Goal: Task Accomplishment & Management: Manage account settings

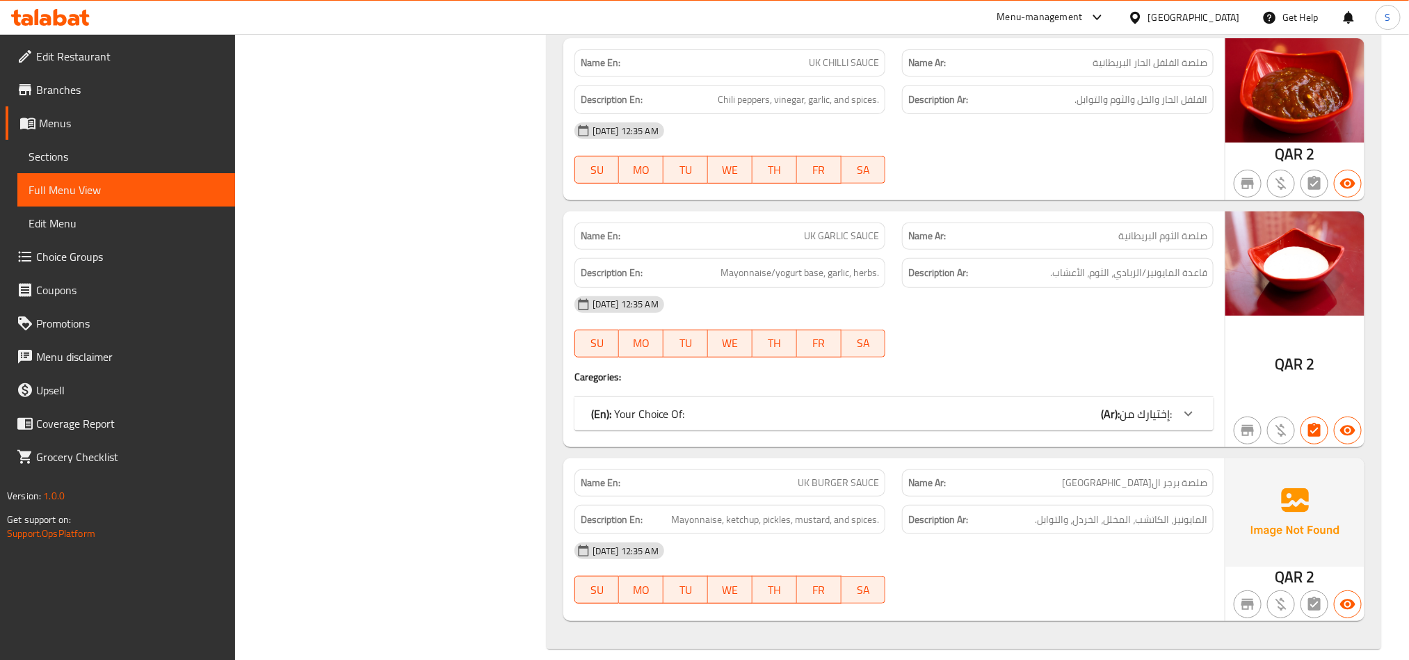
scroll to position [8679, 0]
click at [63, 25] on icon at bounding box center [60, 17] width 13 height 17
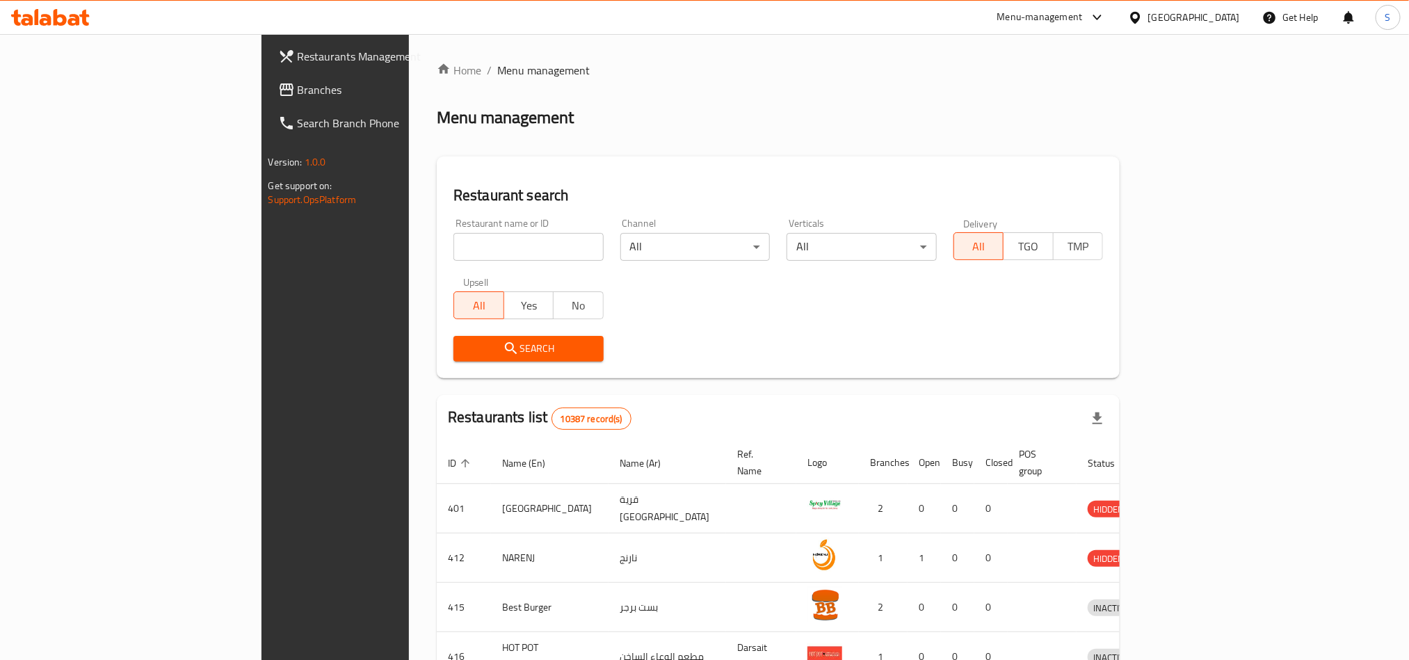
click at [298, 88] on span "Branches" at bounding box center [392, 89] width 188 height 17
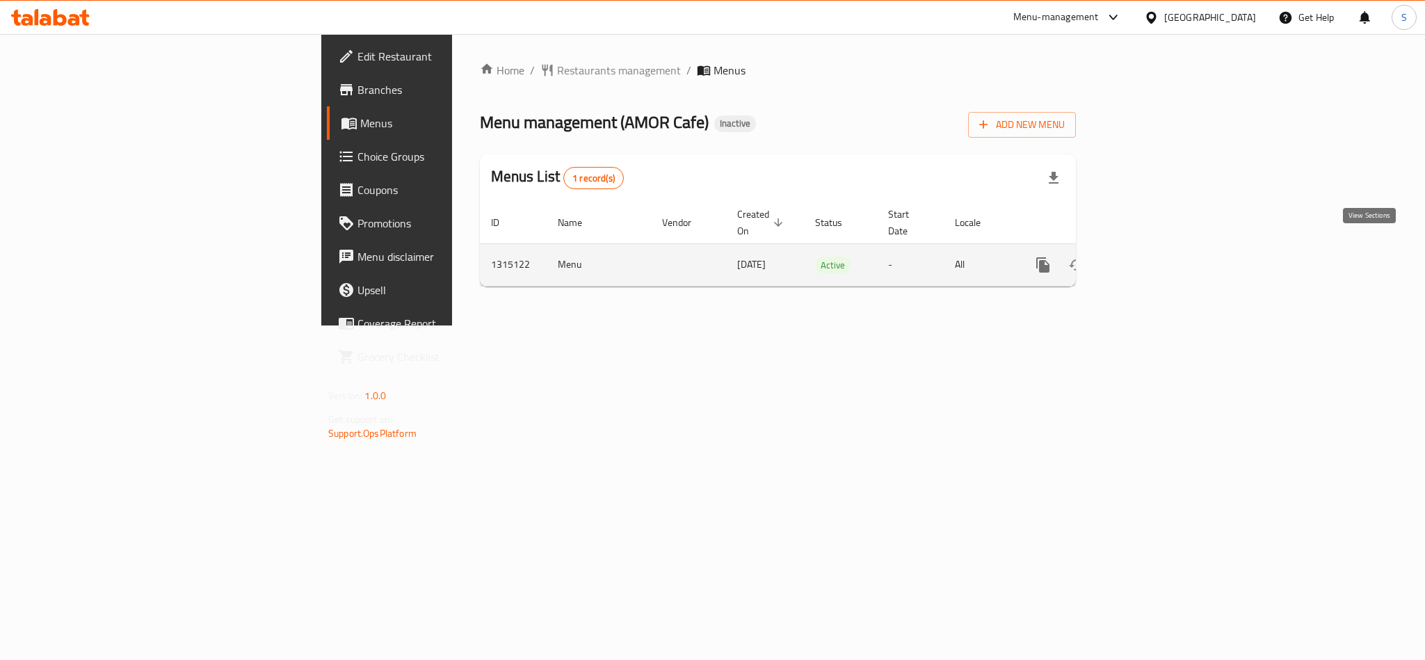
click at [1160, 259] on link "enhanced table" at bounding box center [1143, 264] width 33 height 33
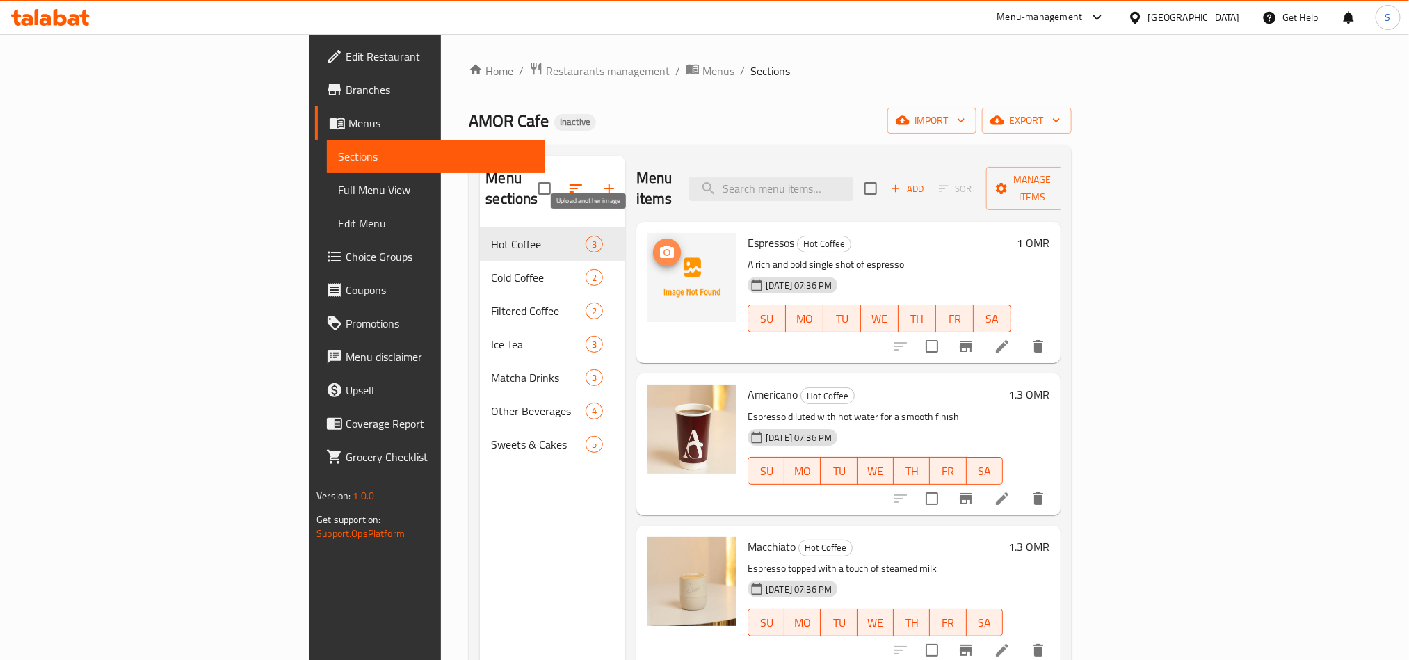
click at [660, 246] on icon "upload picture" at bounding box center [667, 252] width 14 height 13
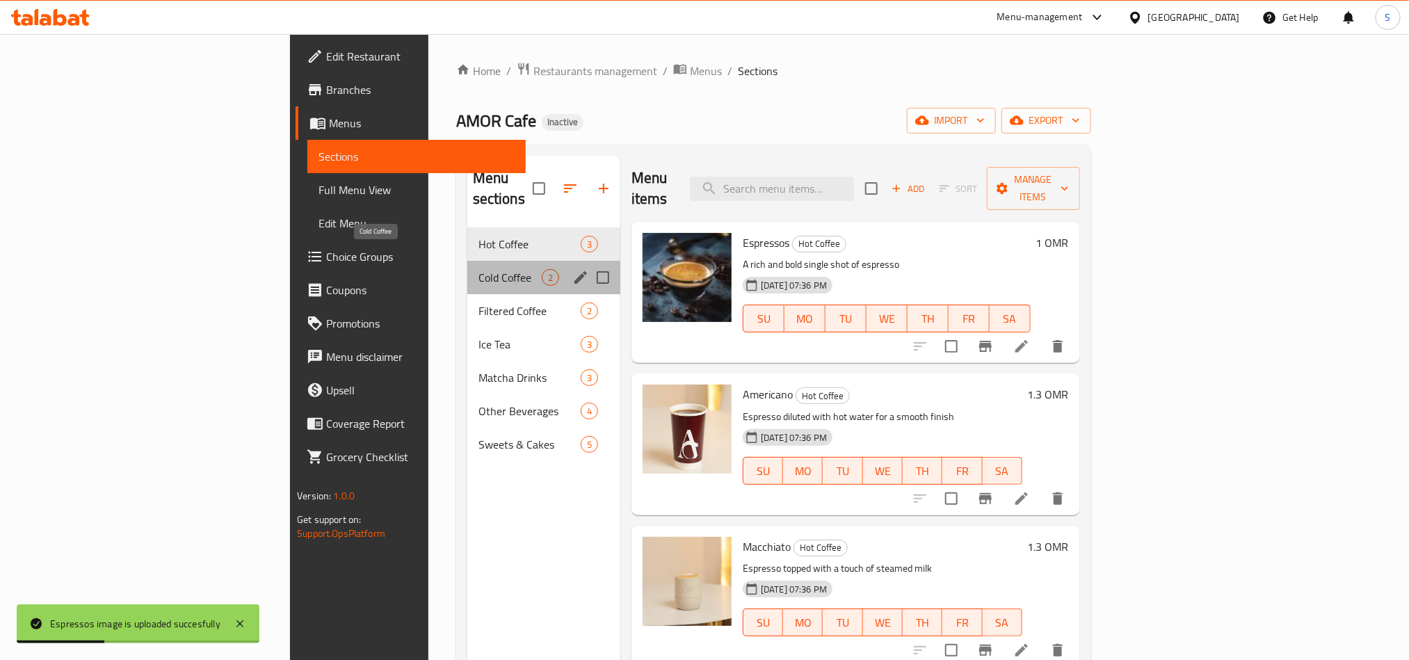
click at [479, 269] on span "Cold Coffee" at bounding box center [510, 277] width 63 height 17
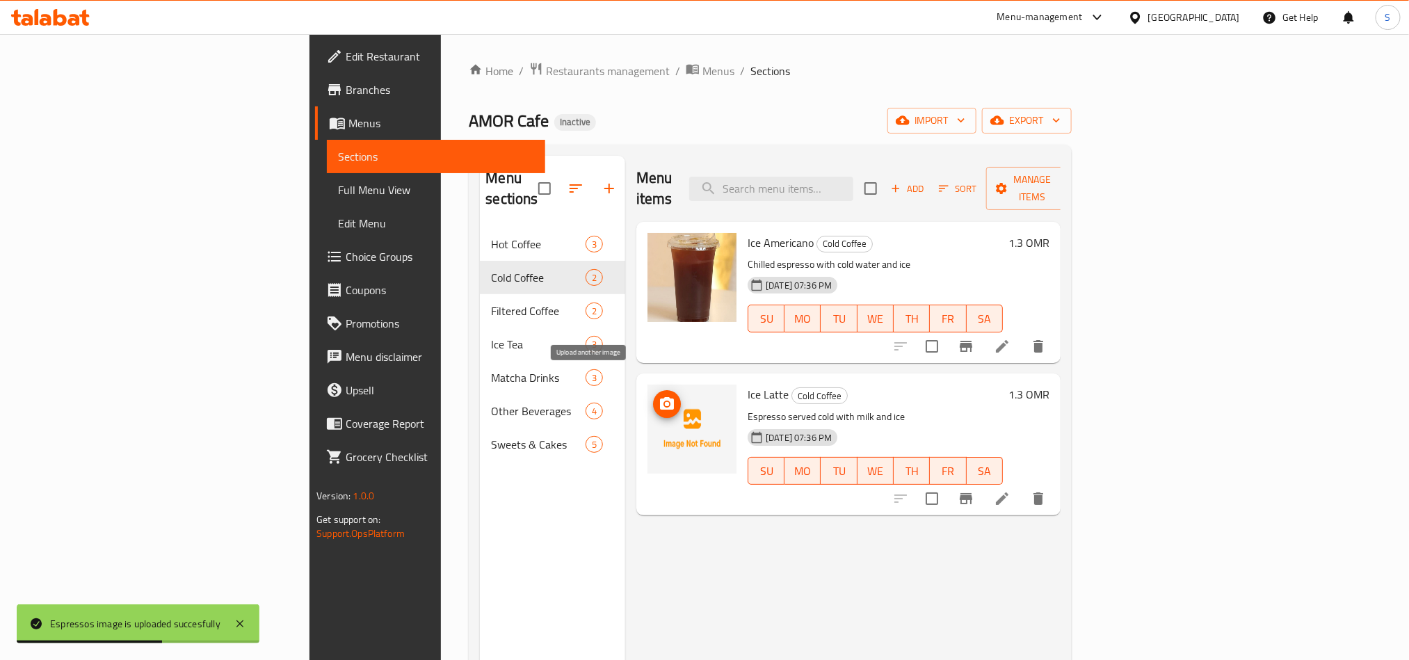
click at [653, 396] on span "upload picture" at bounding box center [667, 404] width 28 height 17
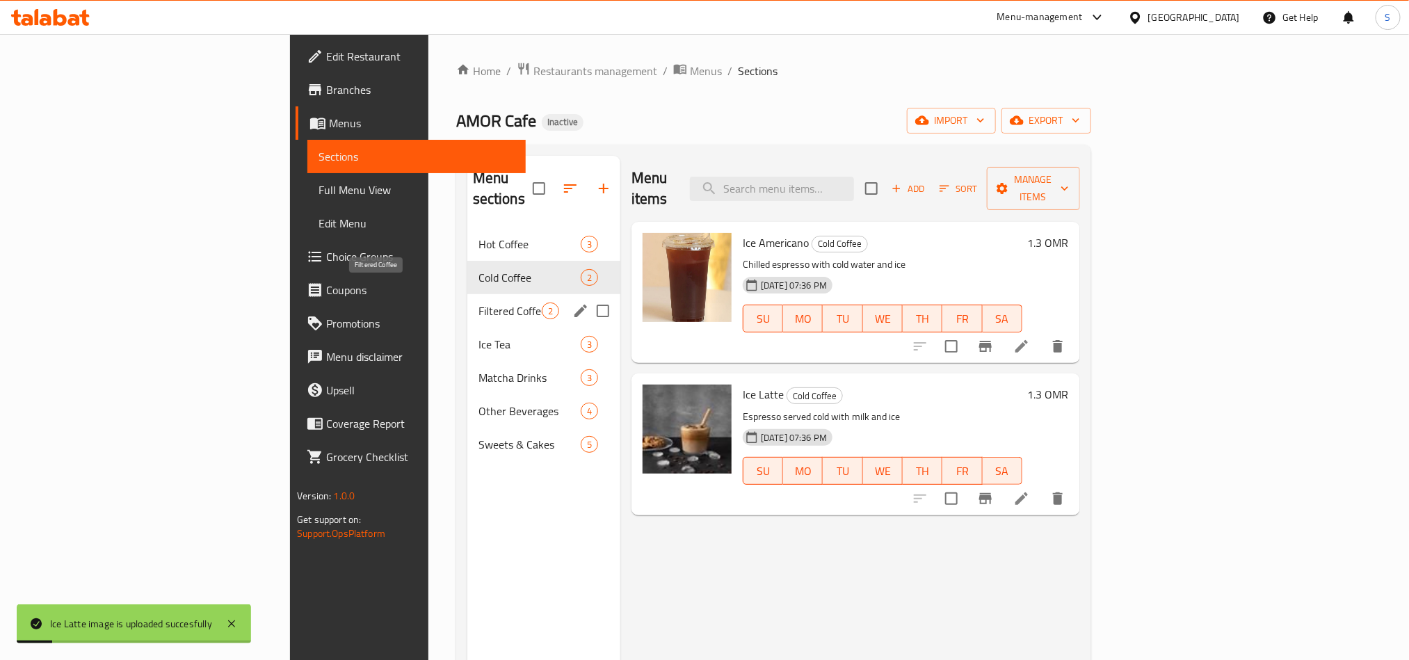
click at [479, 303] on span "Filtered Coffee" at bounding box center [510, 311] width 63 height 17
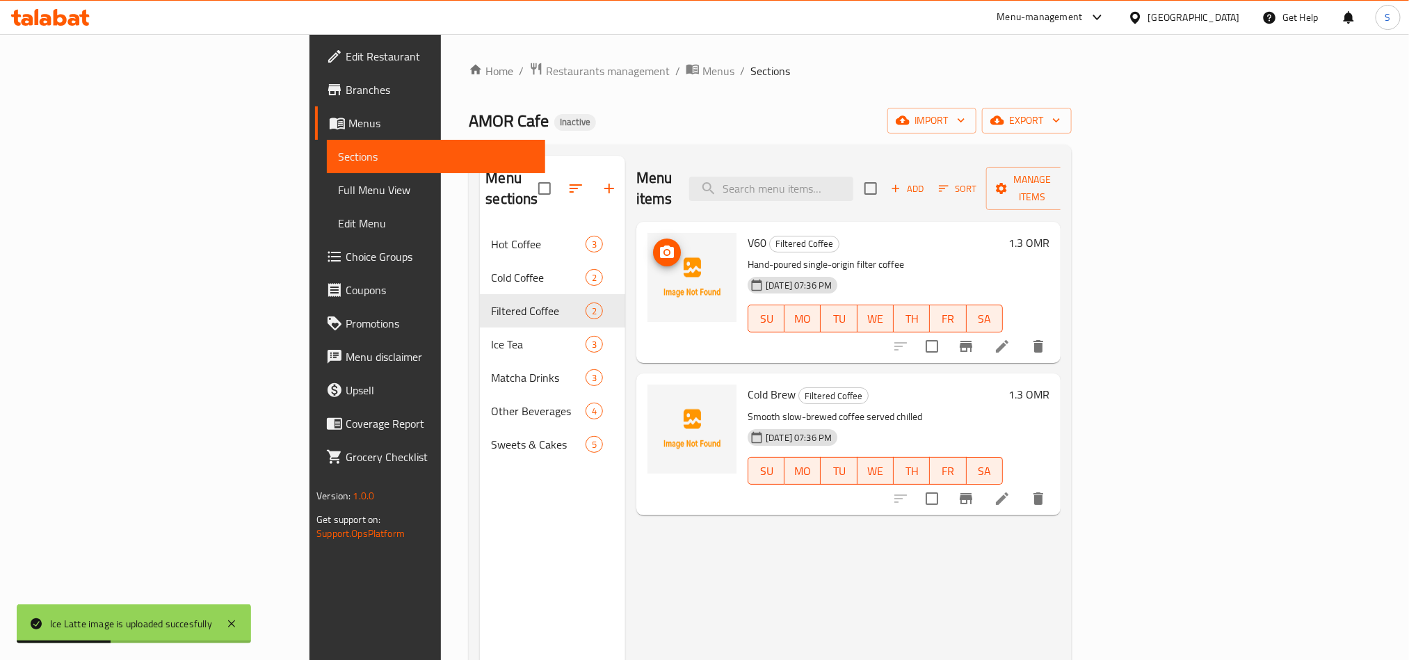
click at [648, 233] on img at bounding box center [692, 277] width 89 height 89
click at [659, 244] on icon "upload picture" at bounding box center [667, 252] width 17 height 17
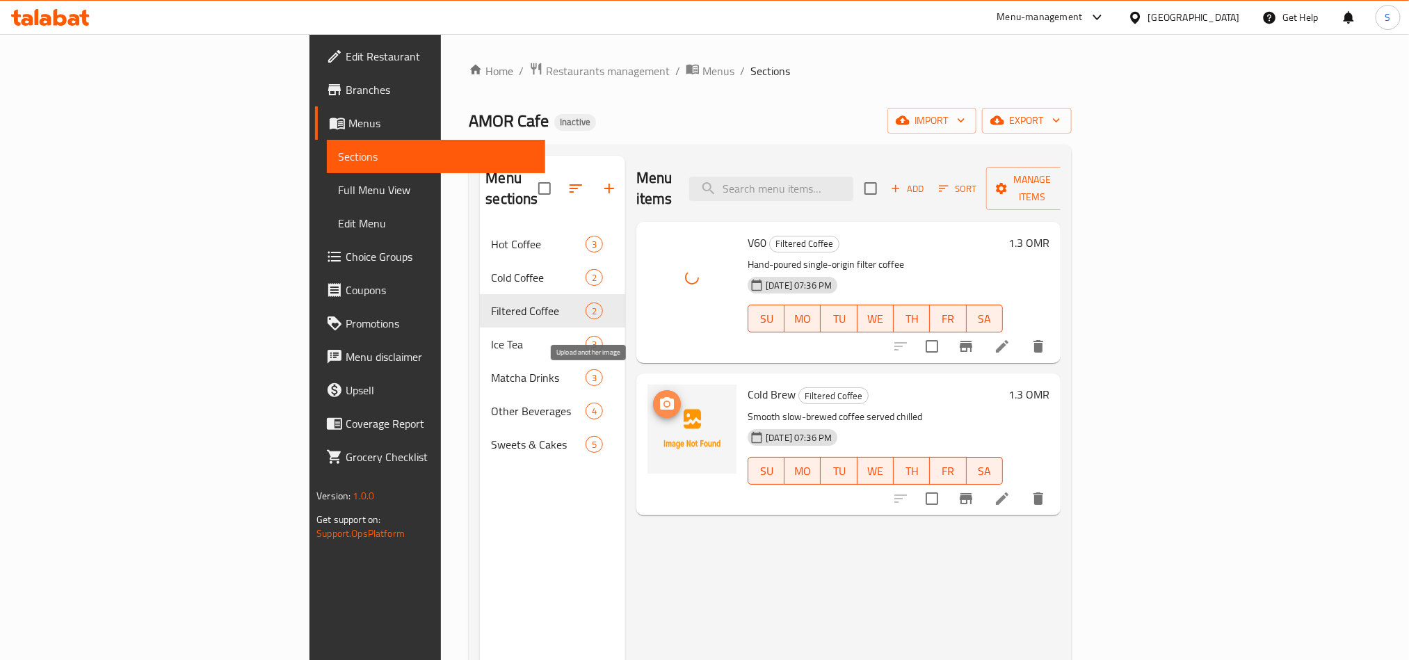
click at [653, 396] on span "upload picture" at bounding box center [667, 404] width 28 height 17
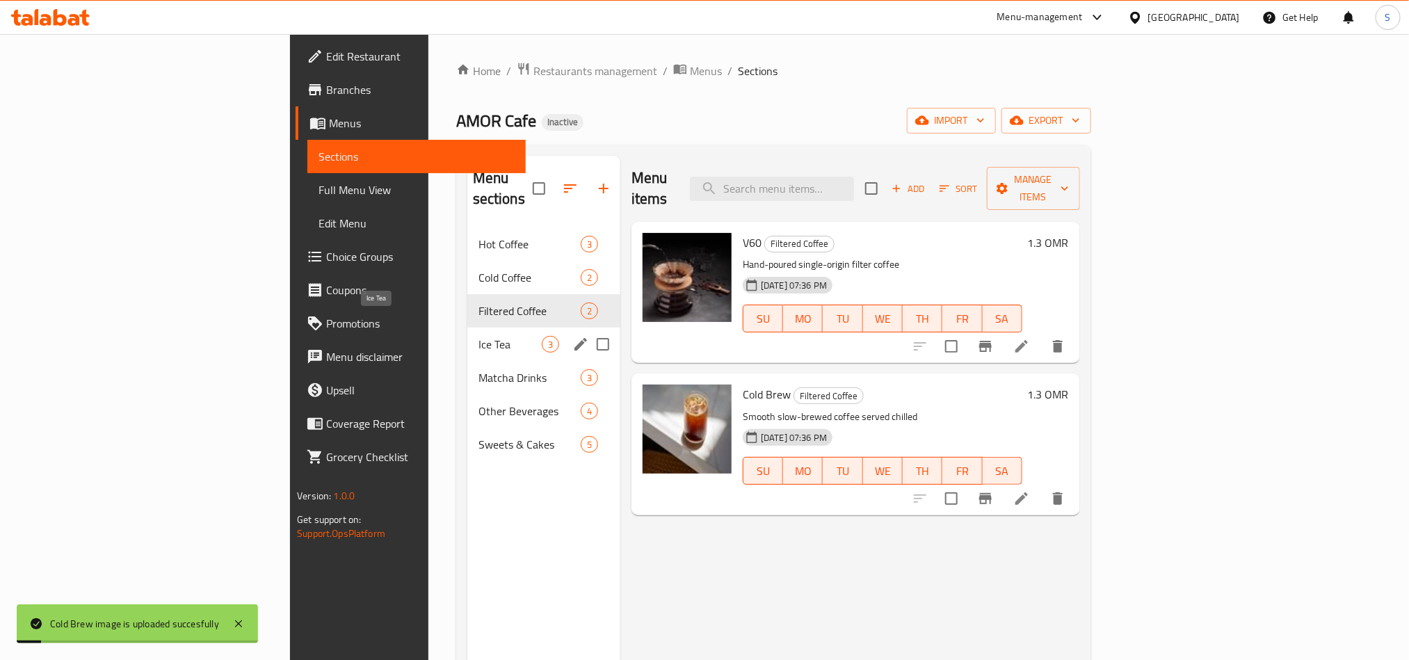
click at [479, 336] on span "Ice Tea" at bounding box center [510, 344] width 63 height 17
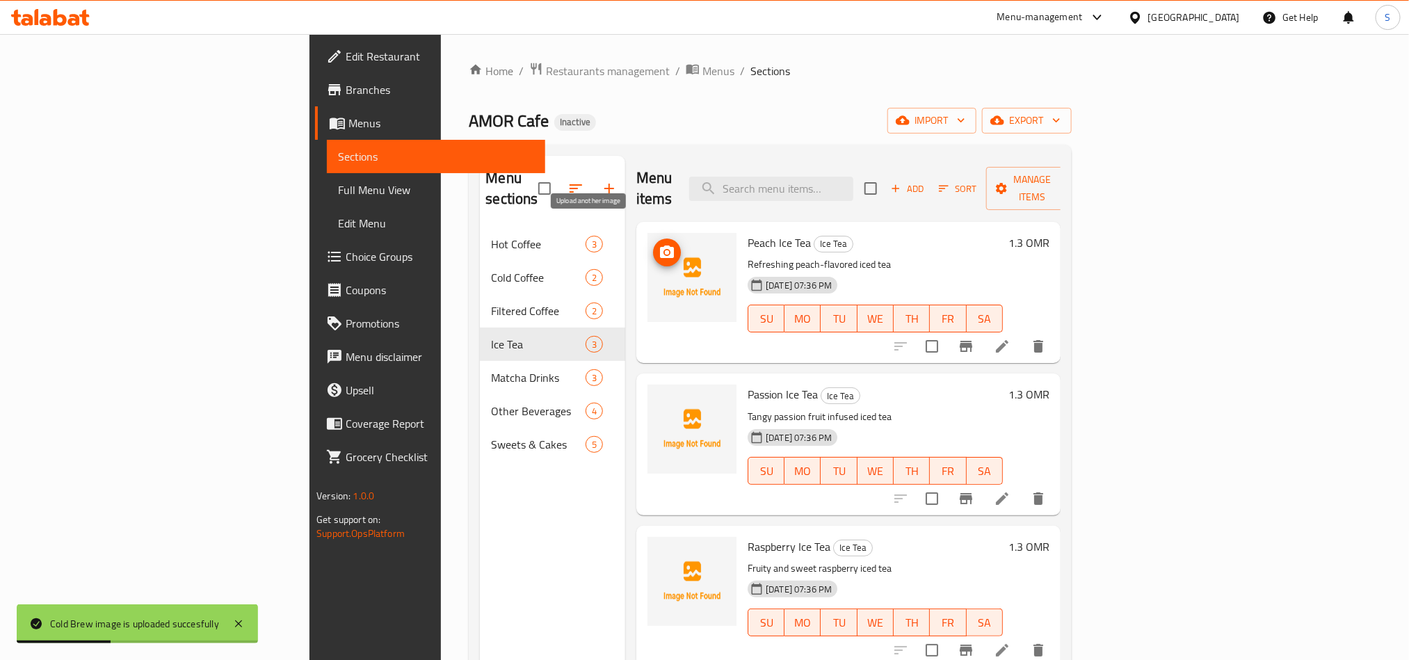
click at [659, 244] on icon "upload picture" at bounding box center [667, 252] width 17 height 17
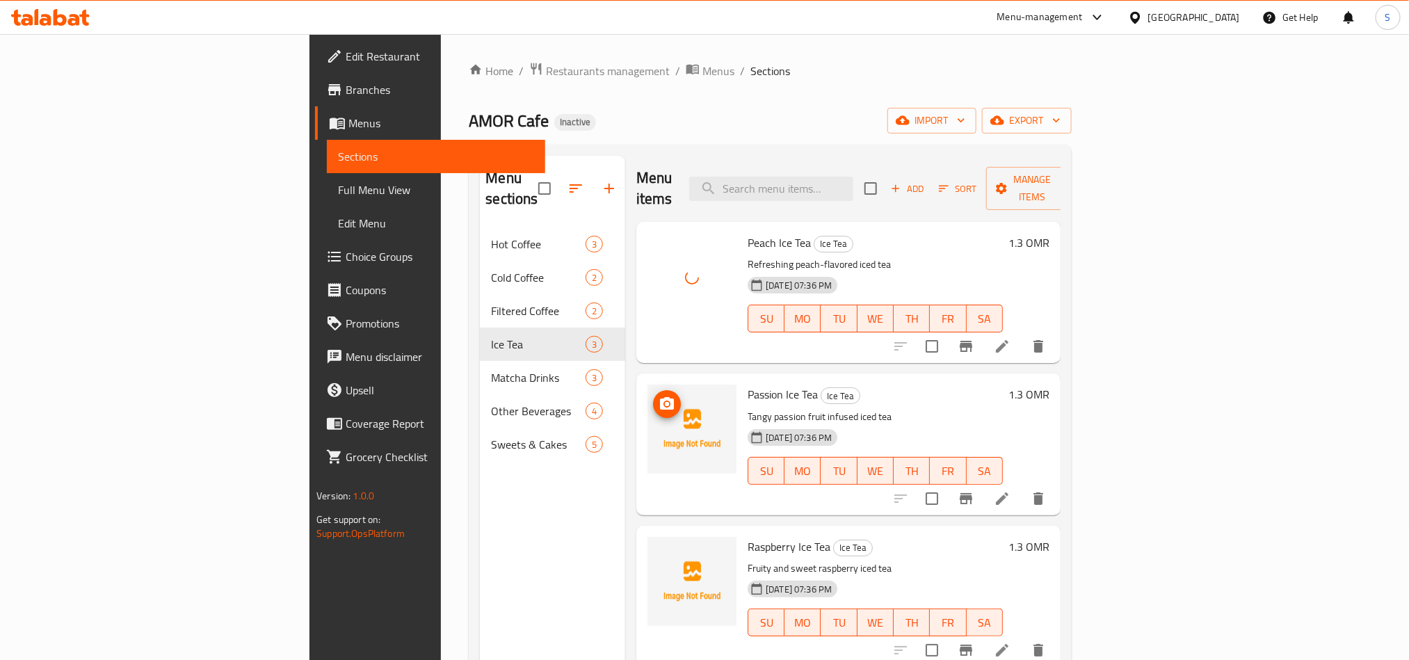
click at [659, 396] on icon "upload picture" at bounding box center [667, 404] width 17 height 17
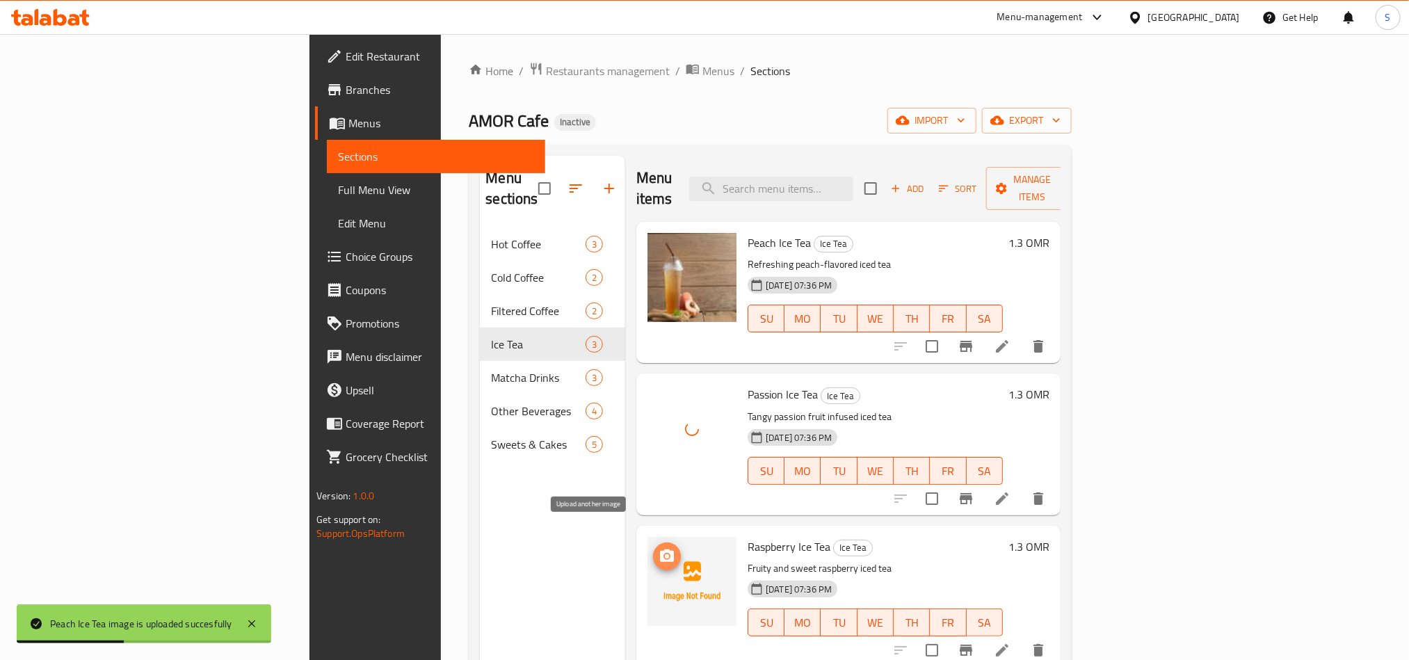
click at [660, 549] on icon "upload picture" at bounding box center [667, 555] width 14 height 13
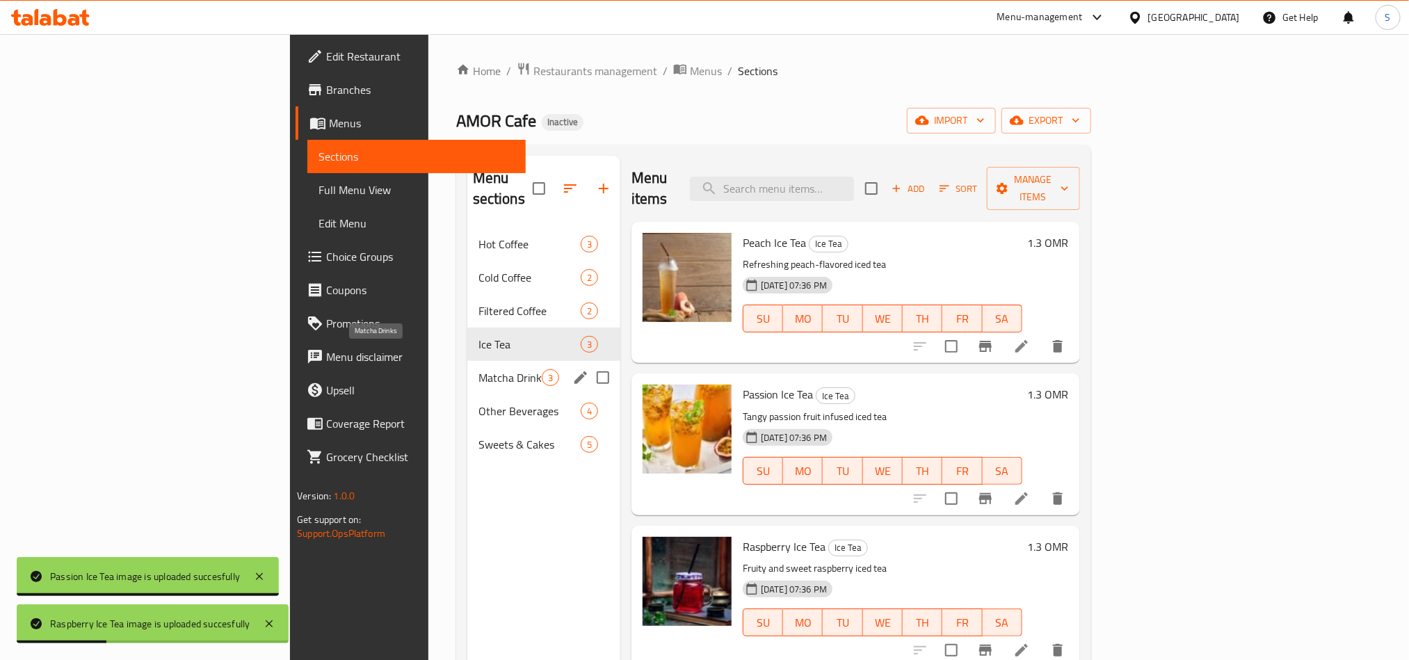
click at [479, 369] on span "Matcha Drinks" at bounding box center [510, 377] width 63 height 17
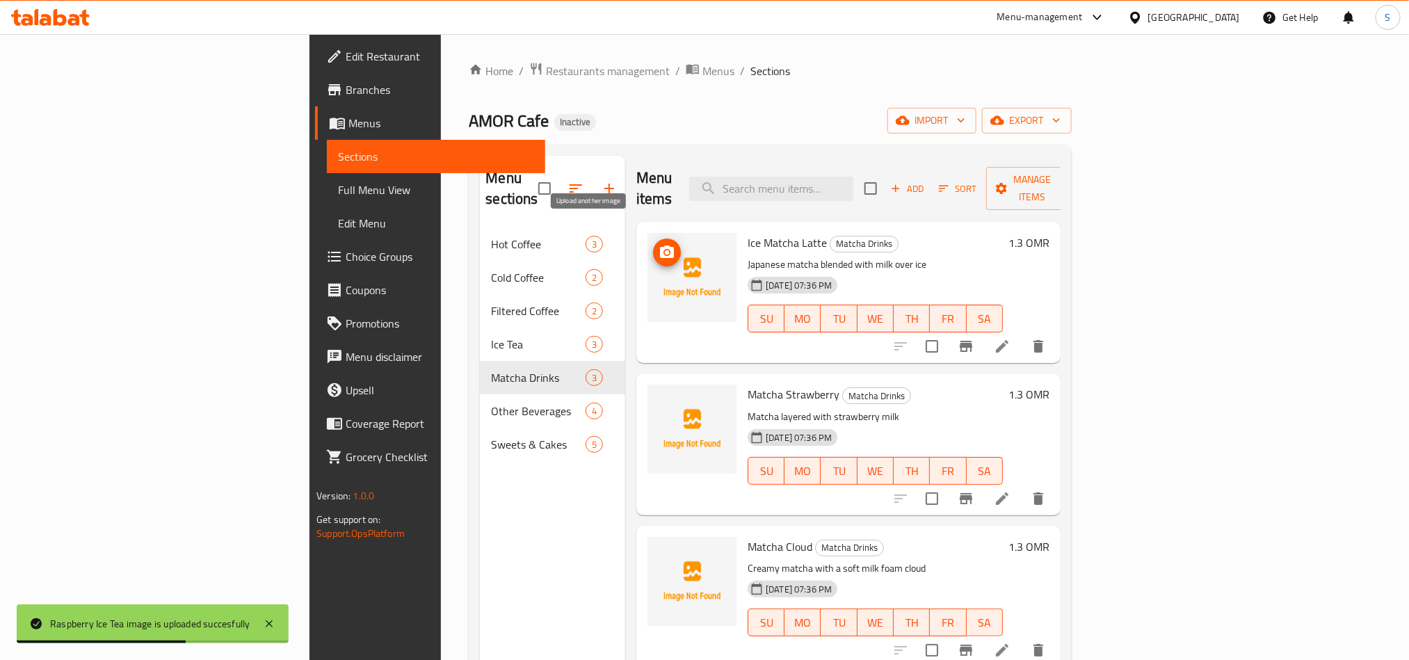
click at [653, 241] on button "upload picture" at bounding box center [667, 253] width 28 height 28
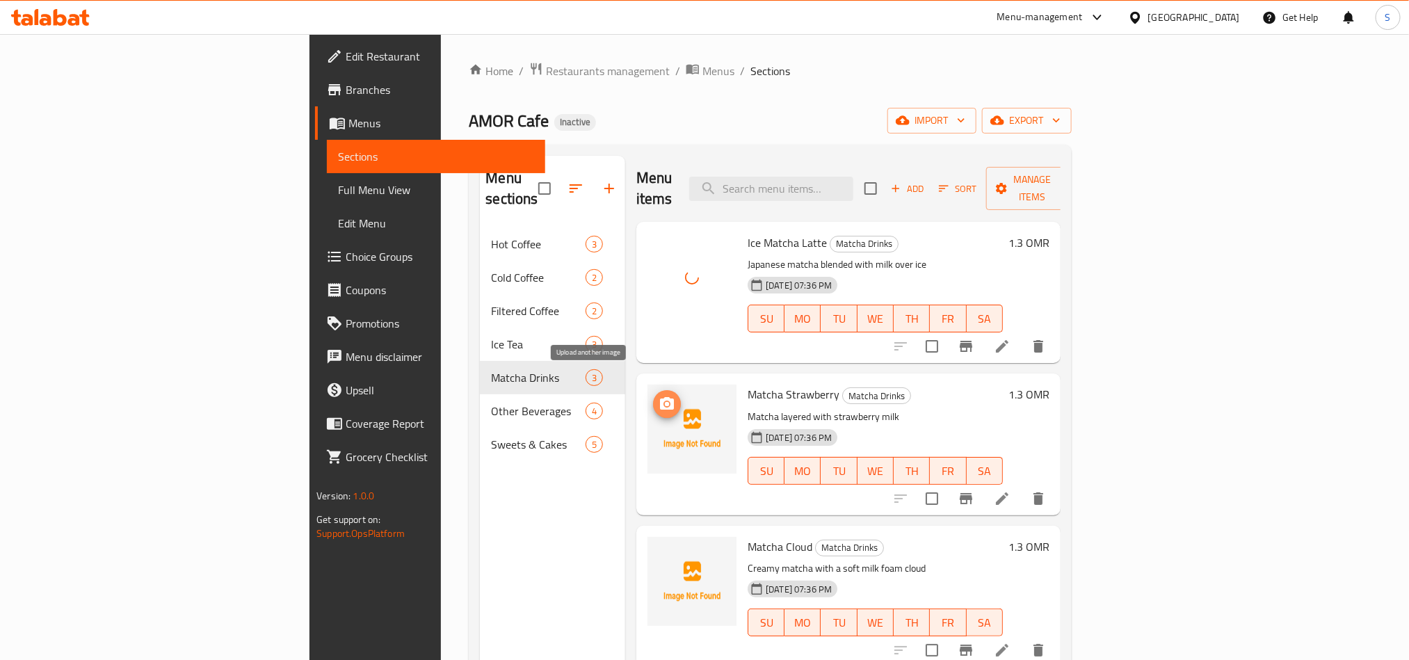
click at [660, 397] on icon "upload picture" at bounding box center [667, 403] width 14 height 13
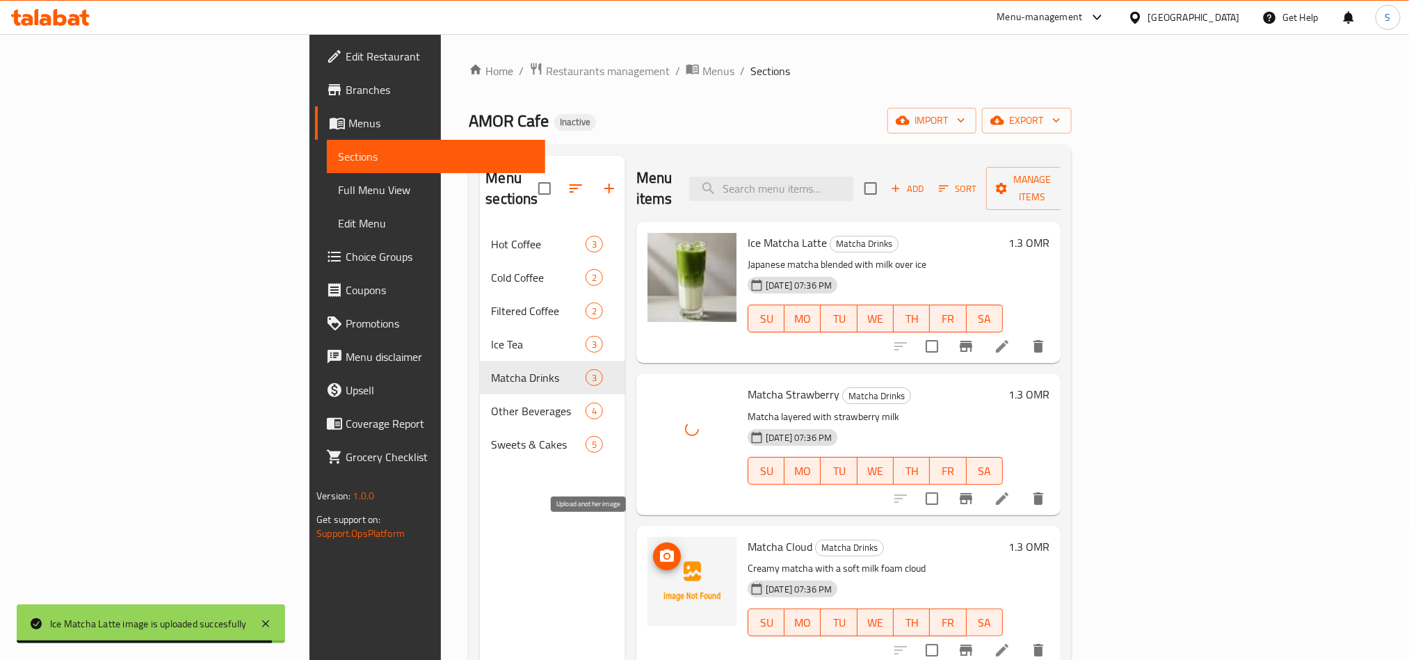
click at [660, 549] on icon "upload picture" at bounding box center [667, 555] width 14 height 13
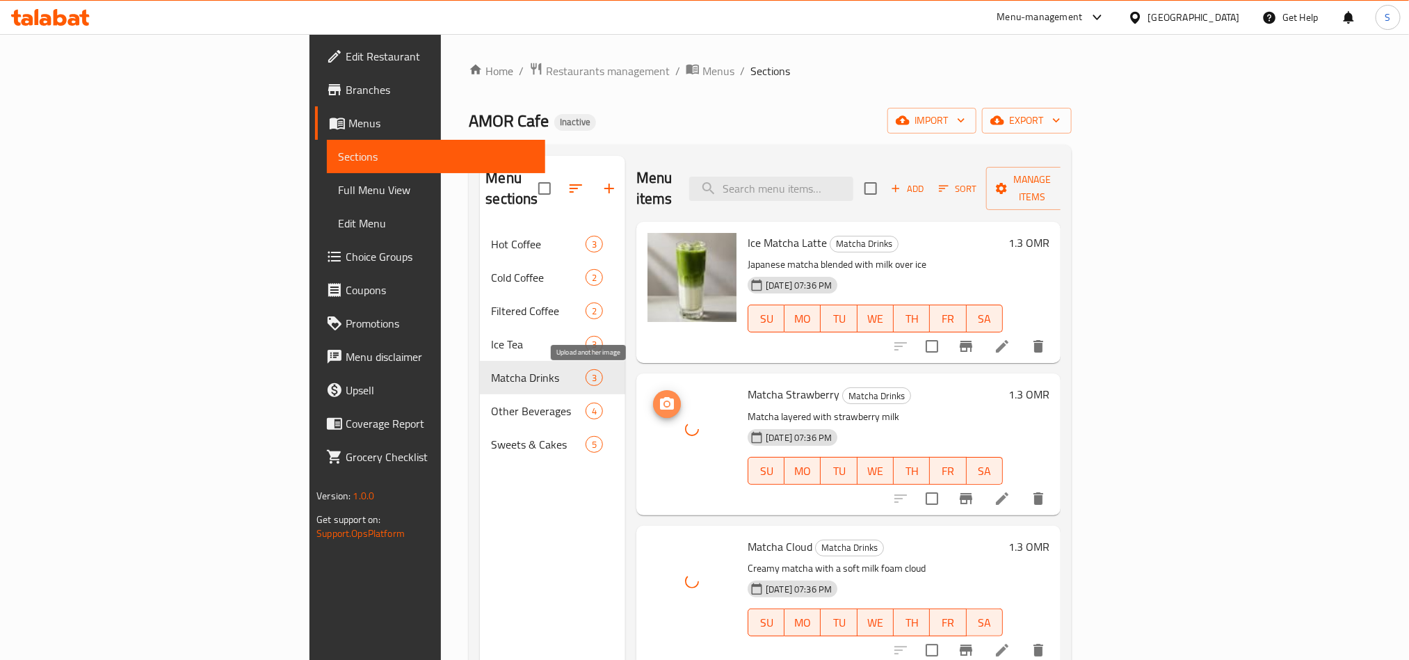
click at [660, 397] on icon "upload picture" at bounding box center [667, 403] width 14 height 13
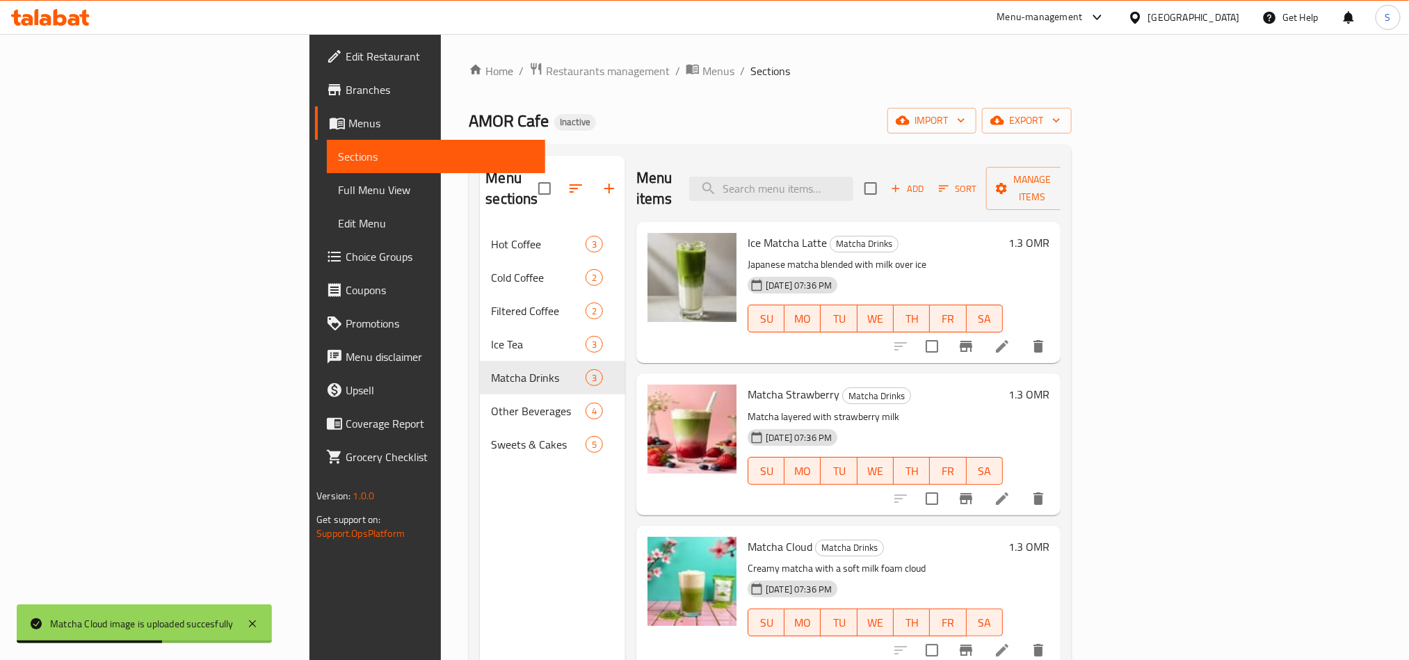
scroll to position [104, 0]
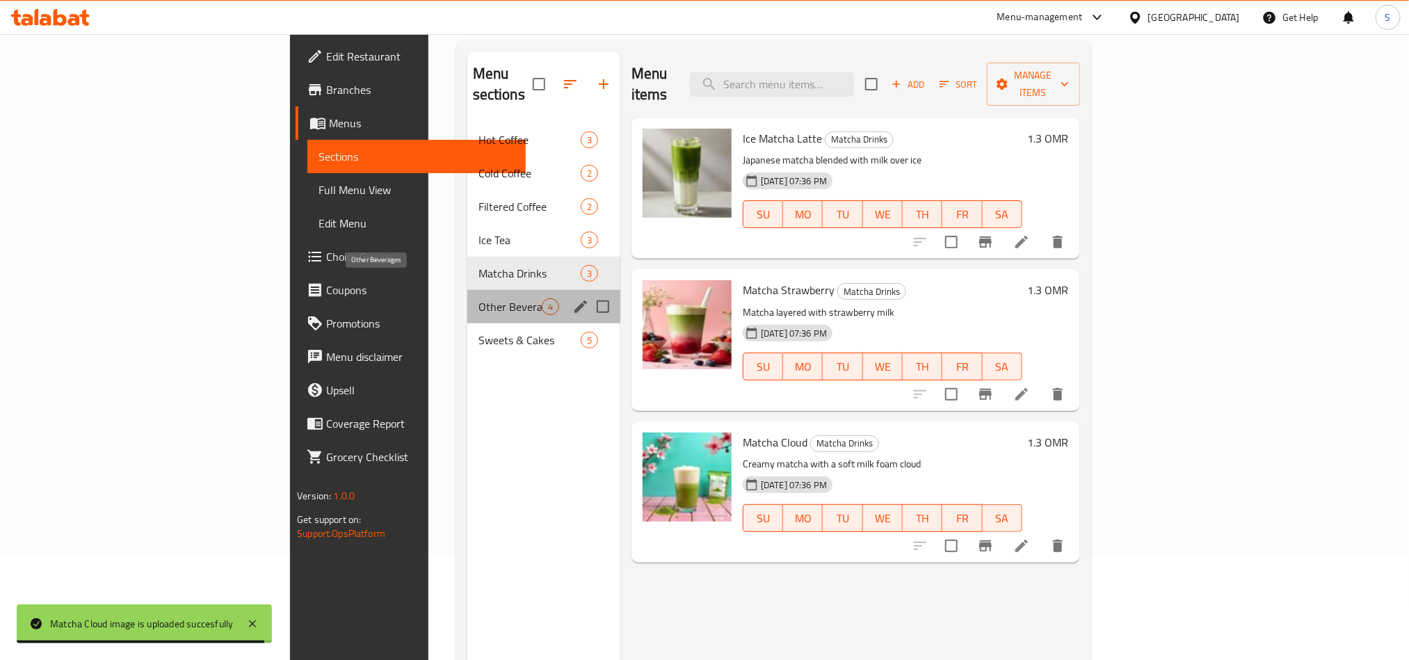
click at [479, 298] on span "Other Beverages" at bounding box center [510, 306] width 63 height 17
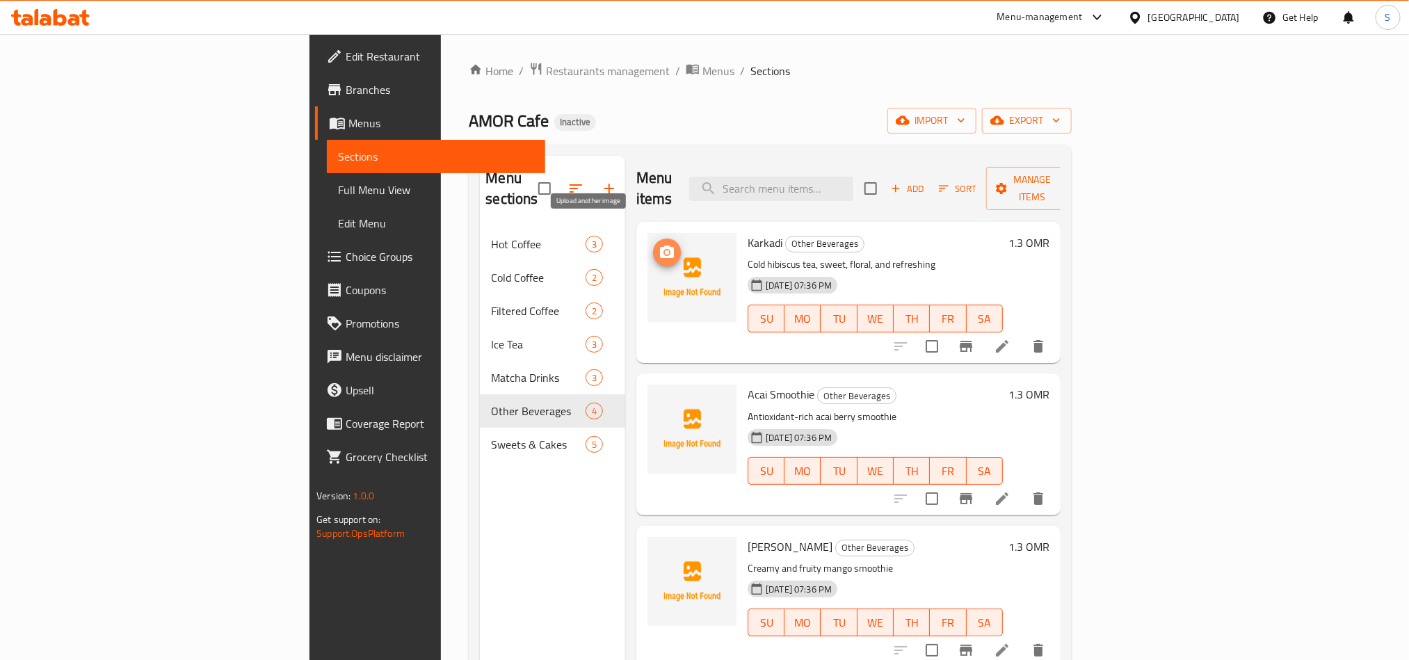
click at [660, 246] on icon "upload picture" at bounding box center [667, 252] width 14 height 13
click at [659, 396] on icon "upload picture" at bounding box center [667, 404] width 17 height 17
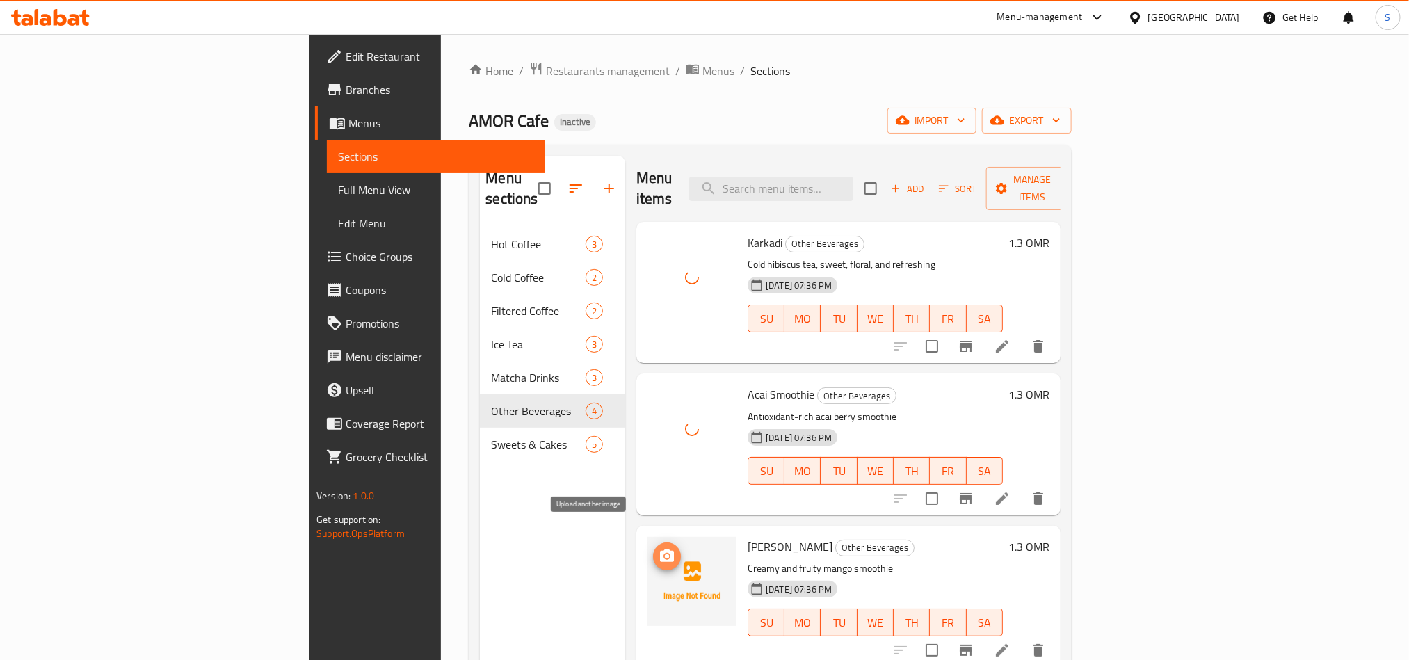
click at [659, 548] on icon "upload picture" at bounding box center [667, 556] width 17 height 17
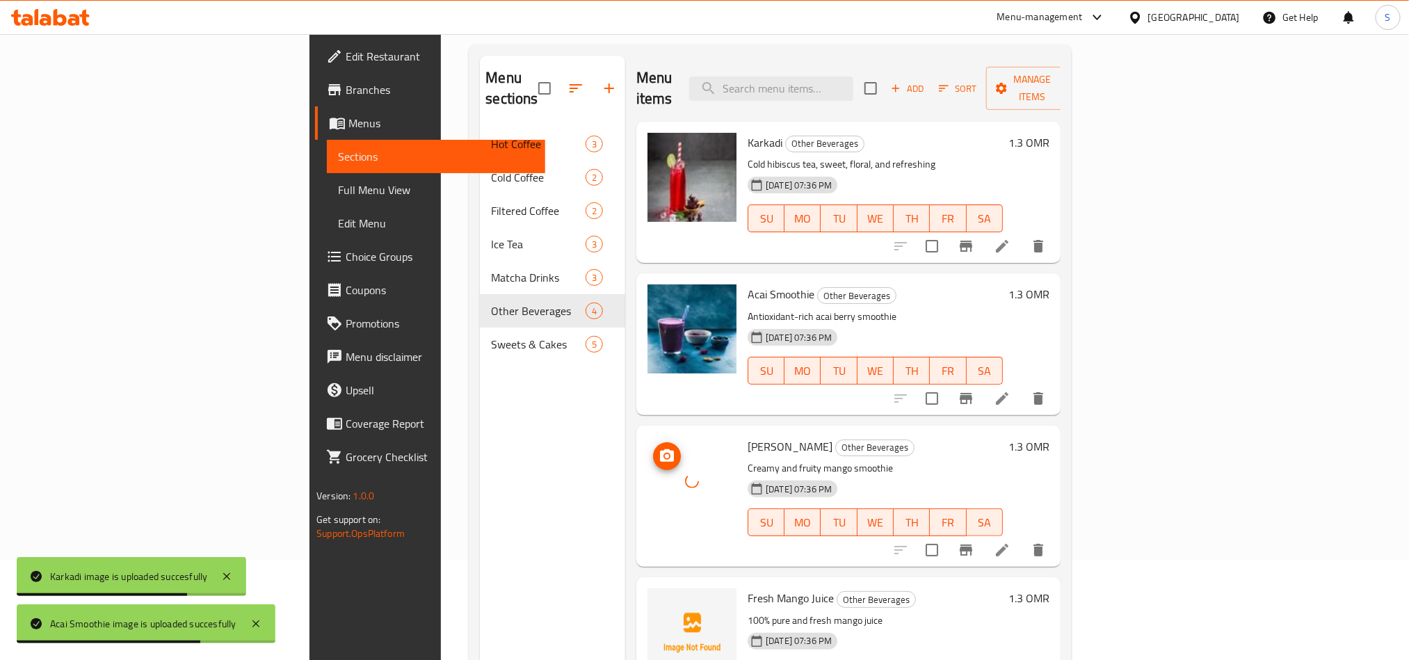
scroll to position [195, 0]
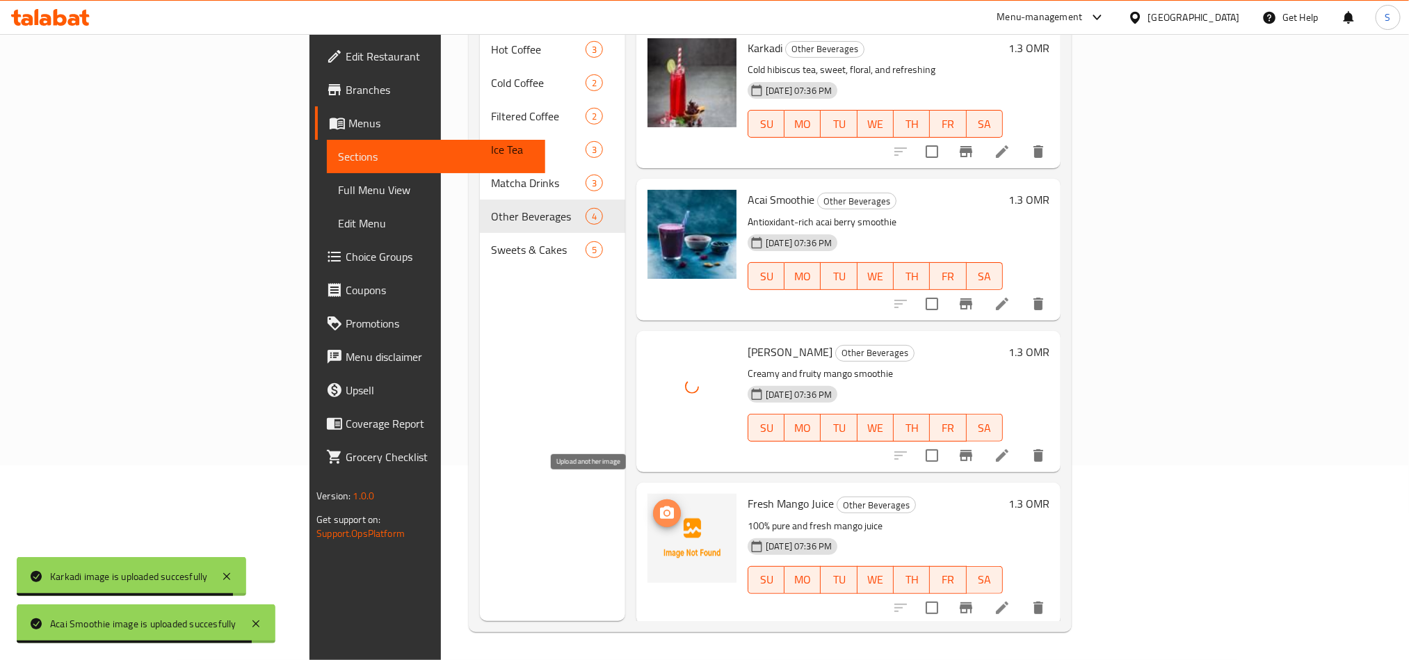
click at [660, 506] on icon "upload picture" at bounding box center [667, 512] width 14 height 13
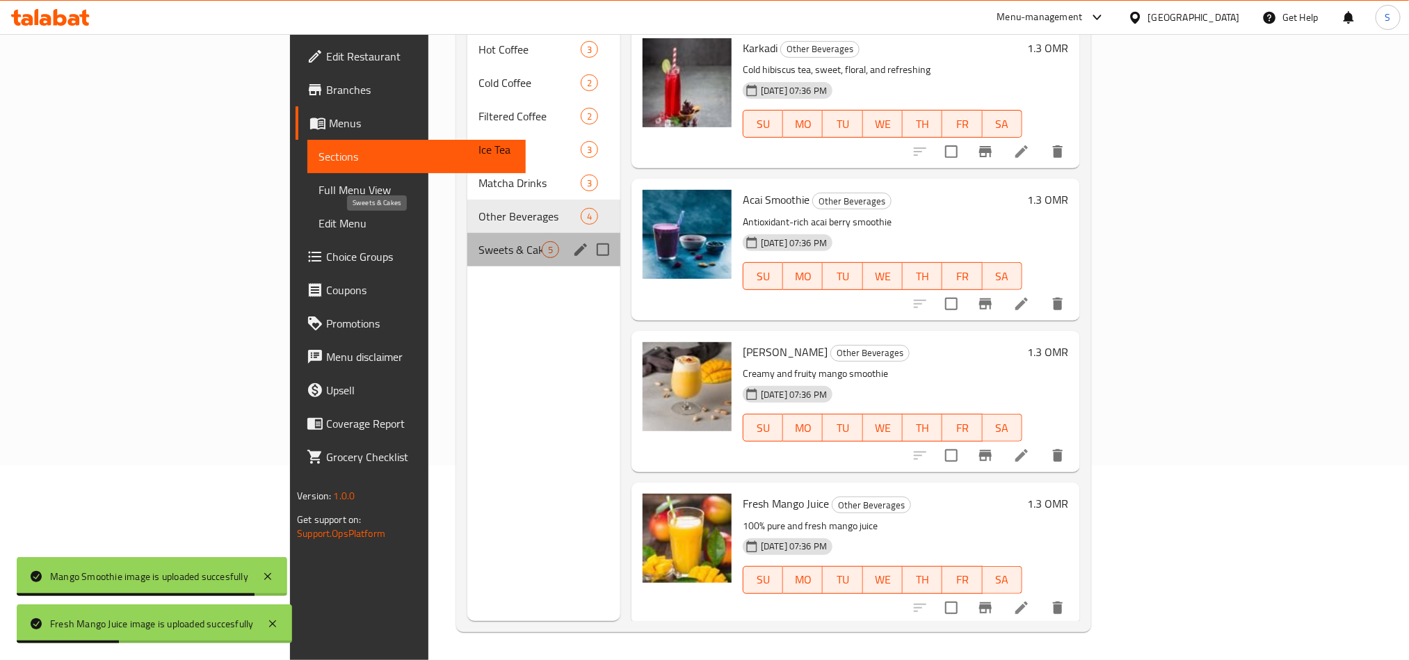
click at [479, 241] on span "Sweets & Cakes" at bounding box center [510, 249] width 63 height 17
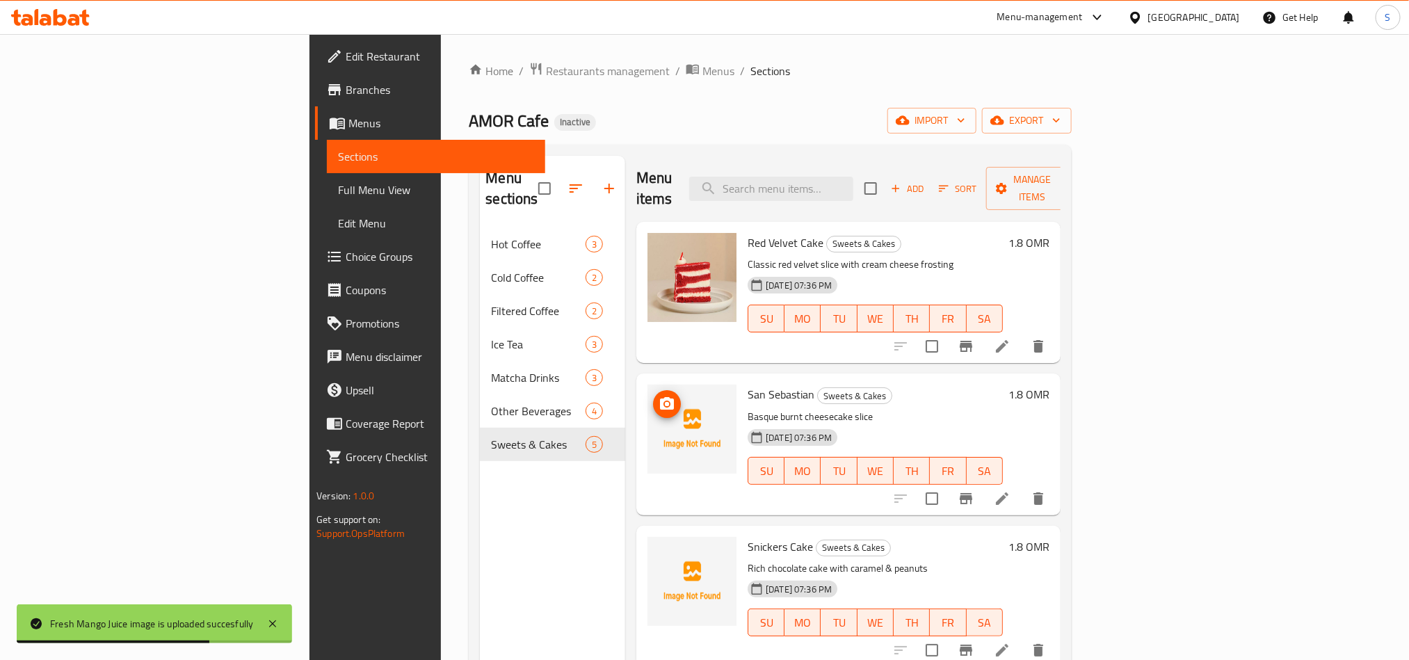
click at [648, 385] on img at bounding box center [692, 429] width 89 height 89
click at [659, 396] on icon "upload picture" at bounding box center [667, 404] width 17 height 17
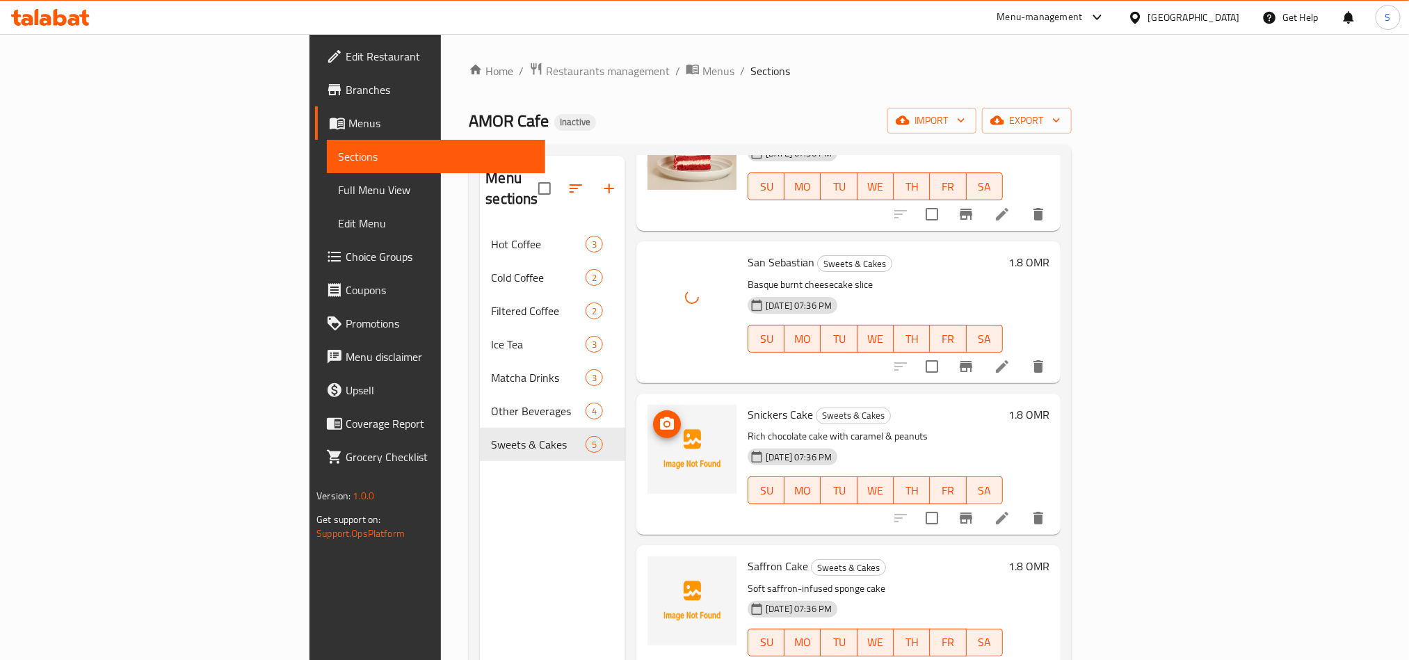
scroll to position [134, 0]
click at [660, 416] on icon "upload picture" at bounding box center [667, 422] width 14 height 13
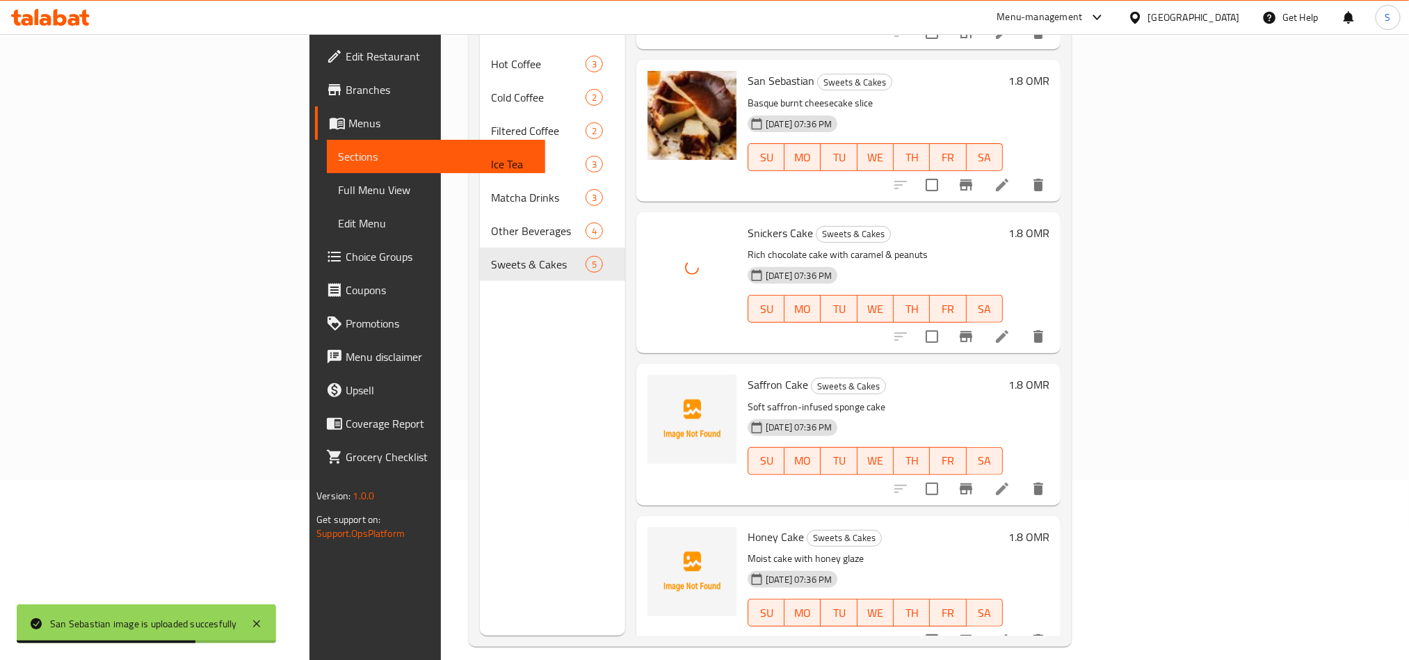
scroll to position [195, 0]
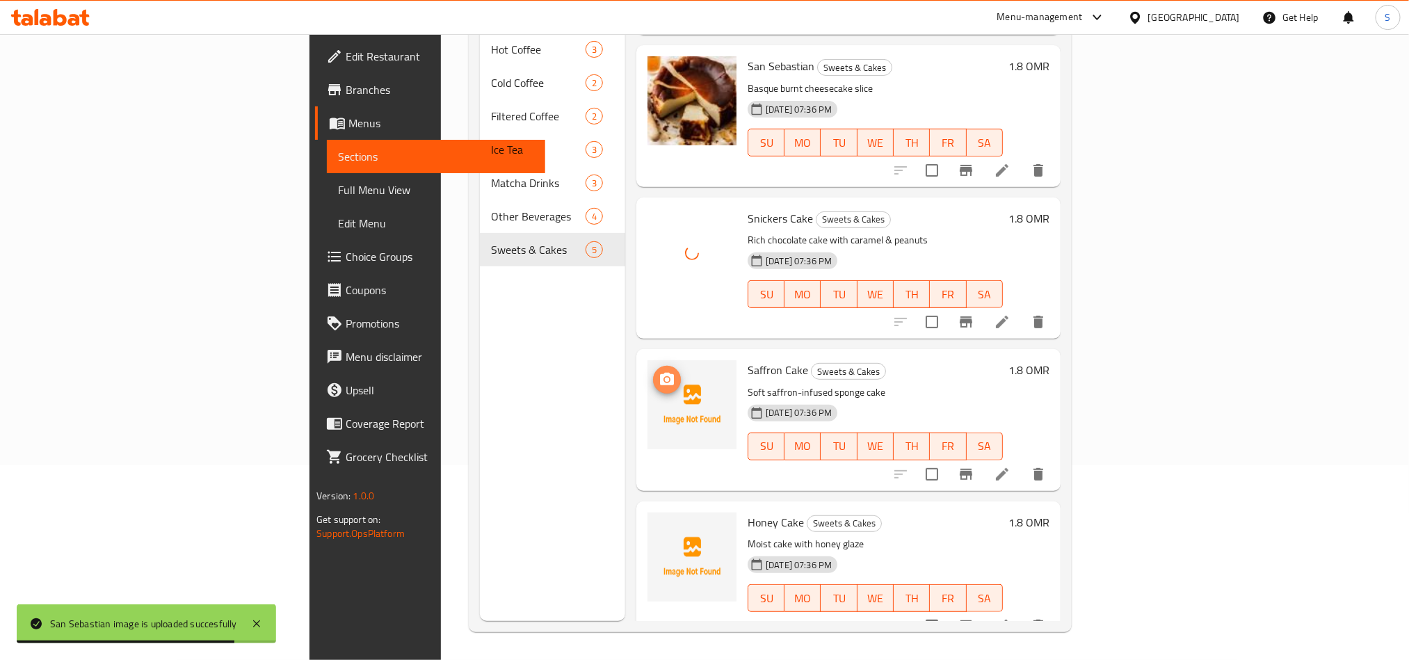
click at [659, 371] on icon "upload picture" at bounding box center [667, 379] width 17 height 17
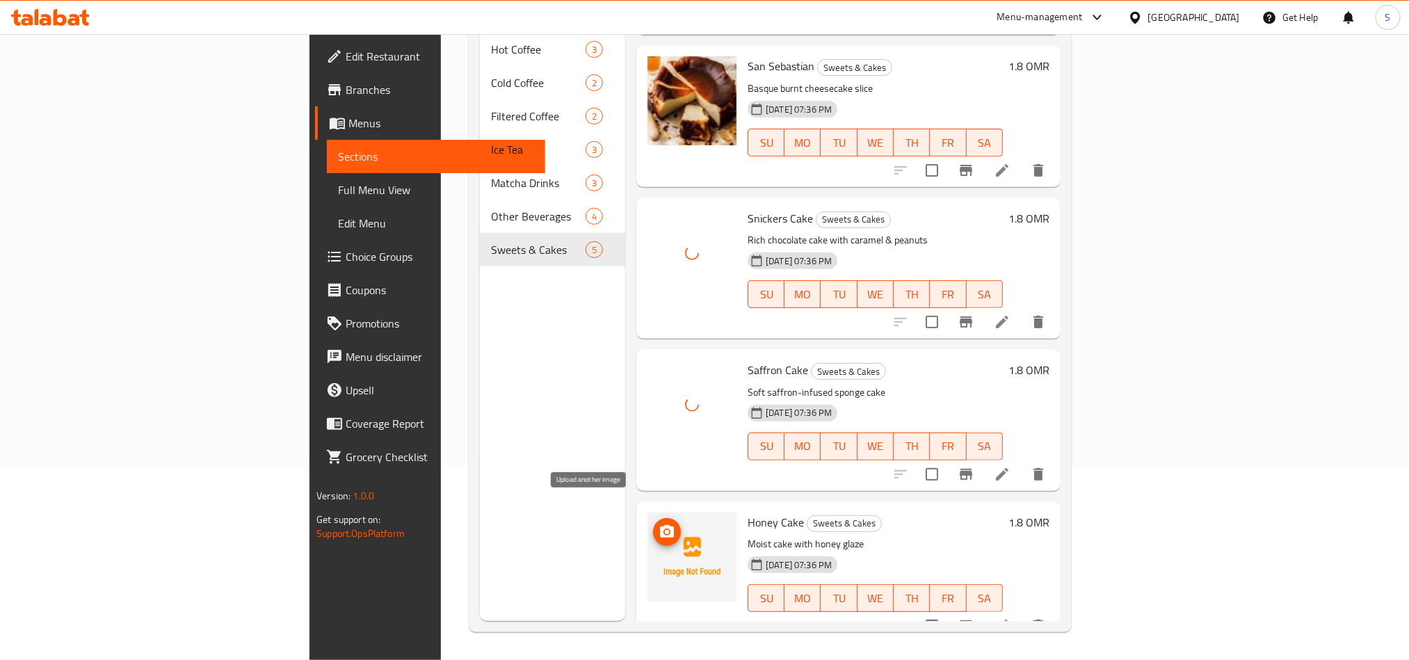
click at [659, 524] on icon "upload picture" at bounding box center [667, 532] width 17 height 17
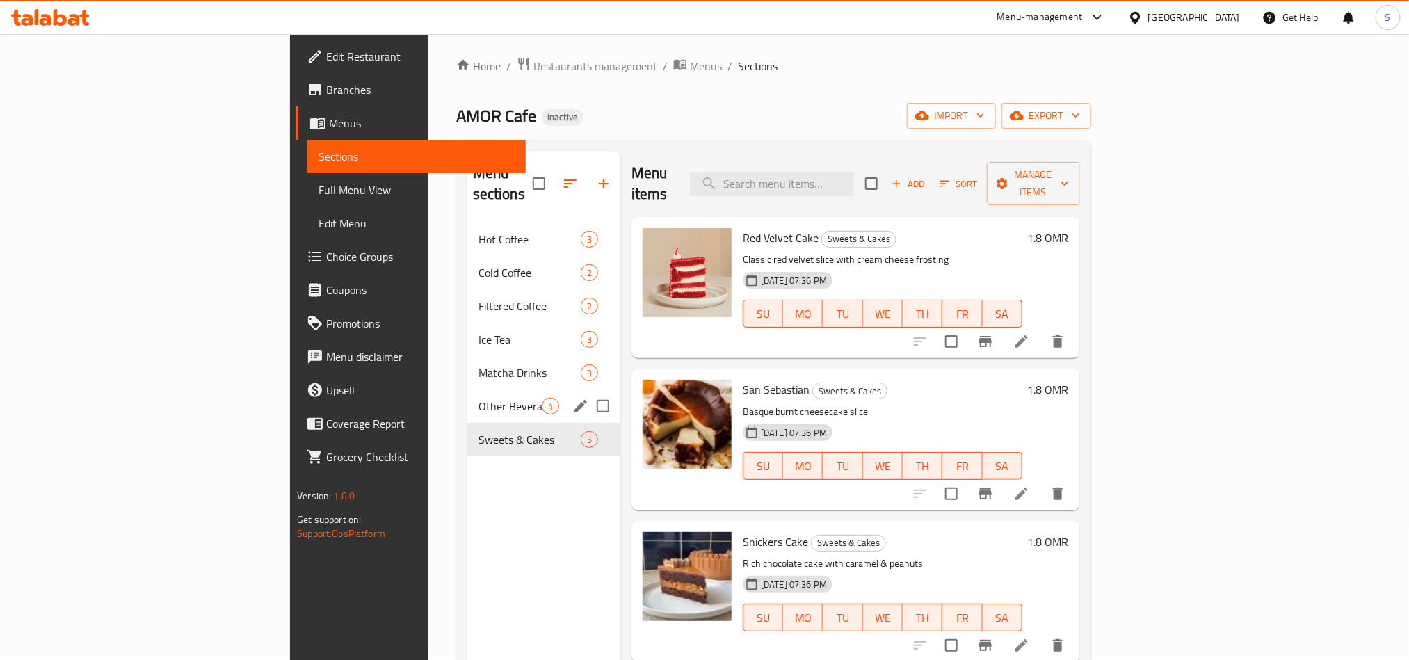
scroll to position [0, 0]
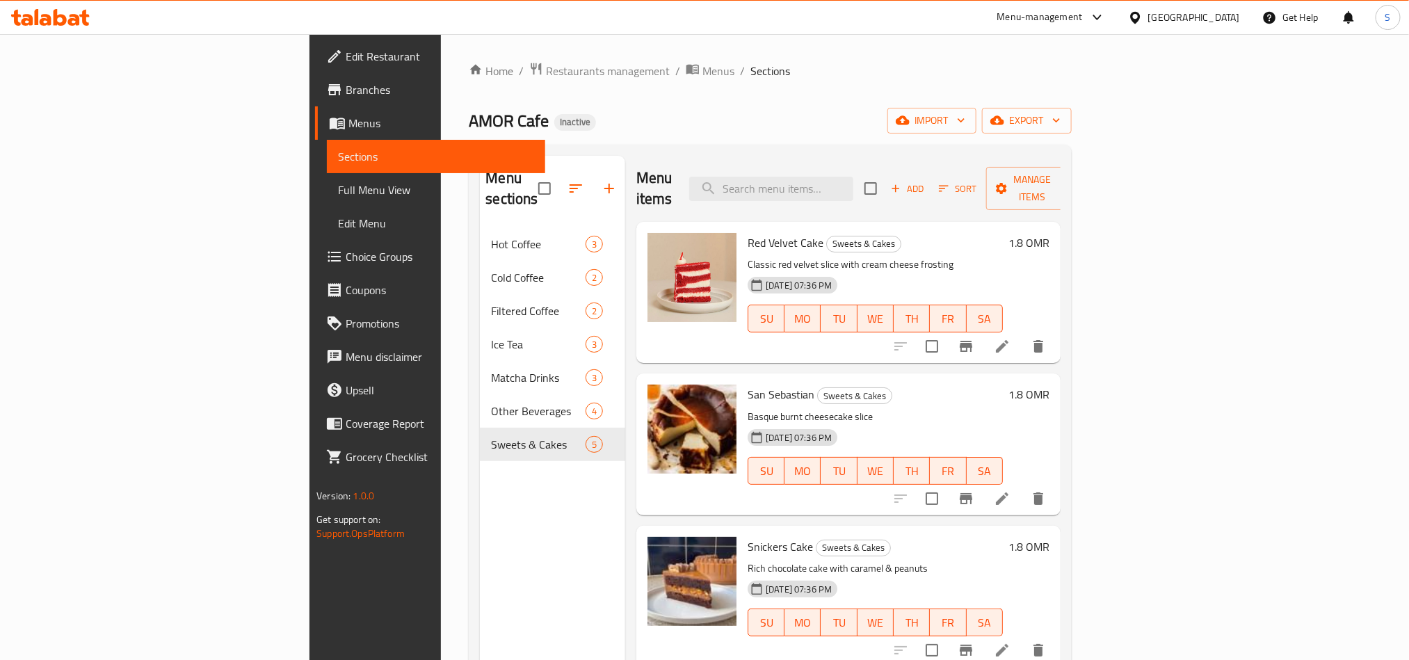
click at [338, 196] on span "Full Menu View" at bounding box center [435, 190] width 195 height 17
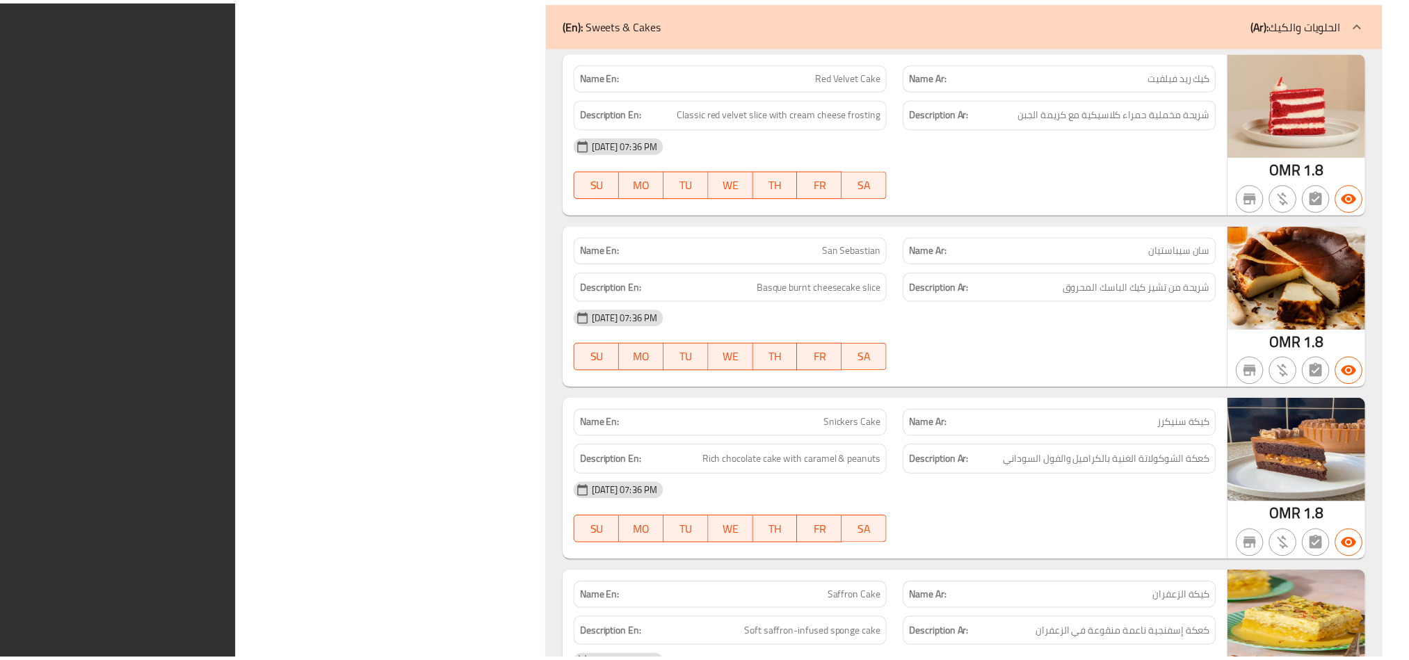
scroll to position [3952, 0]
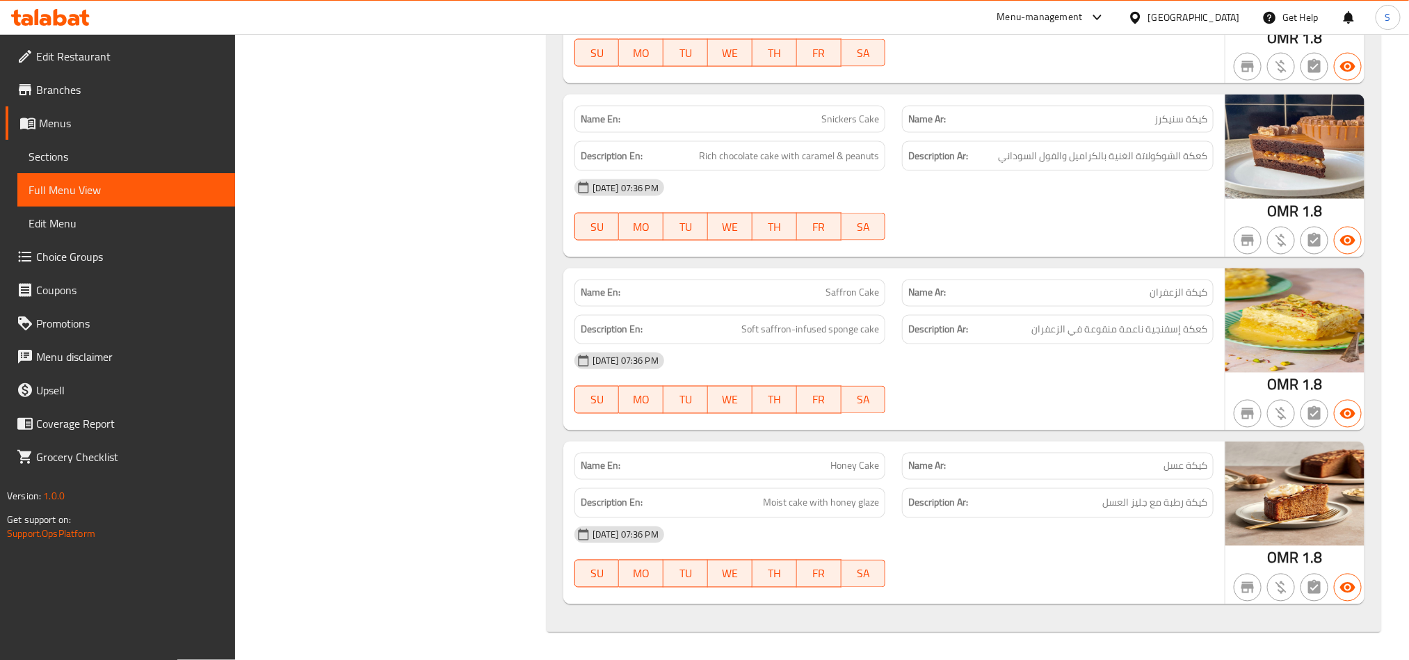
click at [29, 8] on div at bounding box center [50, 17] width 101 height 28
click at [81, 10] on icon at bounding box center [50, 17] width 79 height 17
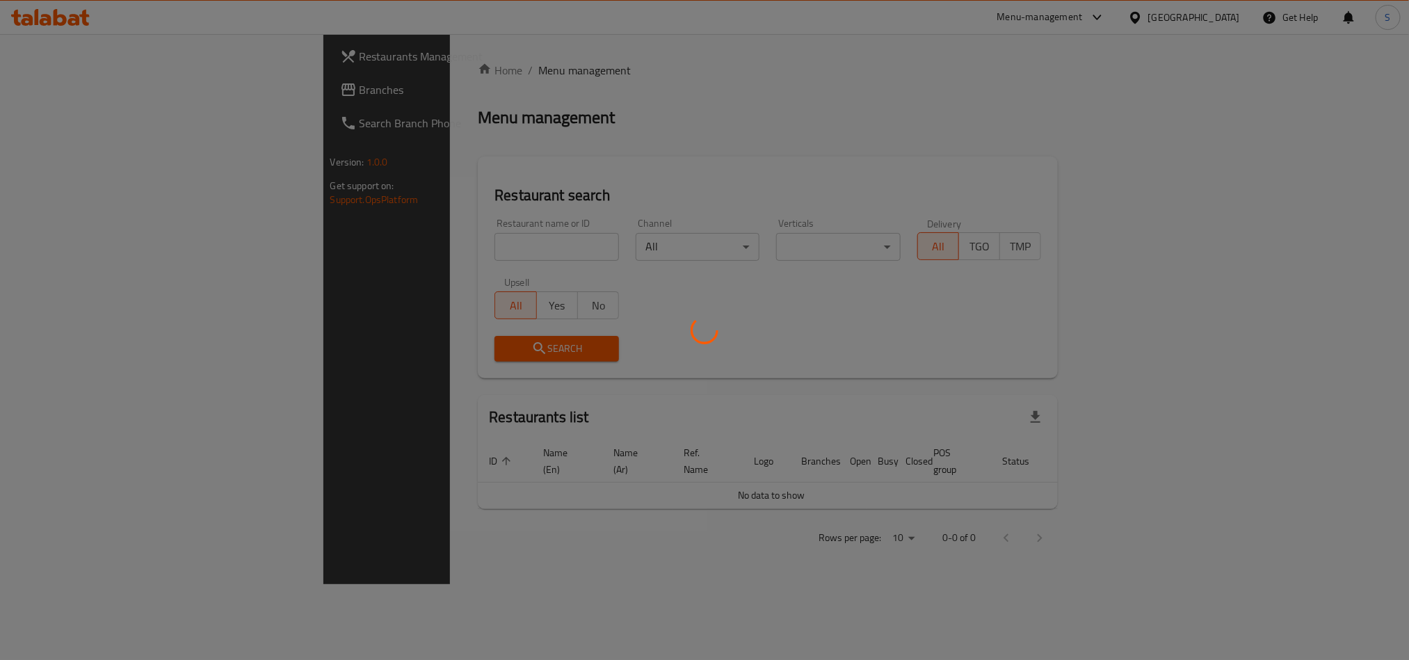
click at [1144, 53] on div at bounding box center [704, 330] width 1409 height 660
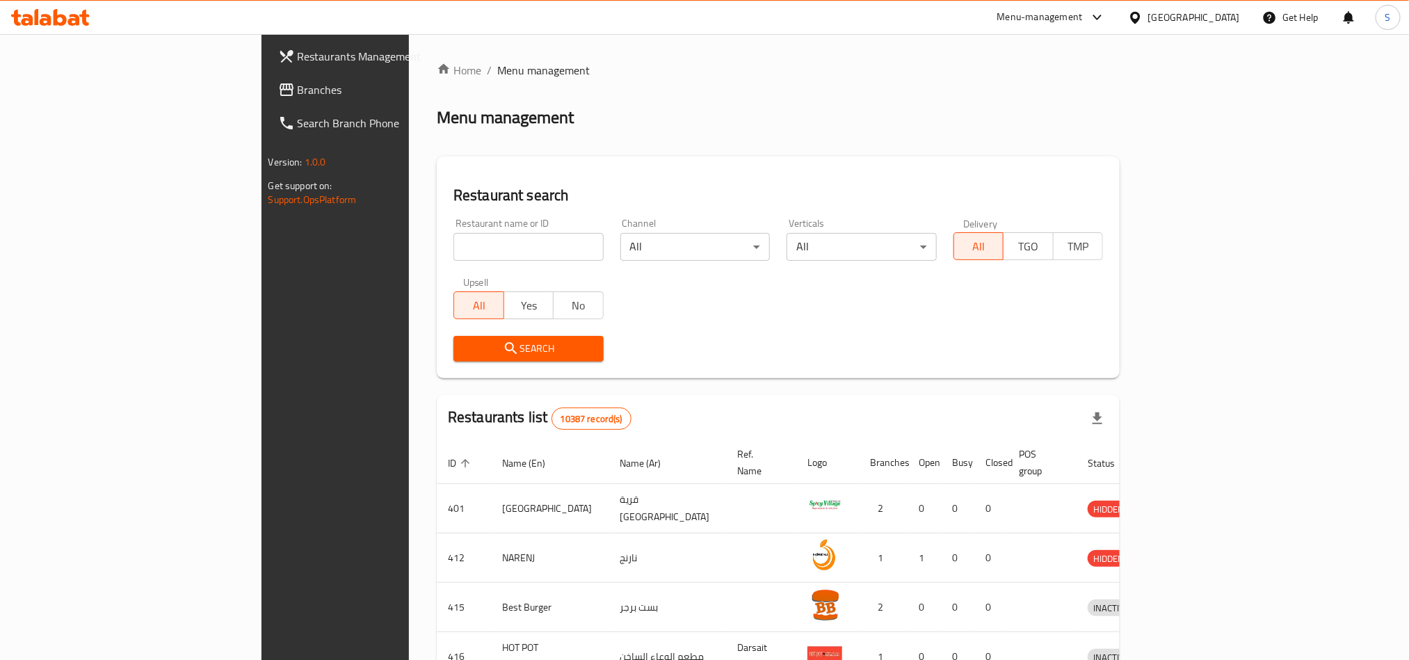
click at [1216, 15] on div "Oman" at bounding box center [1194, 17] width 92 height 15
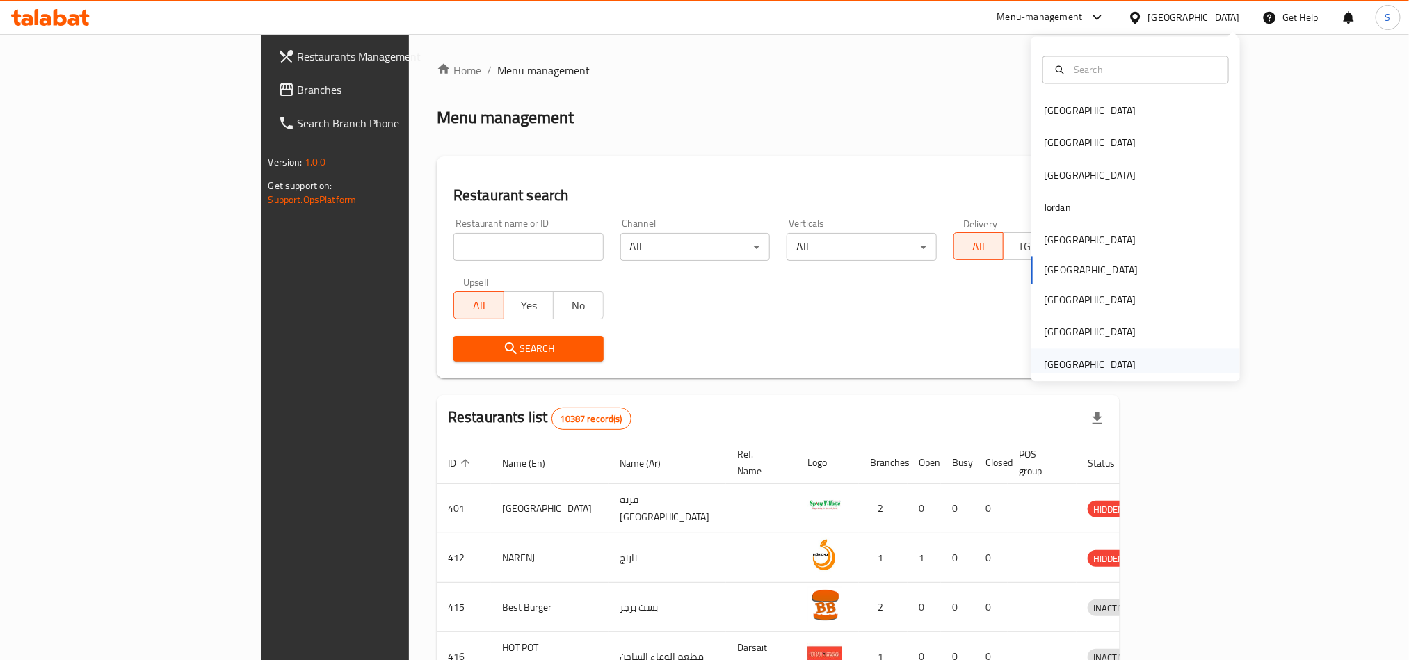
click at [1090, 359] on div "[GEOGRAPHIC_DATA]" at bounding box center [1090, 364] width 92 height 15
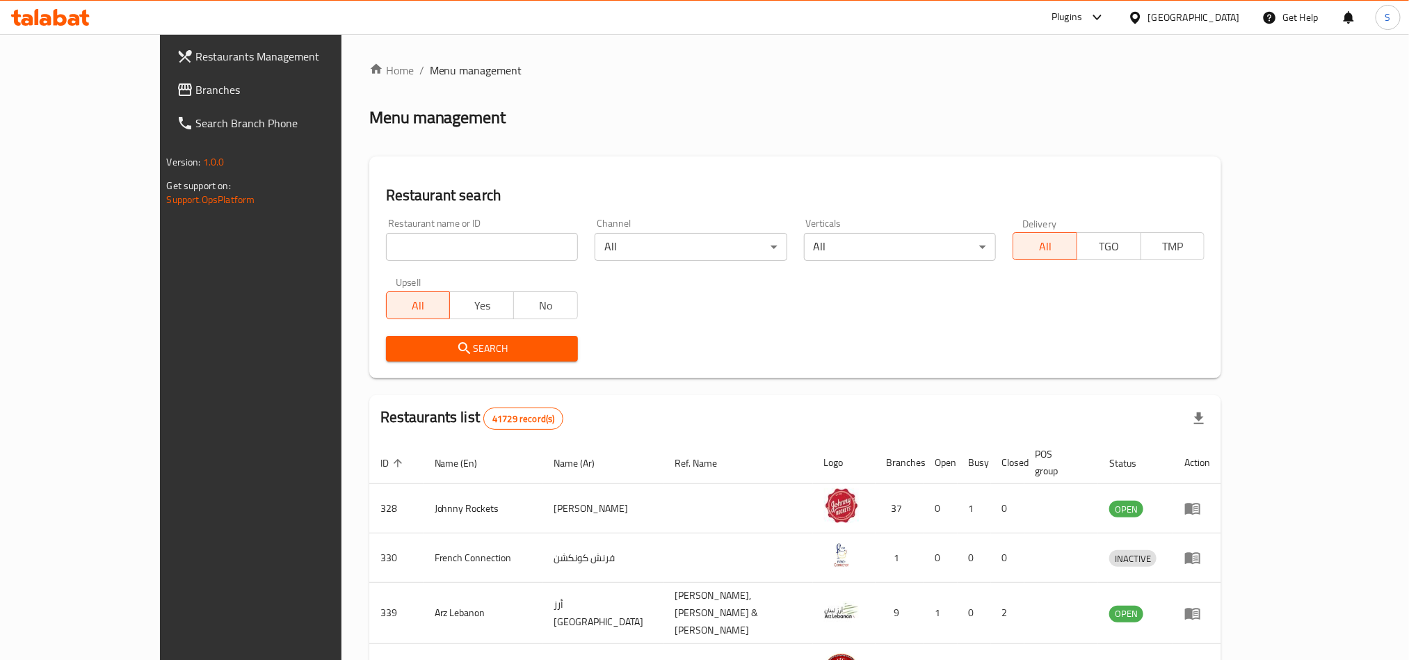
click at [196, 86] on span "Branches" at bounding box center [290, 89] width 188 height 17
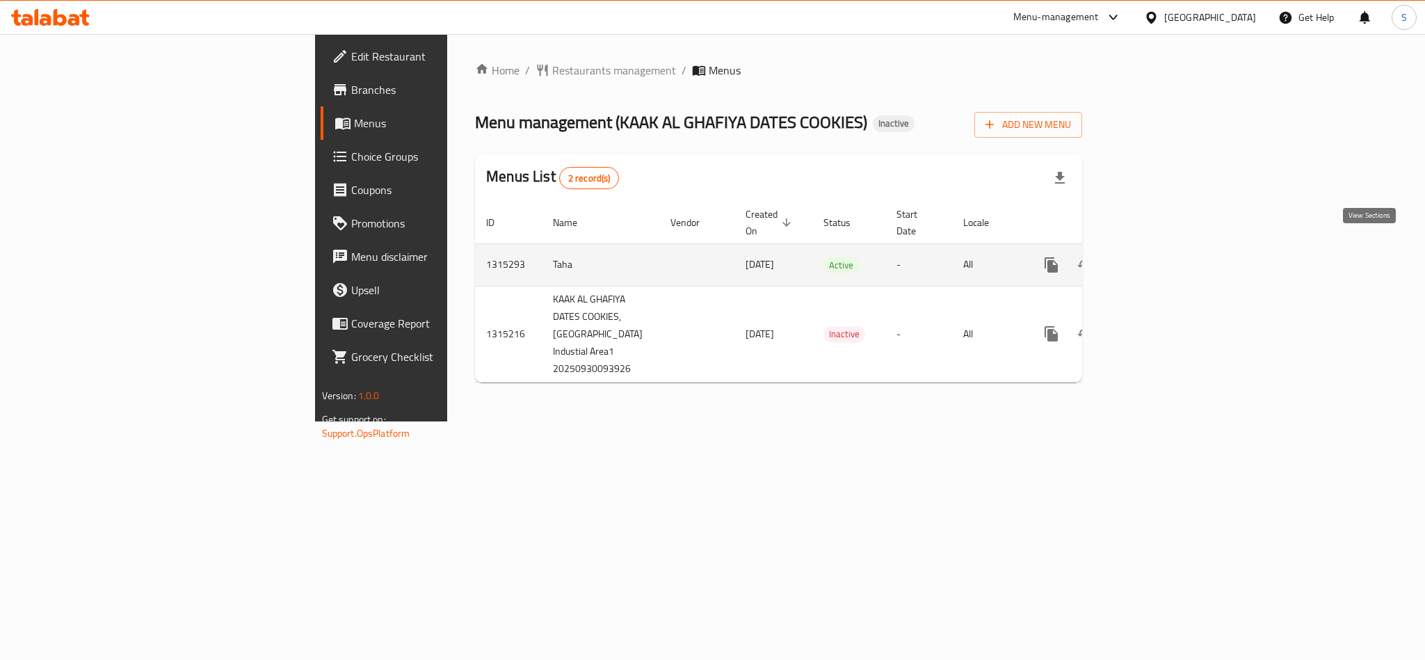
click at [1160, 257] on icon "enhanced table" at bounding box center [1151, 265] width 17 height 17
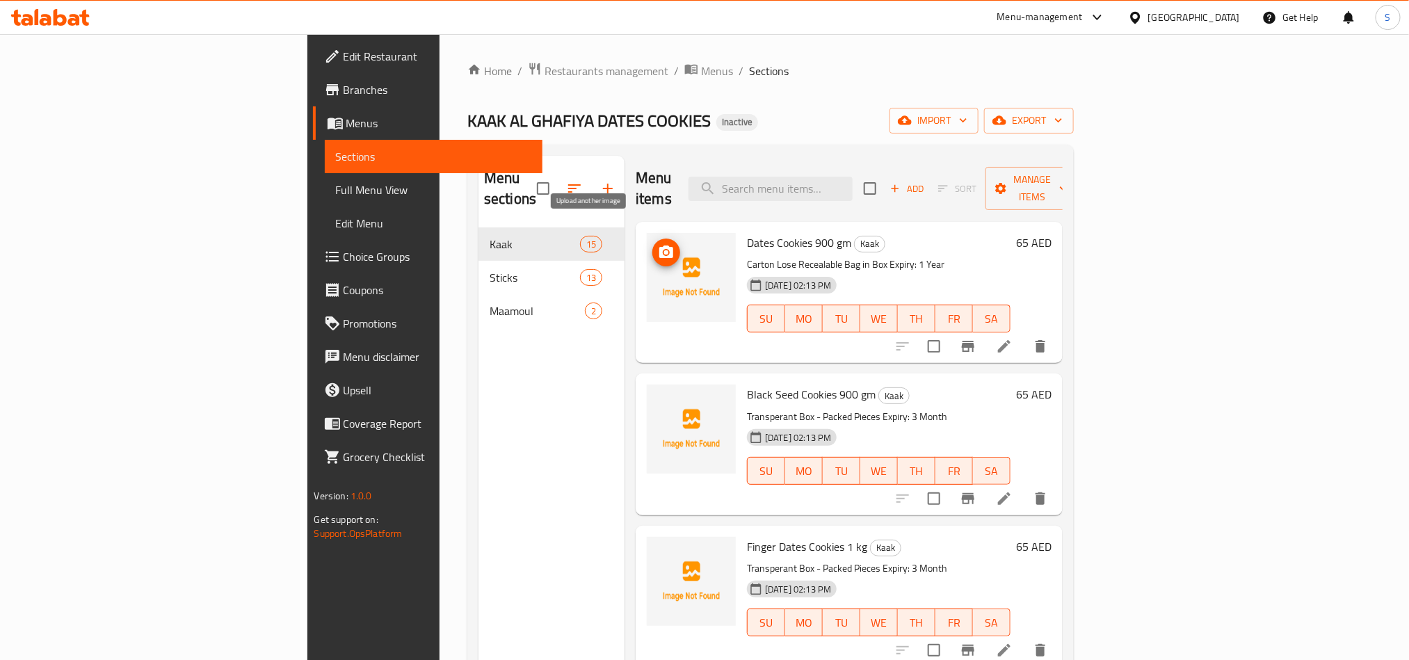
click at [658, 244] on icon "upload picture" at bounding box center [666, 252] width 17 height 17
click at [967, 123] on span "import" at bounding box center [934, 120] width 67 height 17
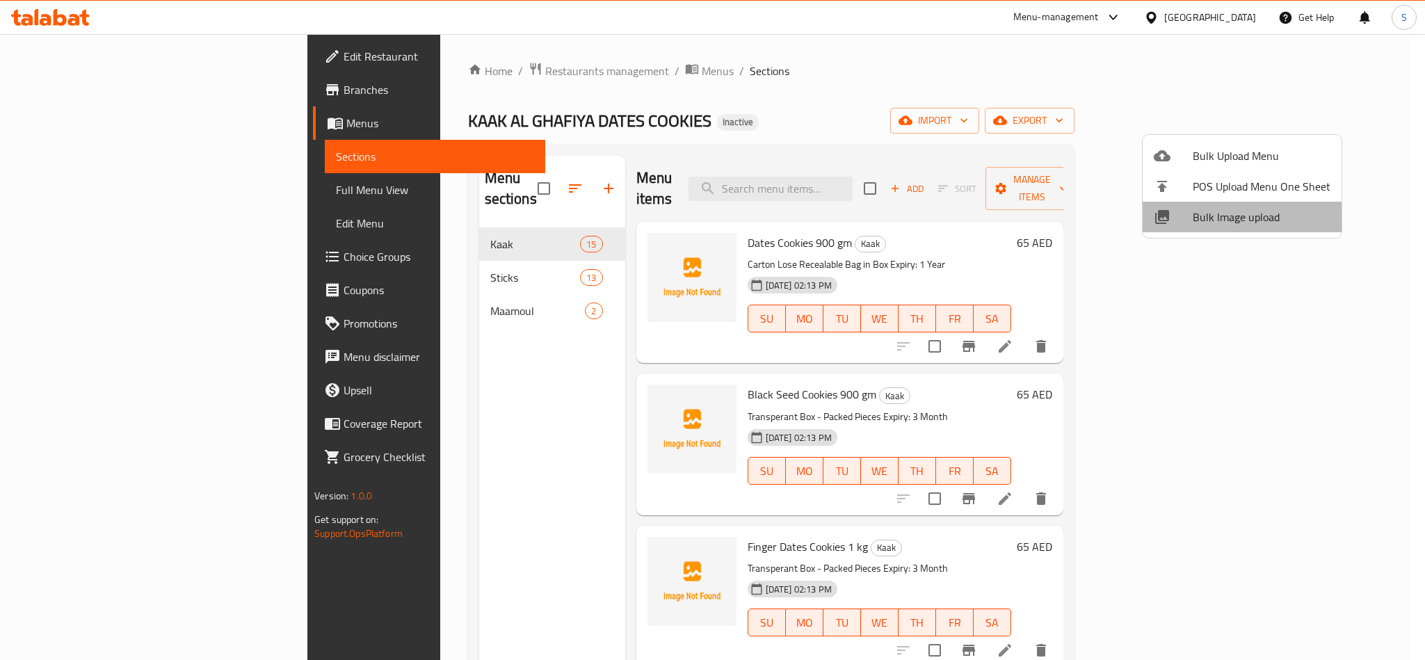
click at [1246, 213] on span "Bulk Image upload" at bounding box center [1262, 217] width 138 height 17
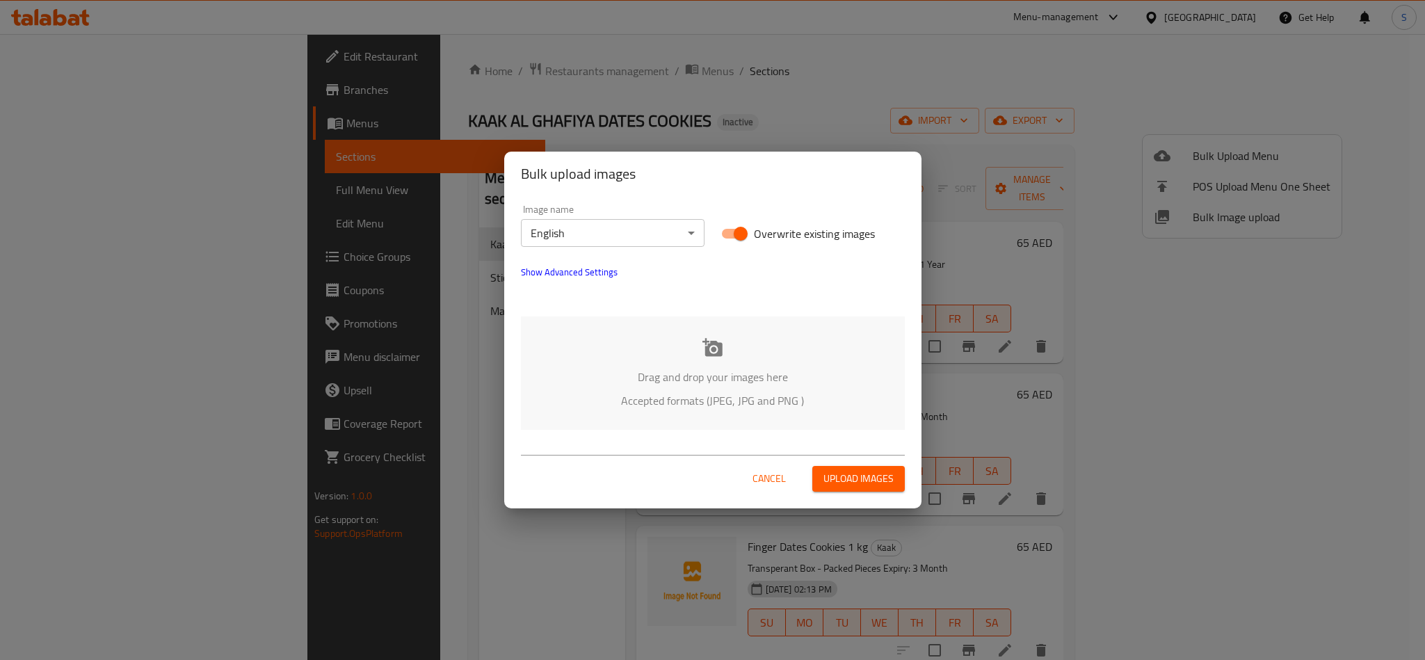
click at [693, 335] on div "Drag and drop your images here Accepted formats (JPEG, JPG and PNG )" at bounding box center [713, 372] width 384 height 113
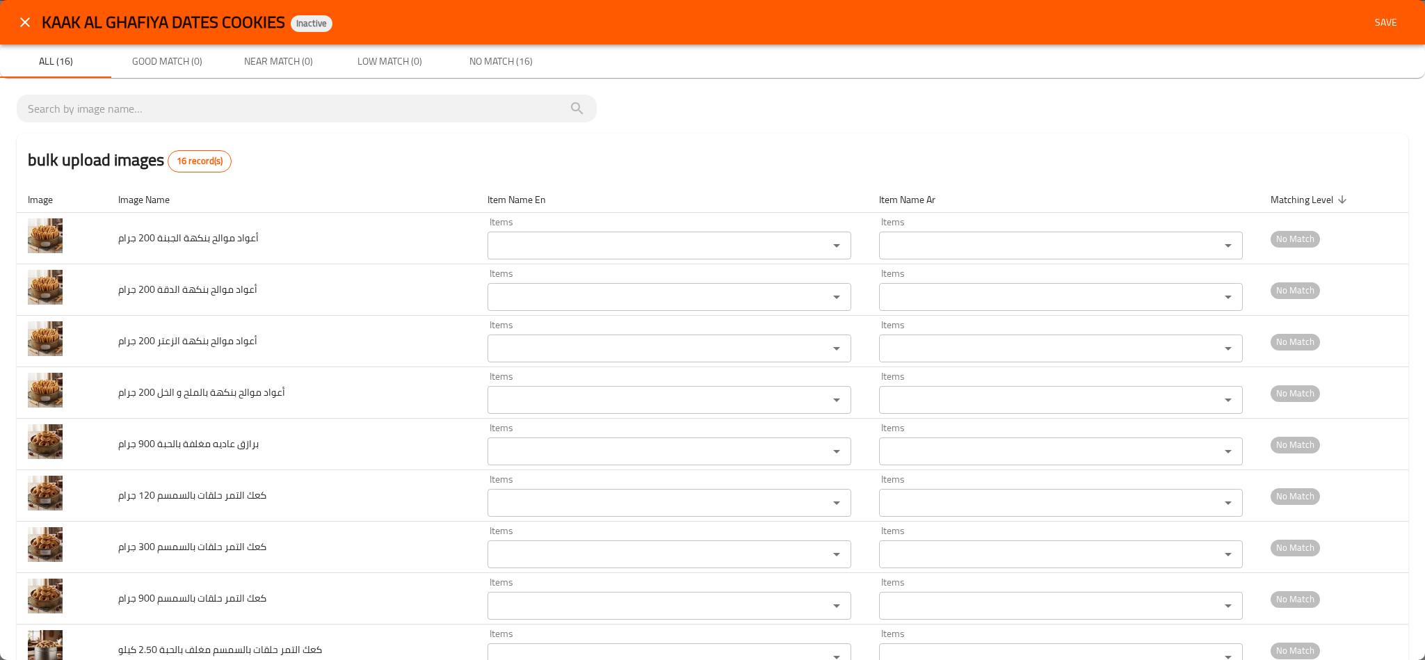
click at [27, 27] on icon "close" at bounding box center [25, 22] width 17 height 17
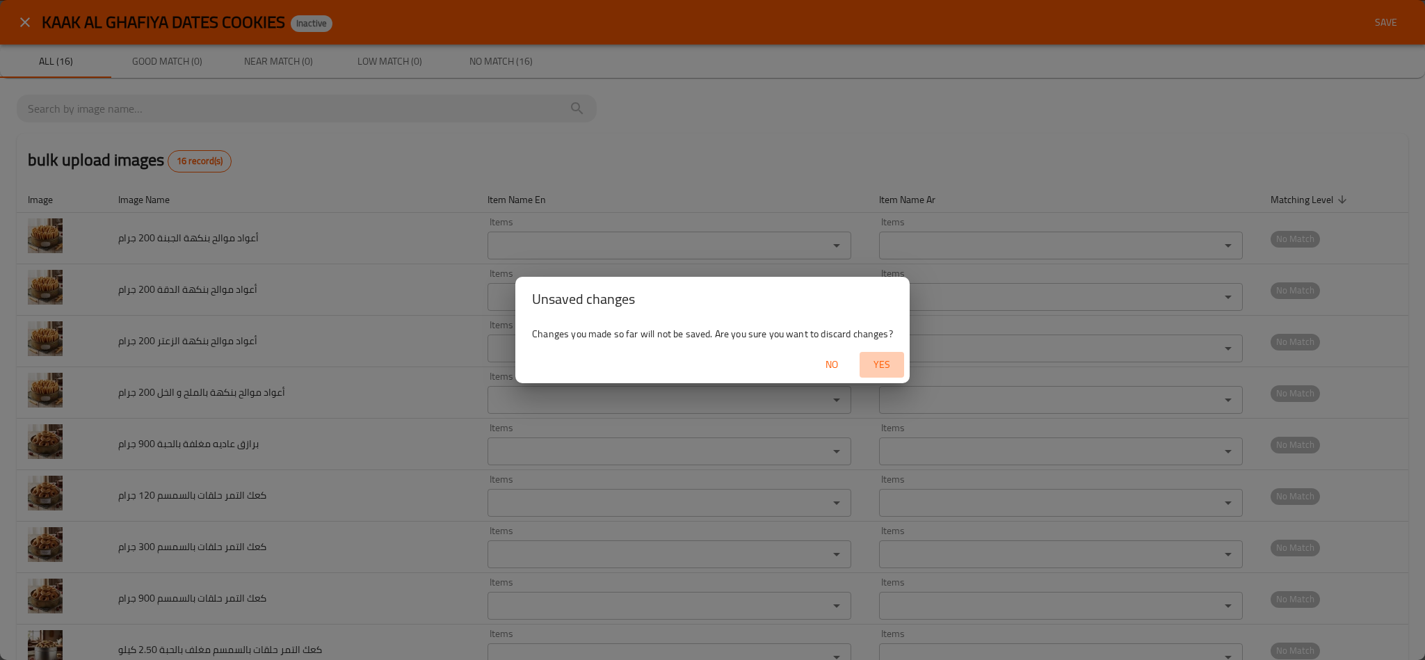
click at [871, 357] on span "Yes" at bounding box center [881, 364] width 33 height 17
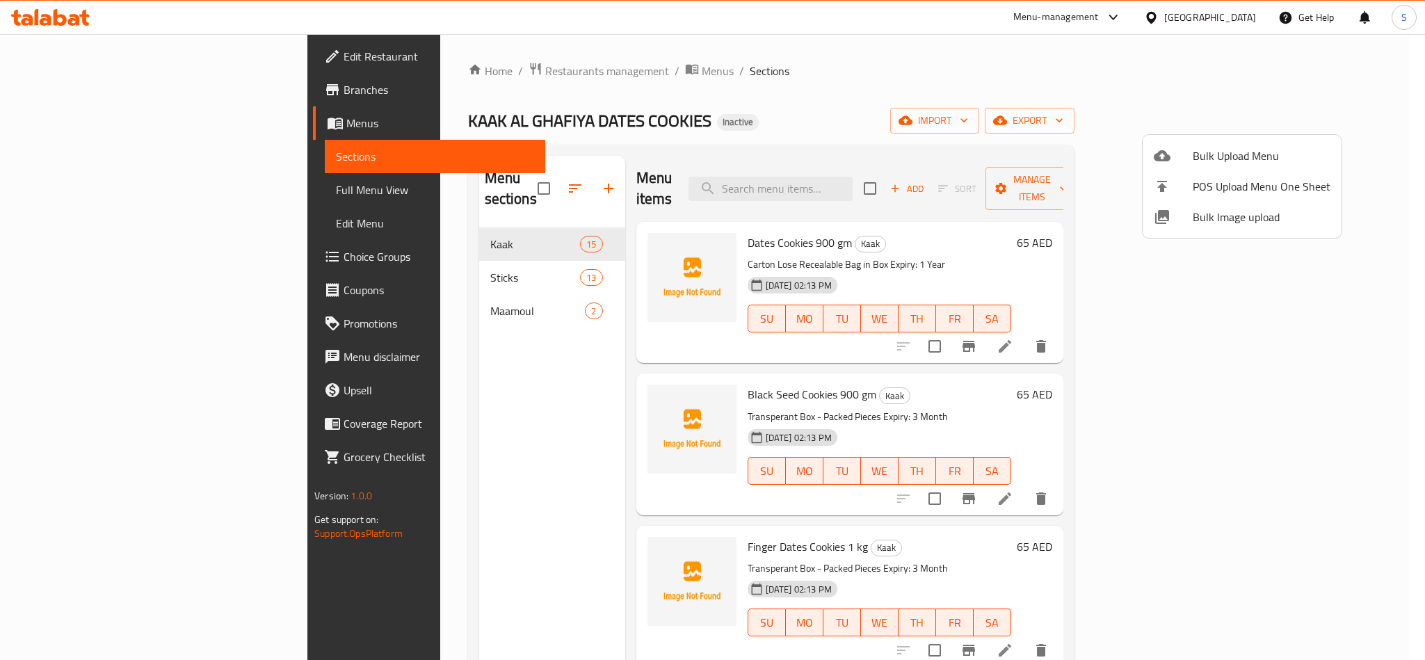
click at [407, 292] on div at bounding box center [712, 330] width 1425 height 660
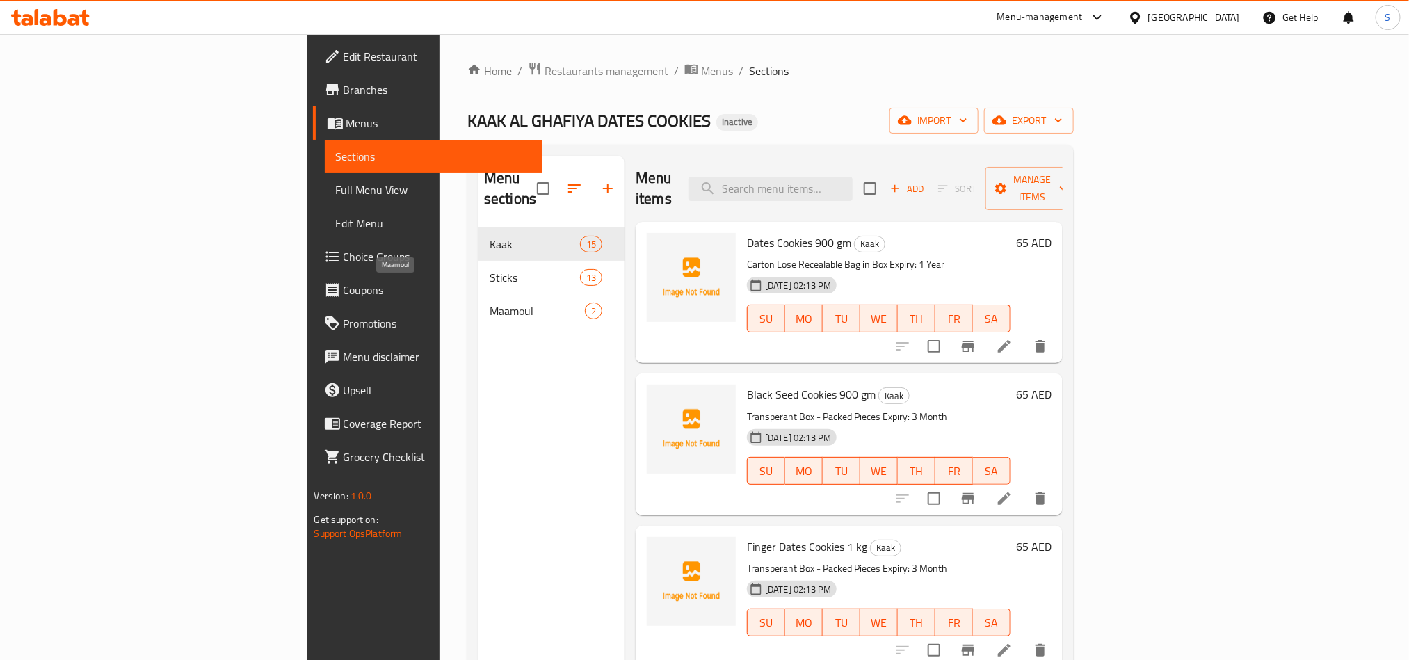
click at [490, 303] on span "Maamoul" at bounding box center [537, 311] width 95 height 17
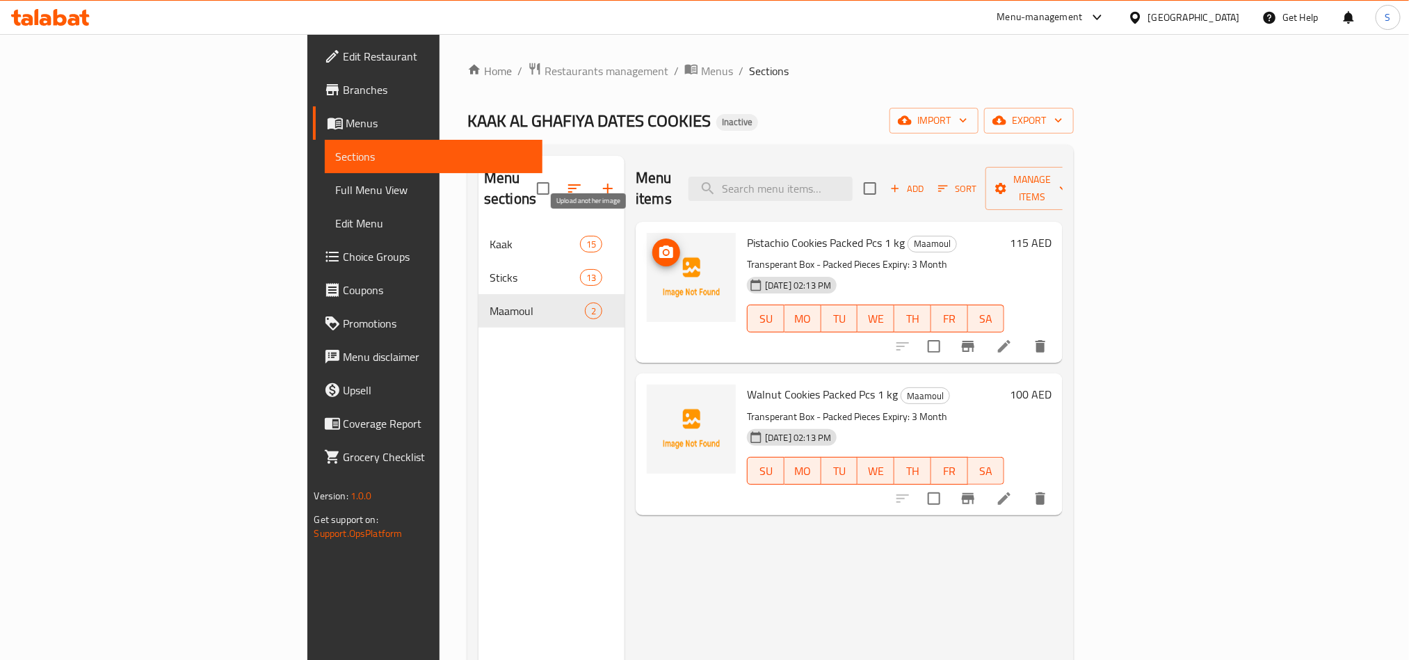
click at [659, 246] on icon "upload picture" at bounding box center [666, 252] width 14 height 13
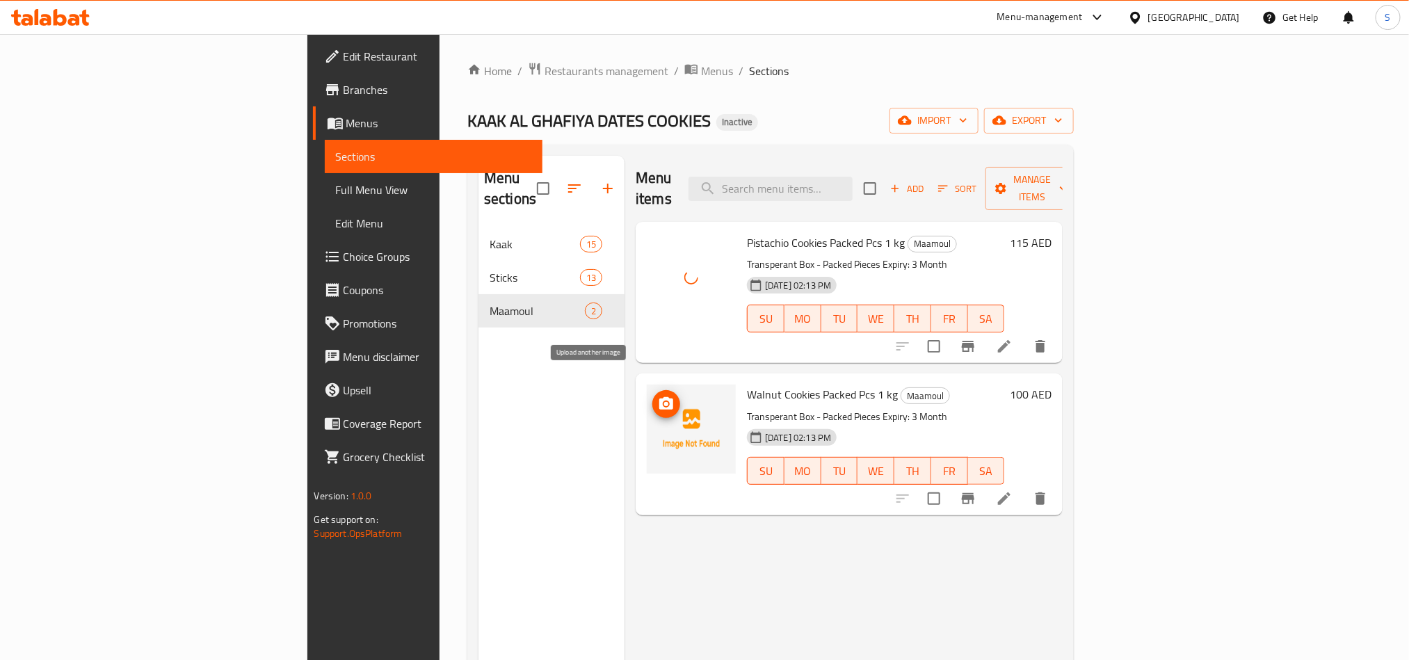
click at [659, 397] on icon "upload picture" at bounding box center [666, 403] width 14 height 13
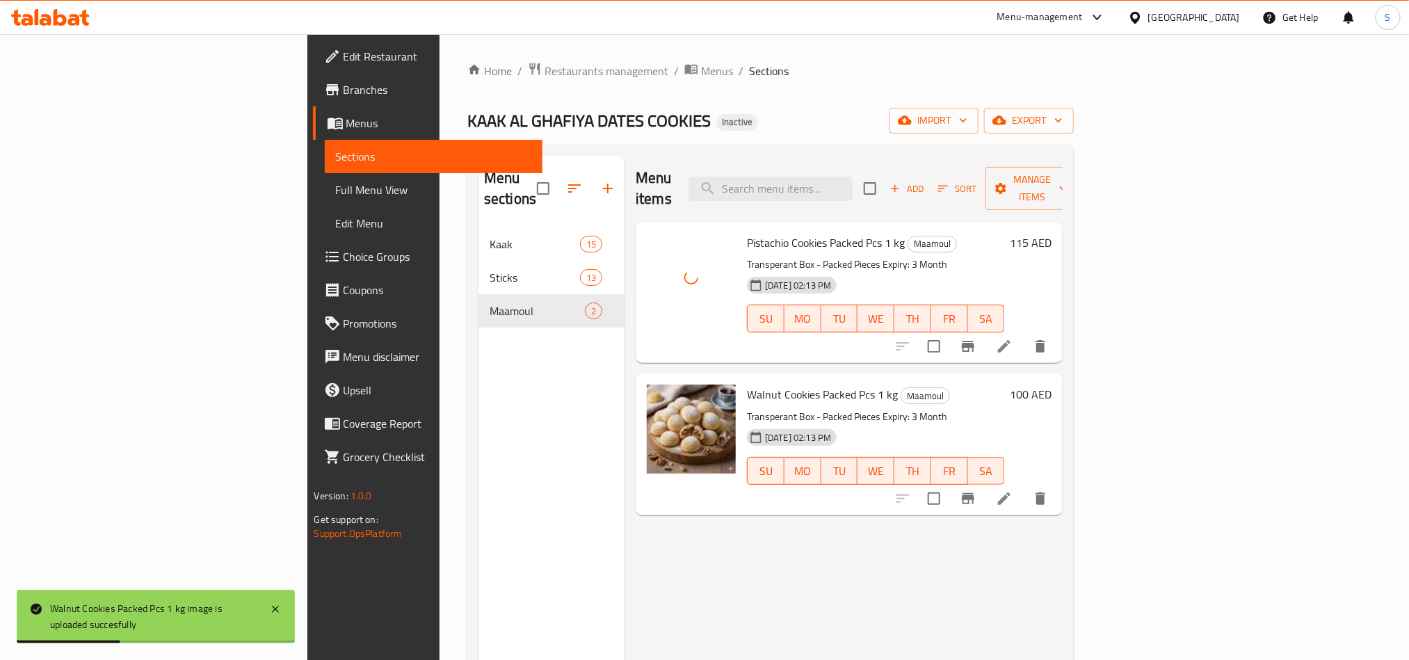
click at [999, 108] on div "KAAK AL GHAFIYA DATES COOKIES Inactive import export" at bounding box center [770, 121] width 606 height 26
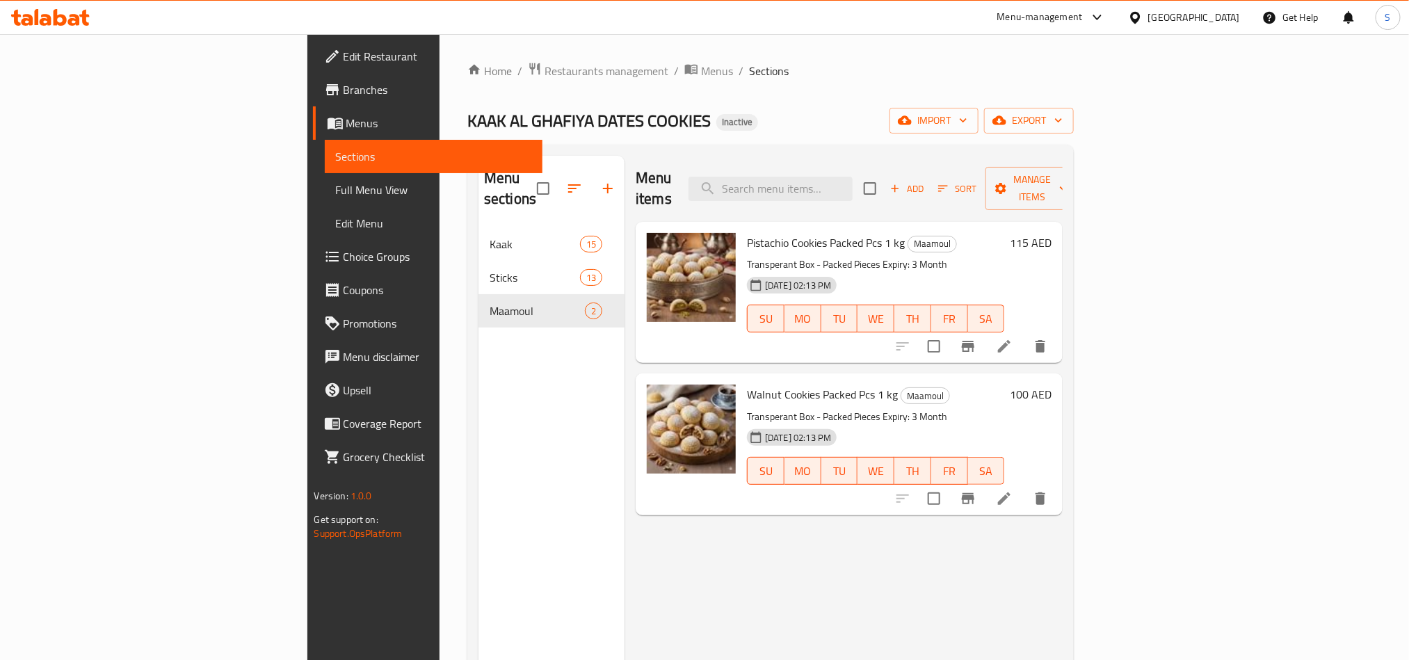
click at [716, 115] on div "KAAK AL GHAFIYA DATES COOKIES Inactive import export" at bounding box center [770, 121] width 606 height 26
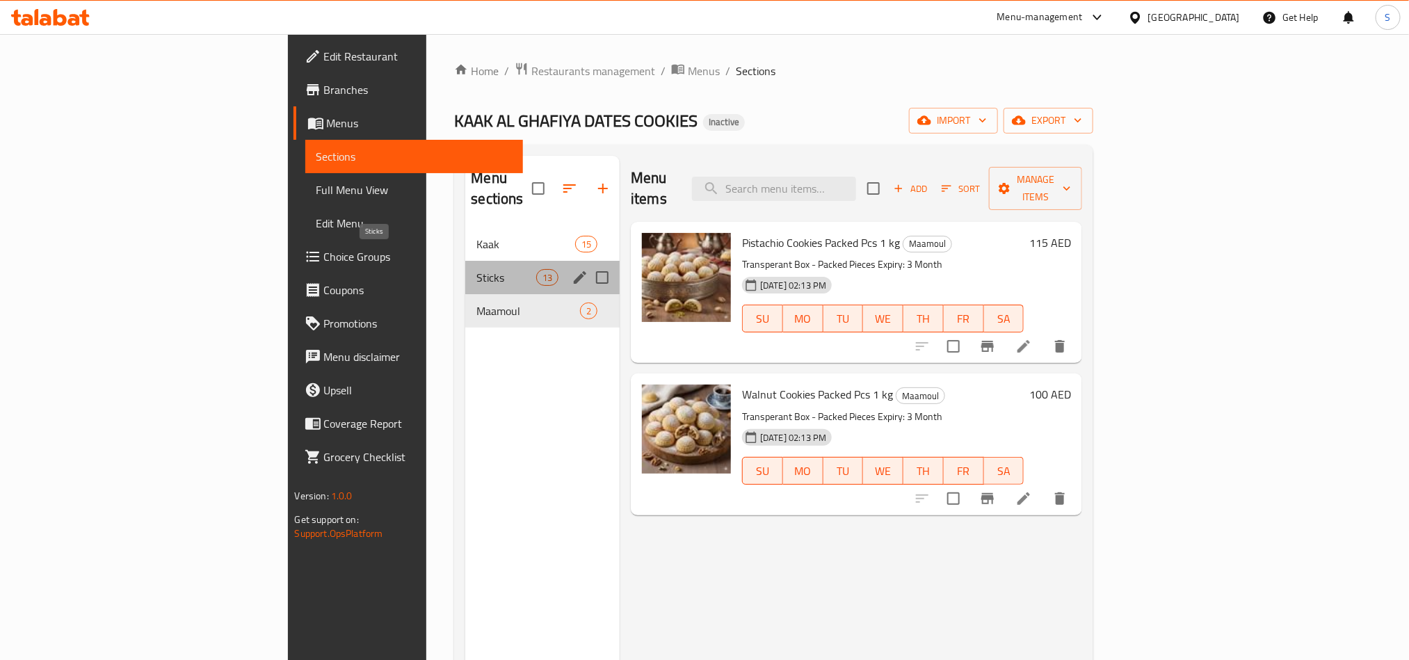
click at [476, 269] on span "Sticks" at bounding box center [505, 277] width 59 height 17
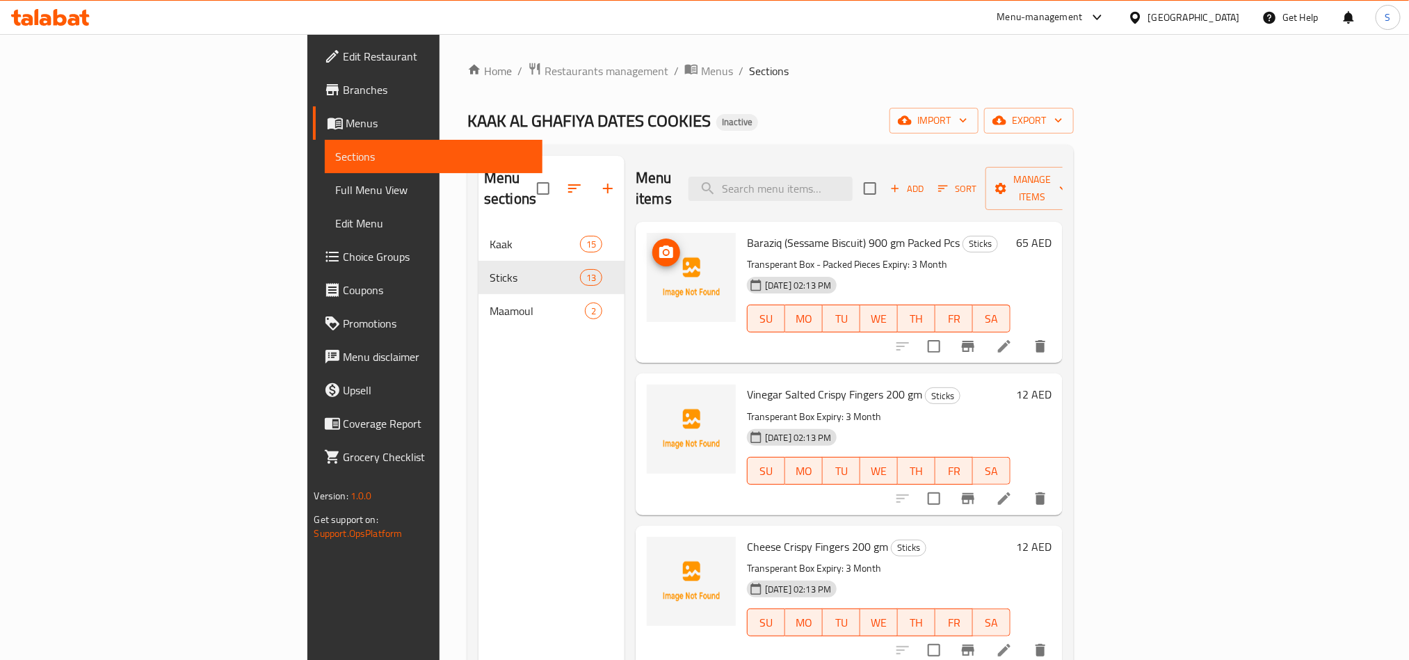
click at [658, 244] on icon "upload picture" at bounding box center [666, 252] width 17 height 17
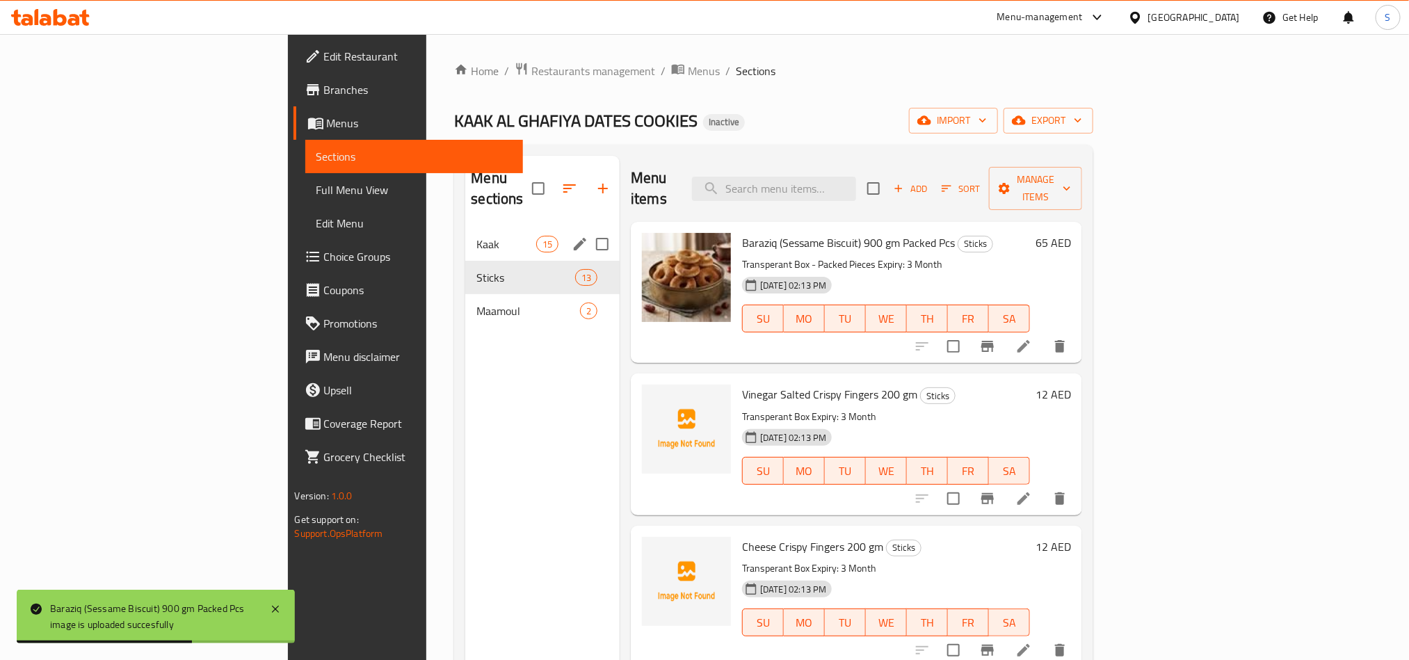
click at [465, 227] on div "Kaak 15" at bounding box center [542, 243] width 154 height 33
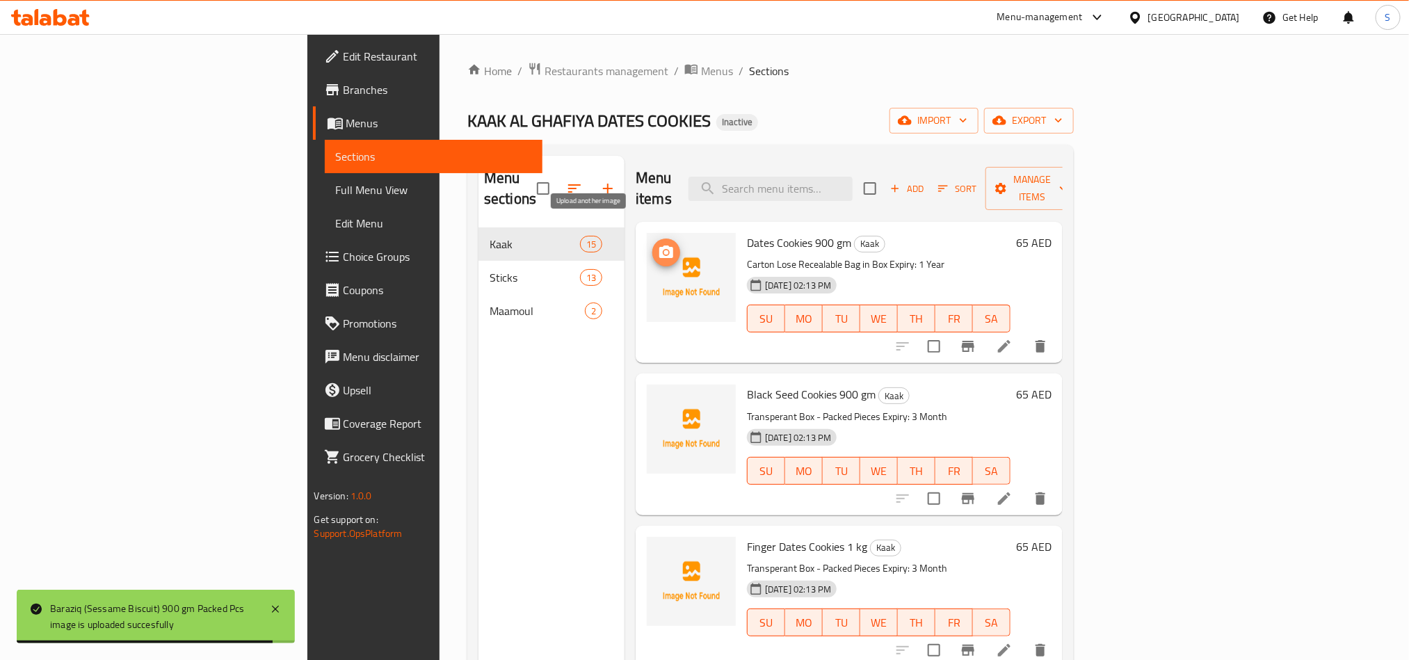
click at [659, 246] on icon "upload picture" at bounding box center [666, 252] width 14 height 13
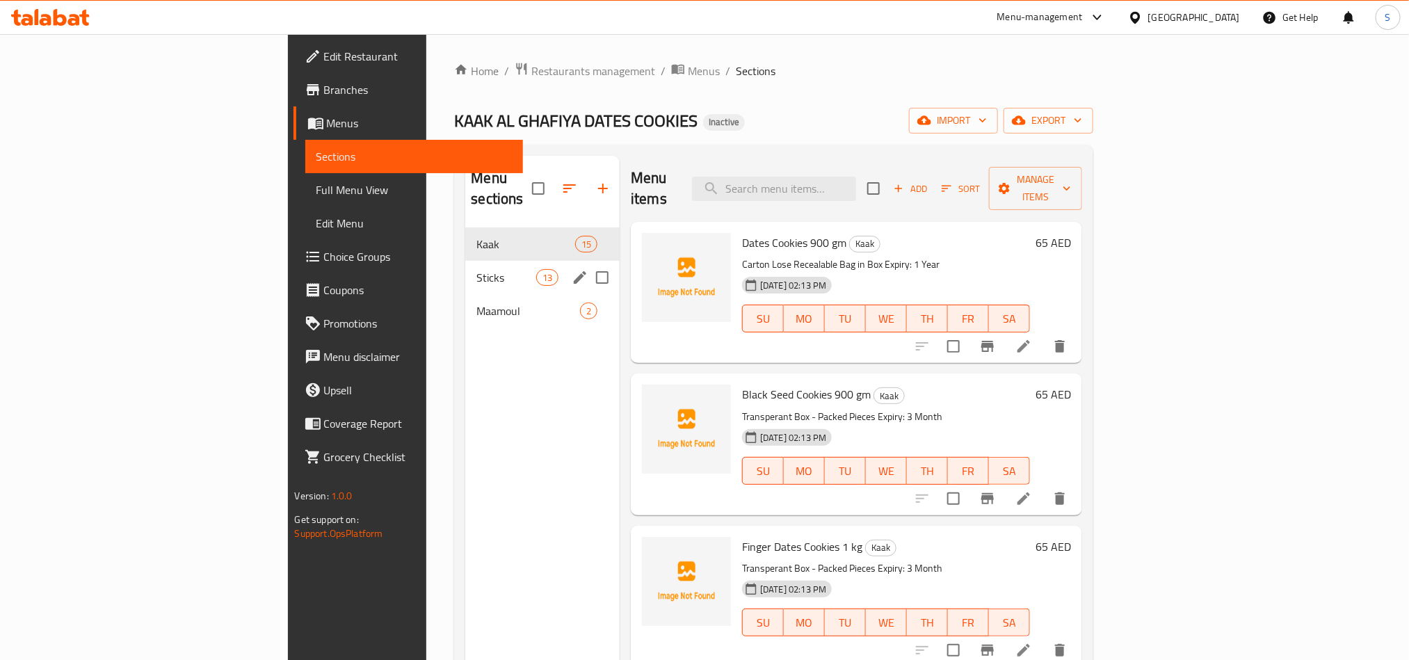
click at [476, 269] on span "Sticks" at bounding box center [505, 277] width 59 height 17
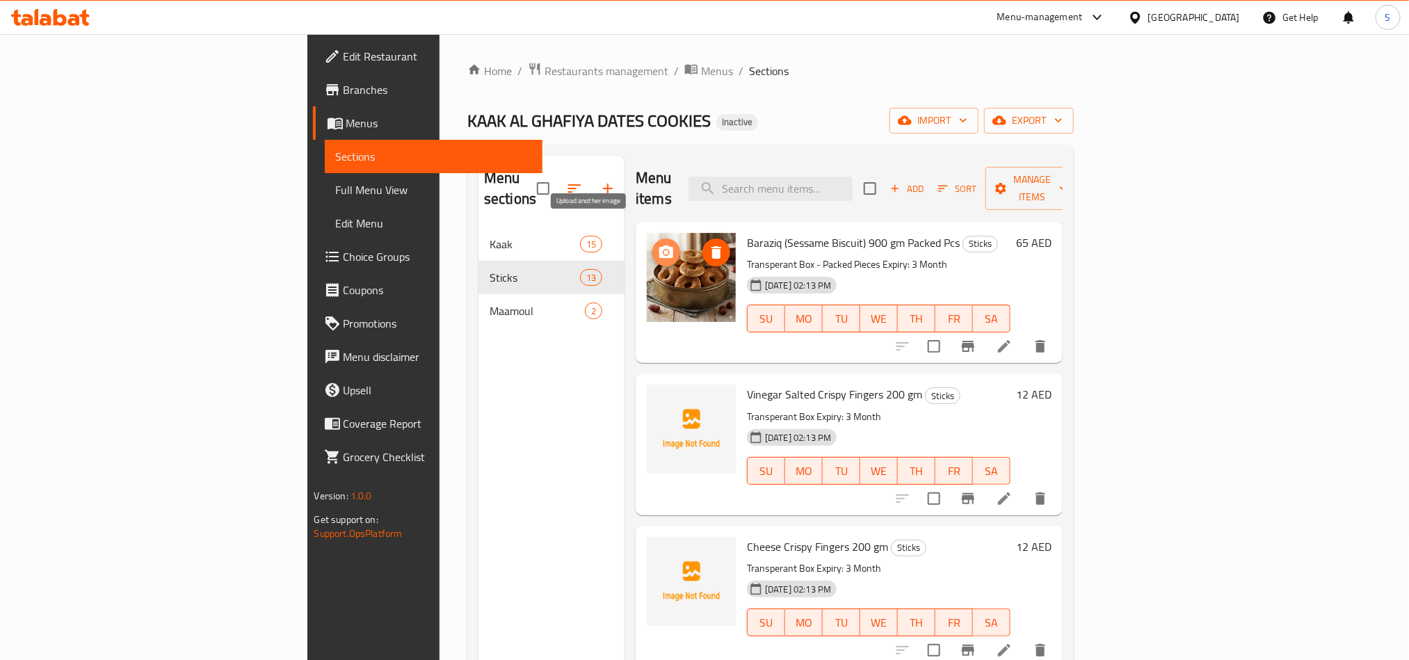
click at [659, 246] on icon "upload picture" at bounding box center [666, 252] width 14 height 13
click at [652, 393] on button "upload picture" at bounding box center [666, 404] width 28 height 28
click at [659, 397] on icon "upload picture" at bounding box center [666, 403] width 14 height 13
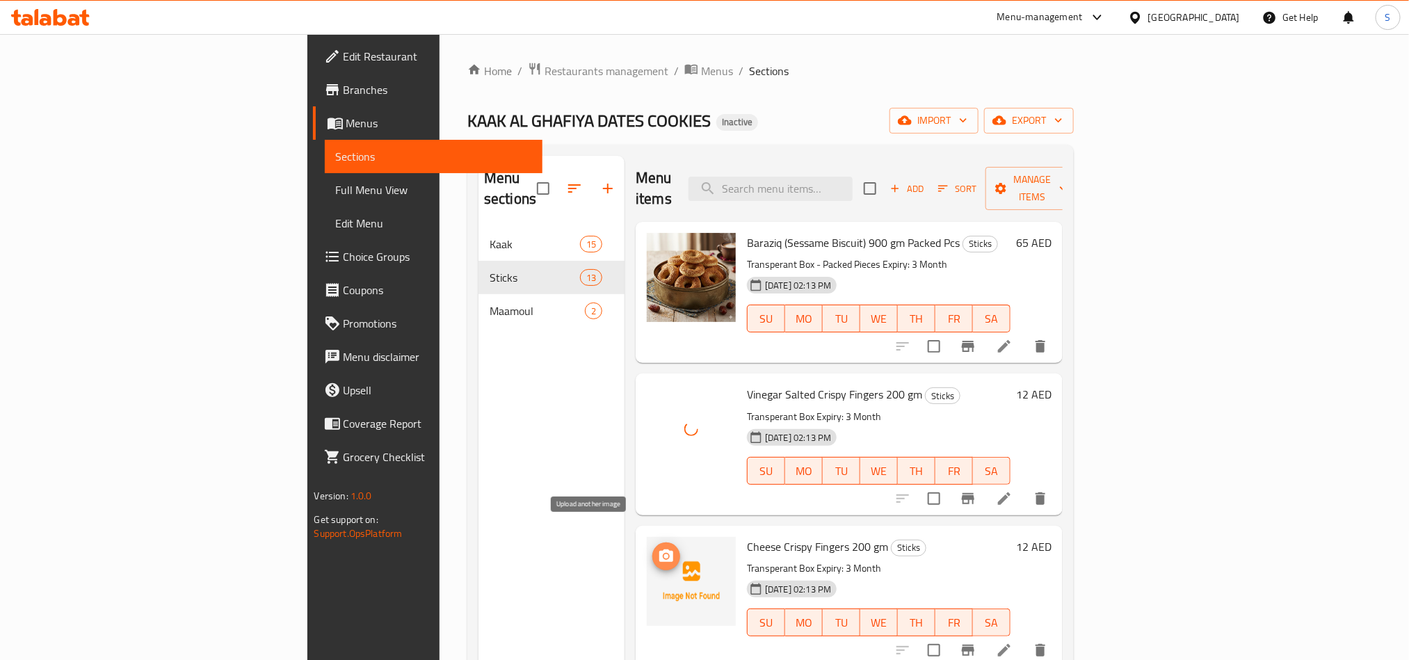
click at [652, 545] on button "upload picture" at bounding box center [666, 557] width 28 height 28
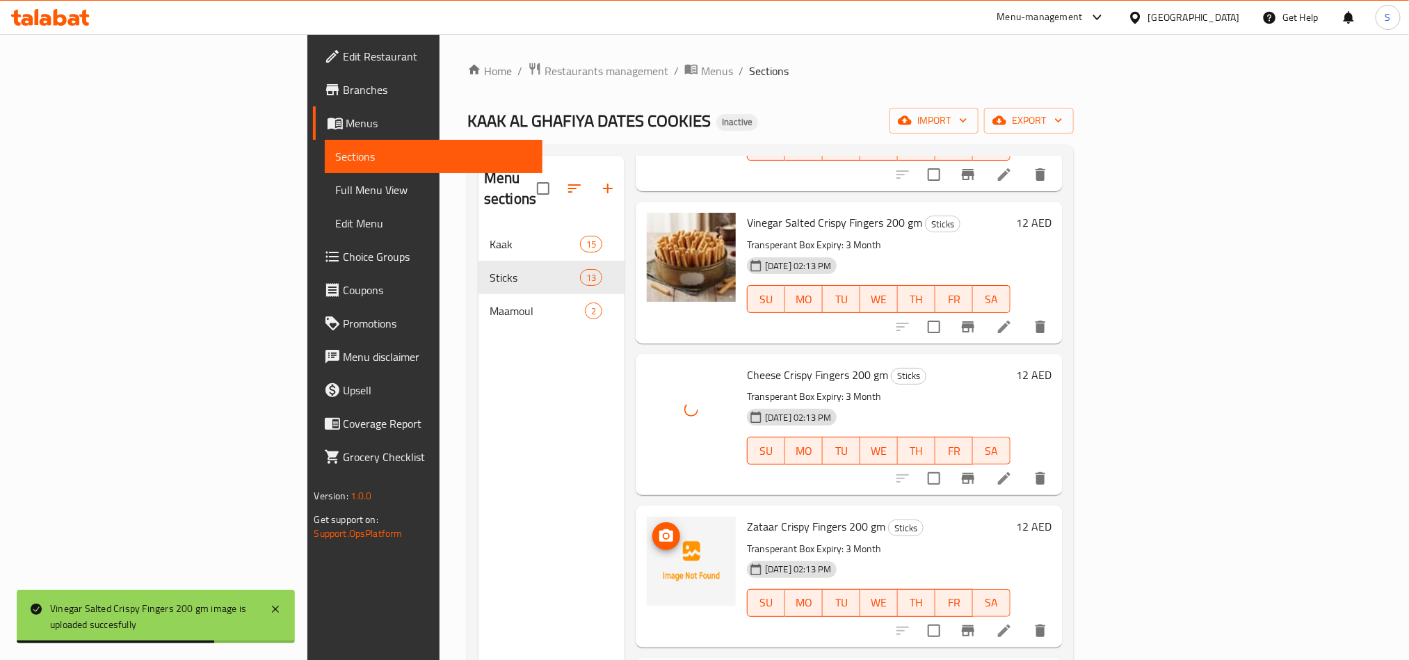
scroll to position [209, 0]
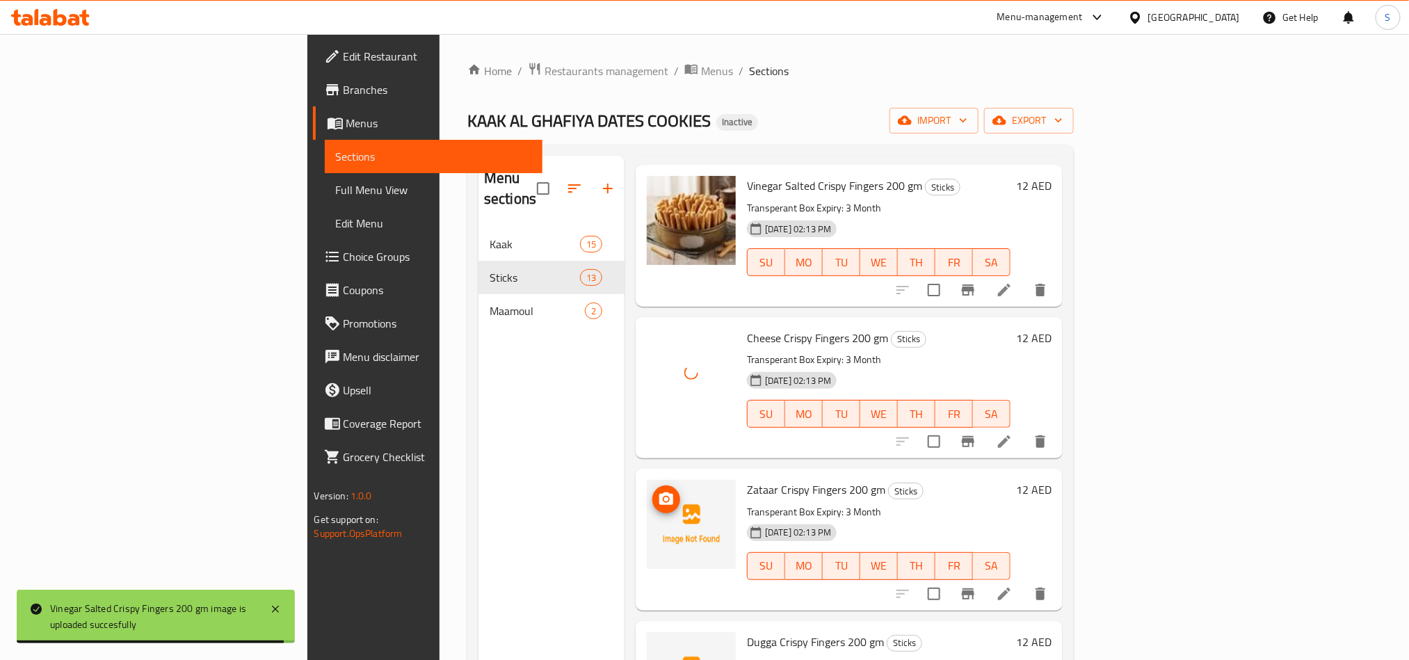
click at [658, 491] on icon "upload picture" at bounding box center [666, 499] width 17 height 17
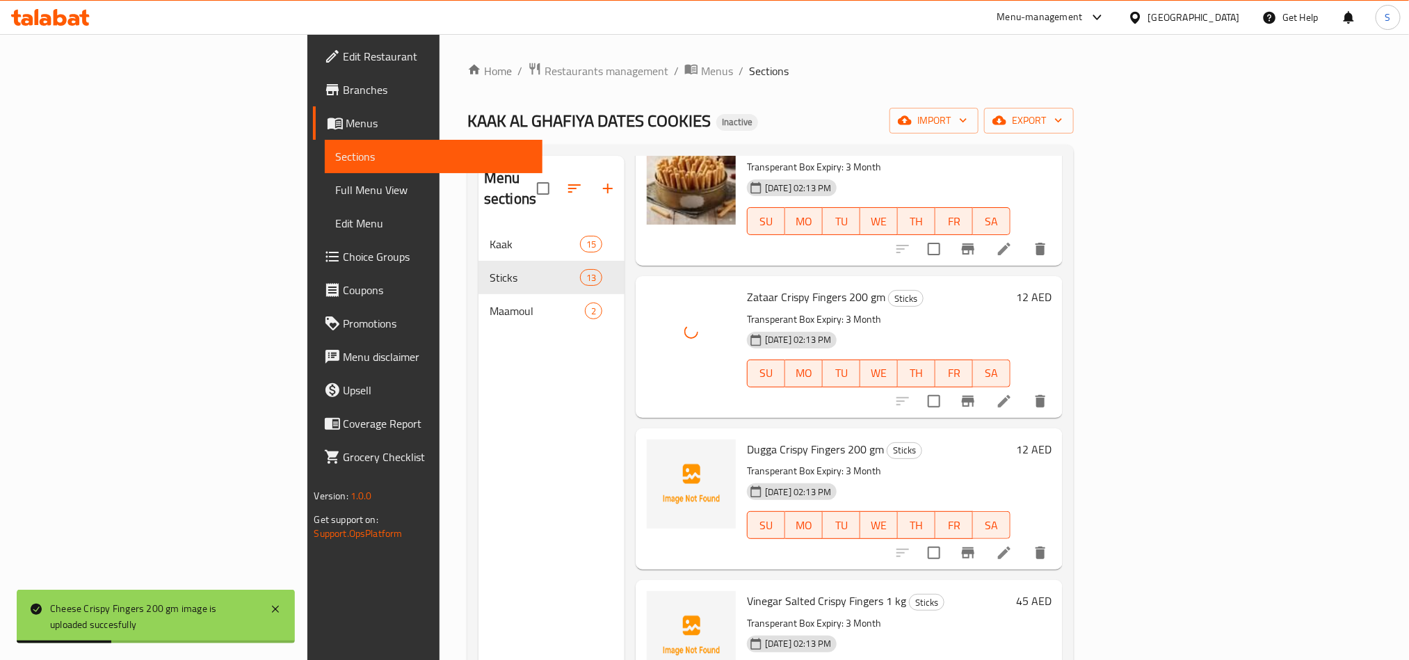
scroll to position [417, 0]
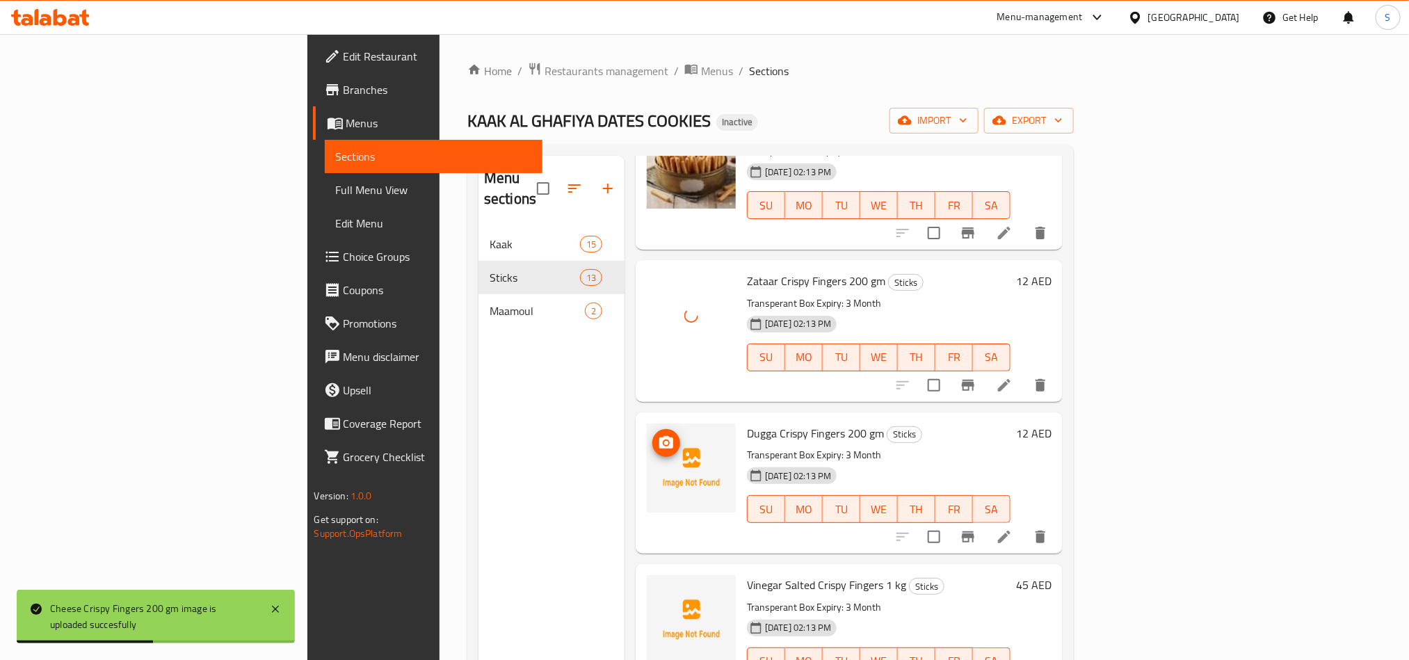
click at [659, 436] on icon "upload picture" at bounding box center [666, 442] width 14 height 13
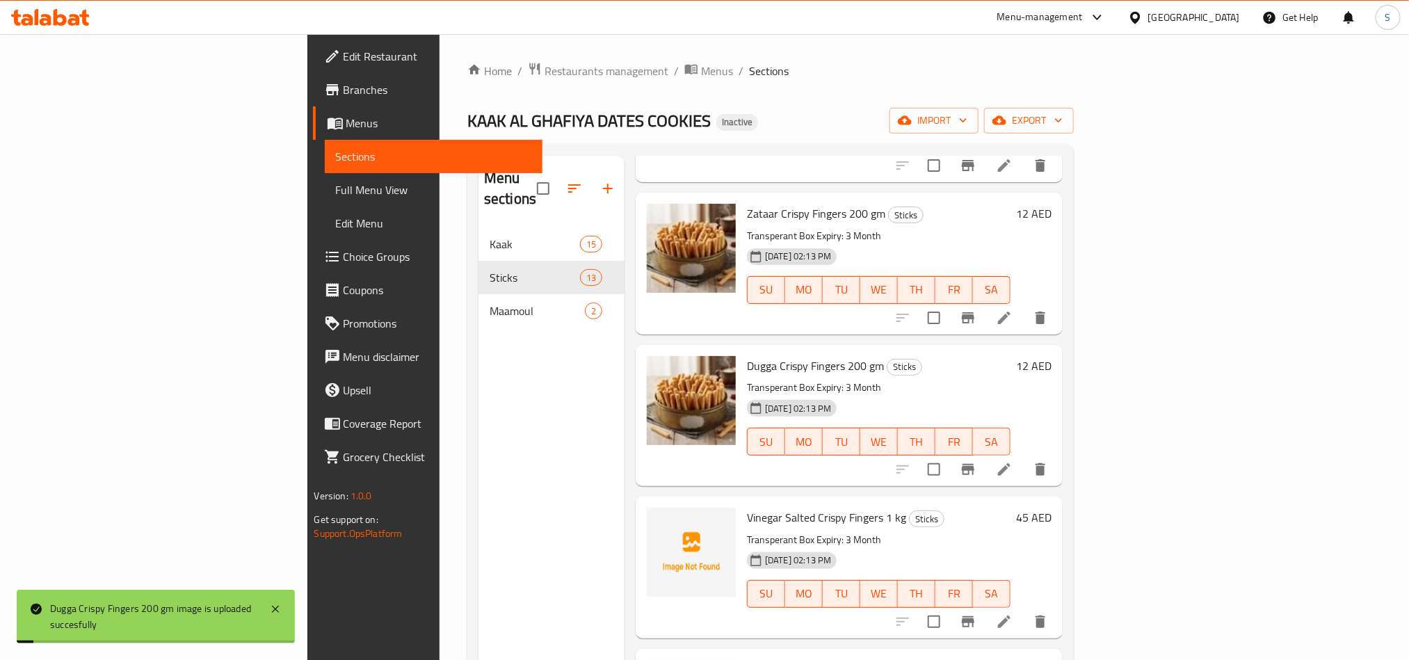
scroll to position [522, 0]
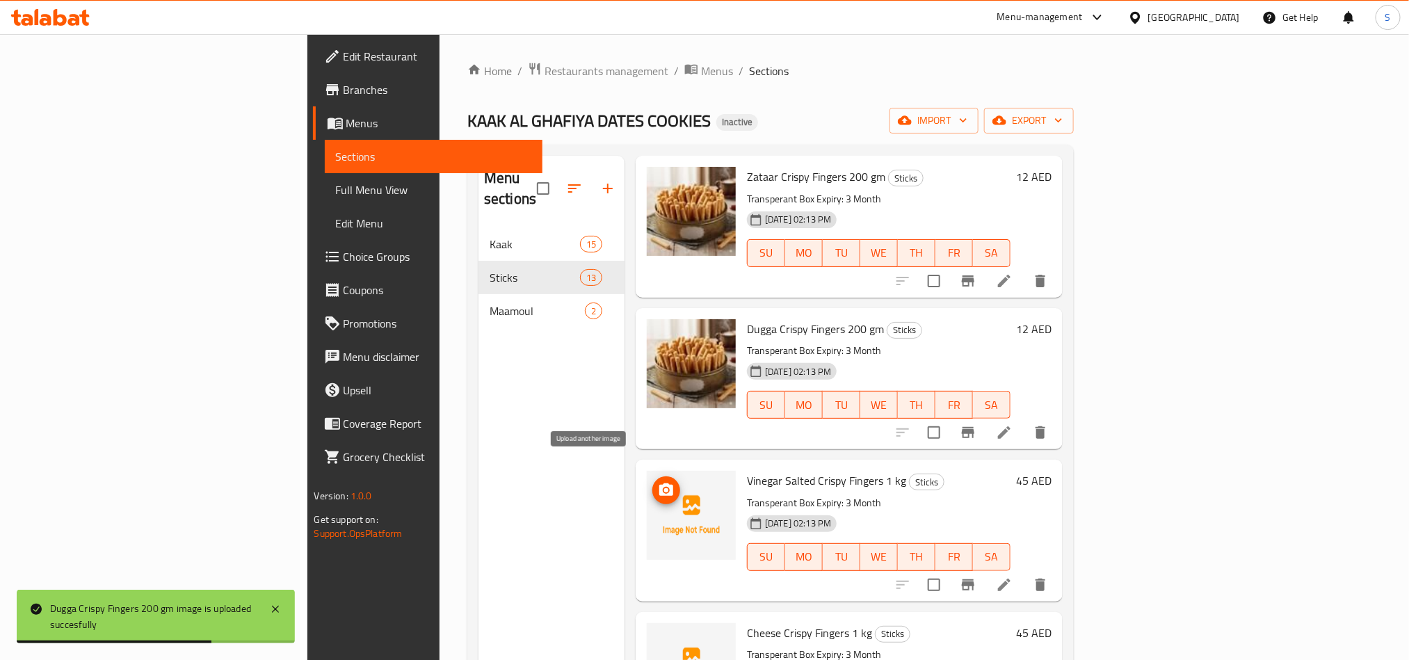
click at [658, 482] on icon "upload picture" at bounding box center [666, 490] width 17 height 17
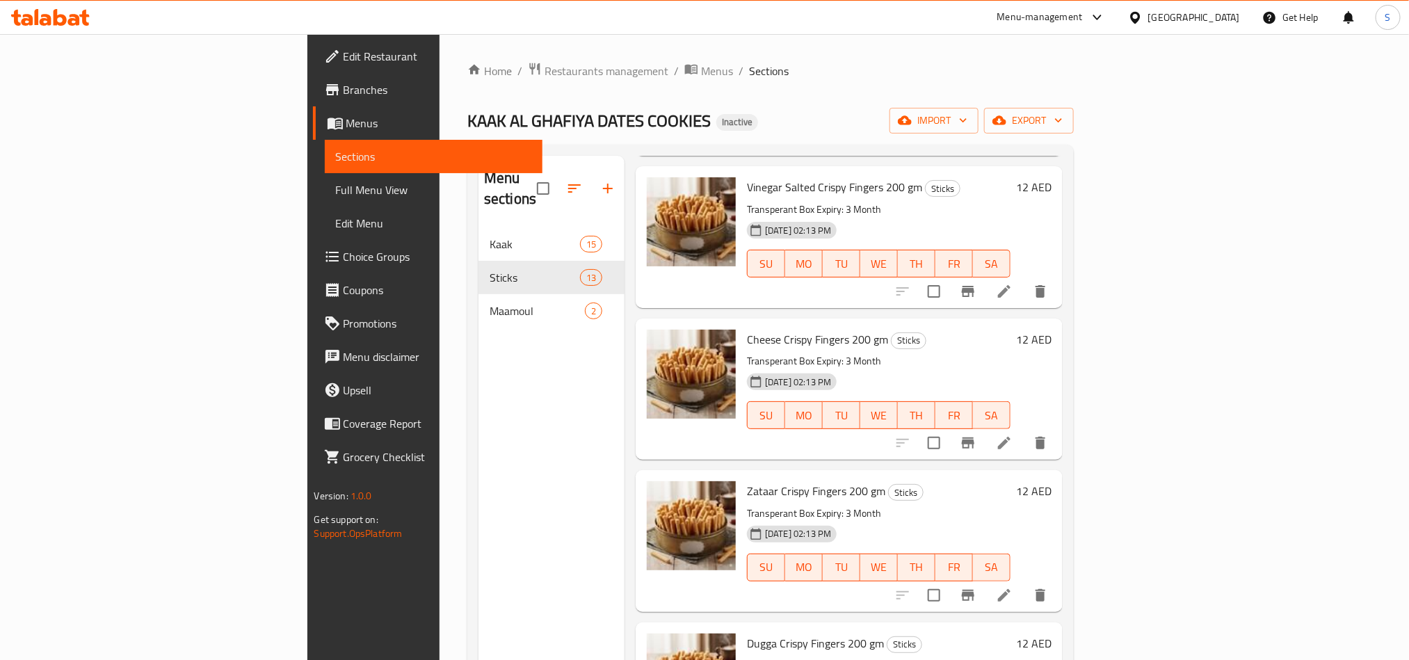
scroll to position [209, 0]
click at [518, 380] on div "Menu sections Kaak 15 Sticks 13 Maamoul 2" at bounding box center [552, 486] width 146 height 660
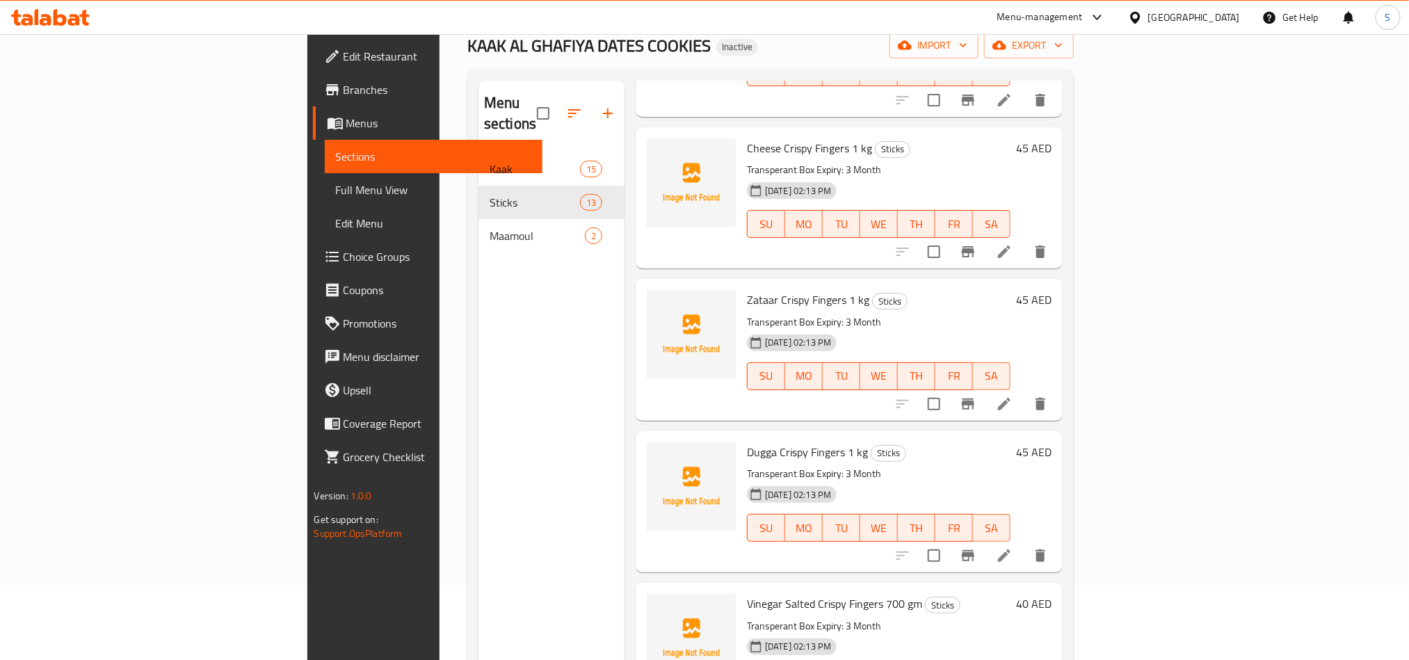
scroll to position [0, 0]
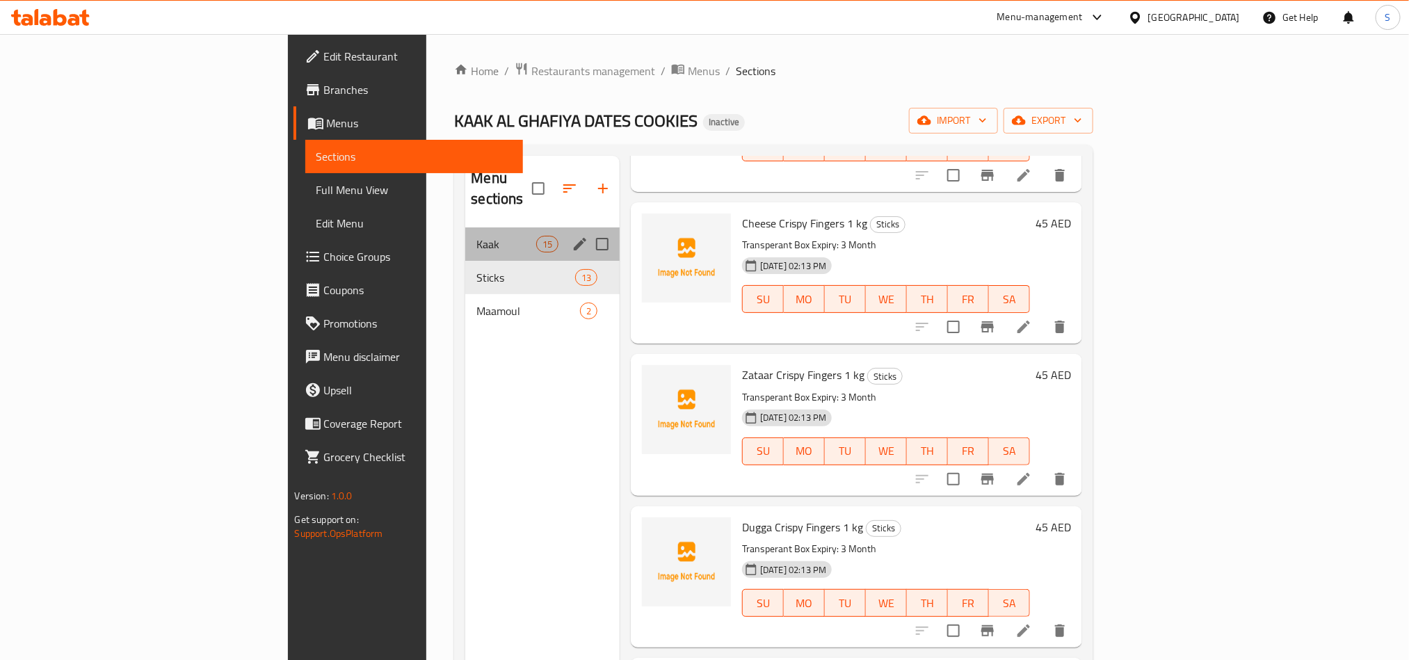
click at [476, 236] on span "Kaak" at bounding box center [505, 244] width 59 height 17
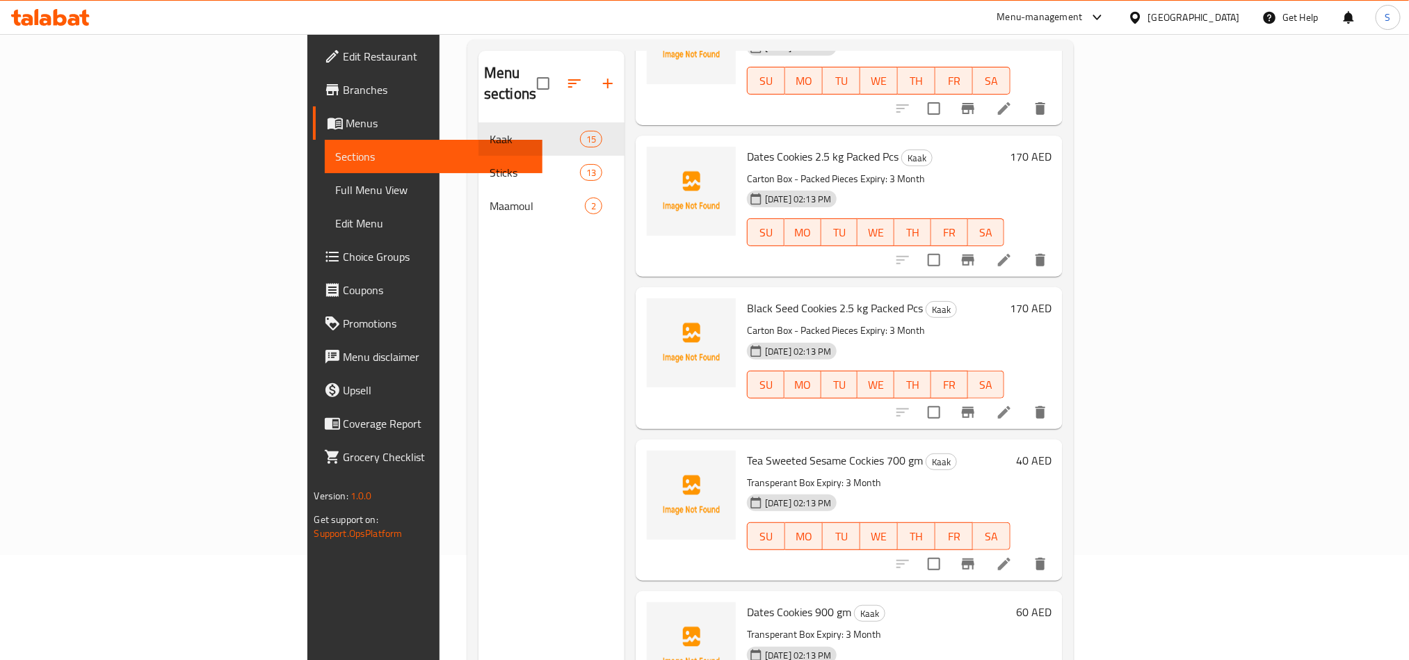
scroll to position [195, 0]
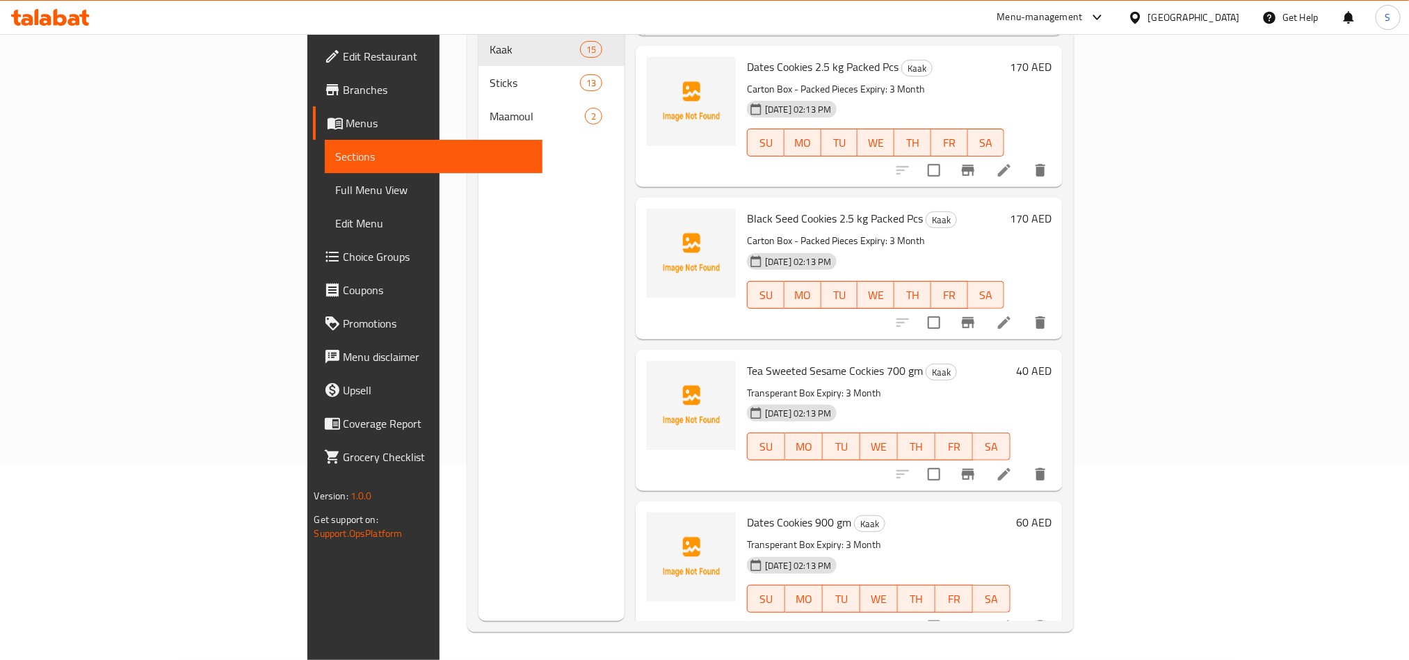
click at [479, 330] on div "Menu sections Kaak 15 Sticks 13 Maamoul 2" at bounding box center [552, 291] width 146 height 660
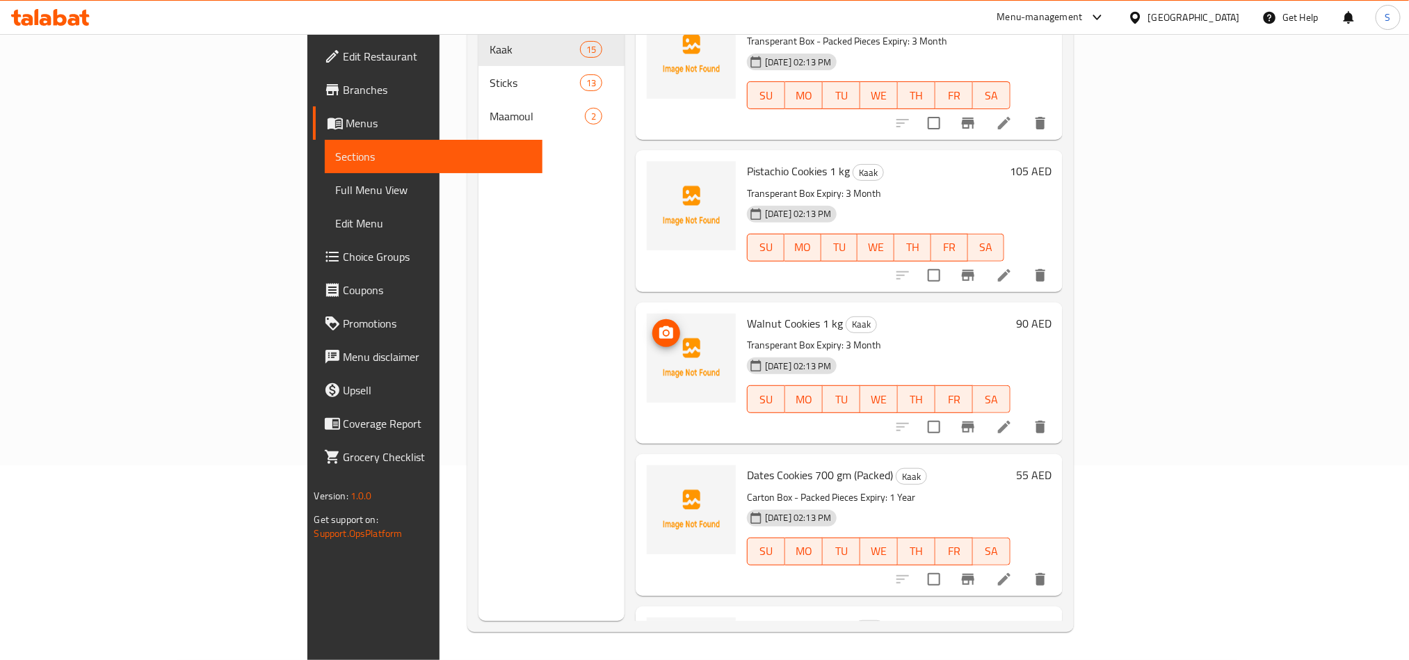
scroll to position [296, 0]
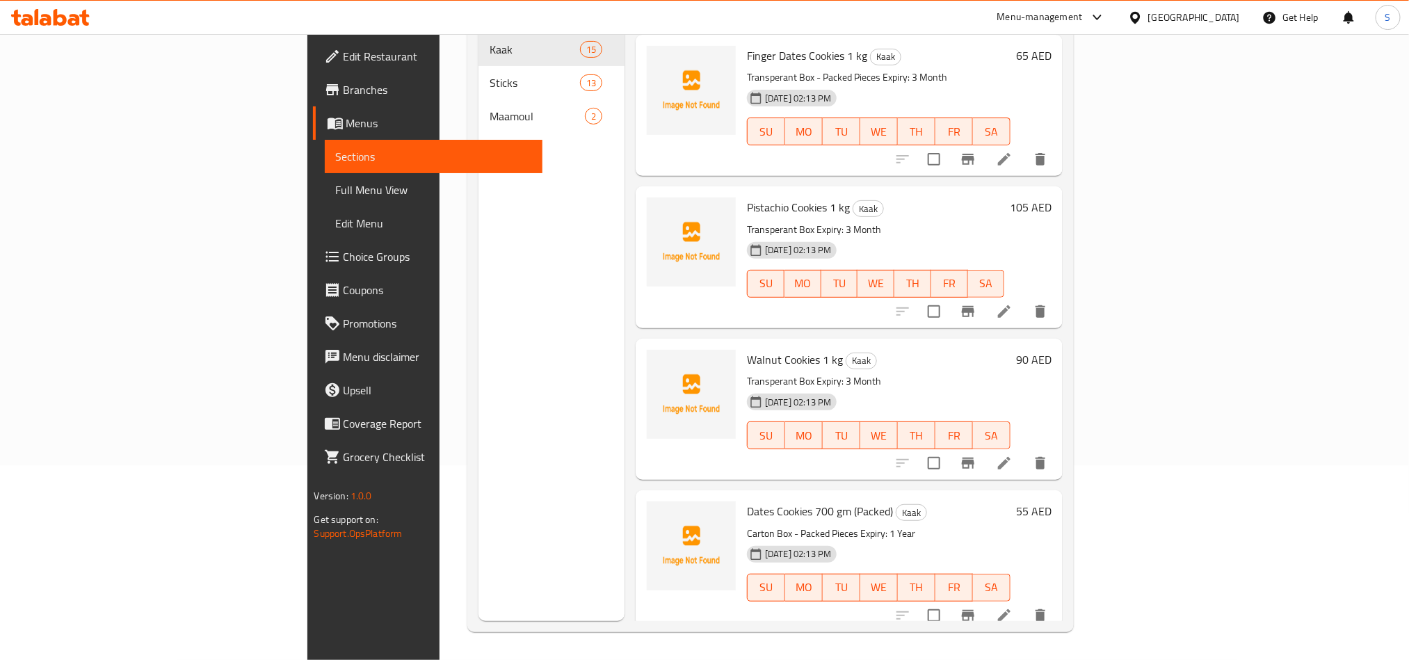
click at [527, 278] on div "Menu sections Kaak 15 Sticks 13 Maamoul 2" at bounding box center [552, 291] width 146 height 660
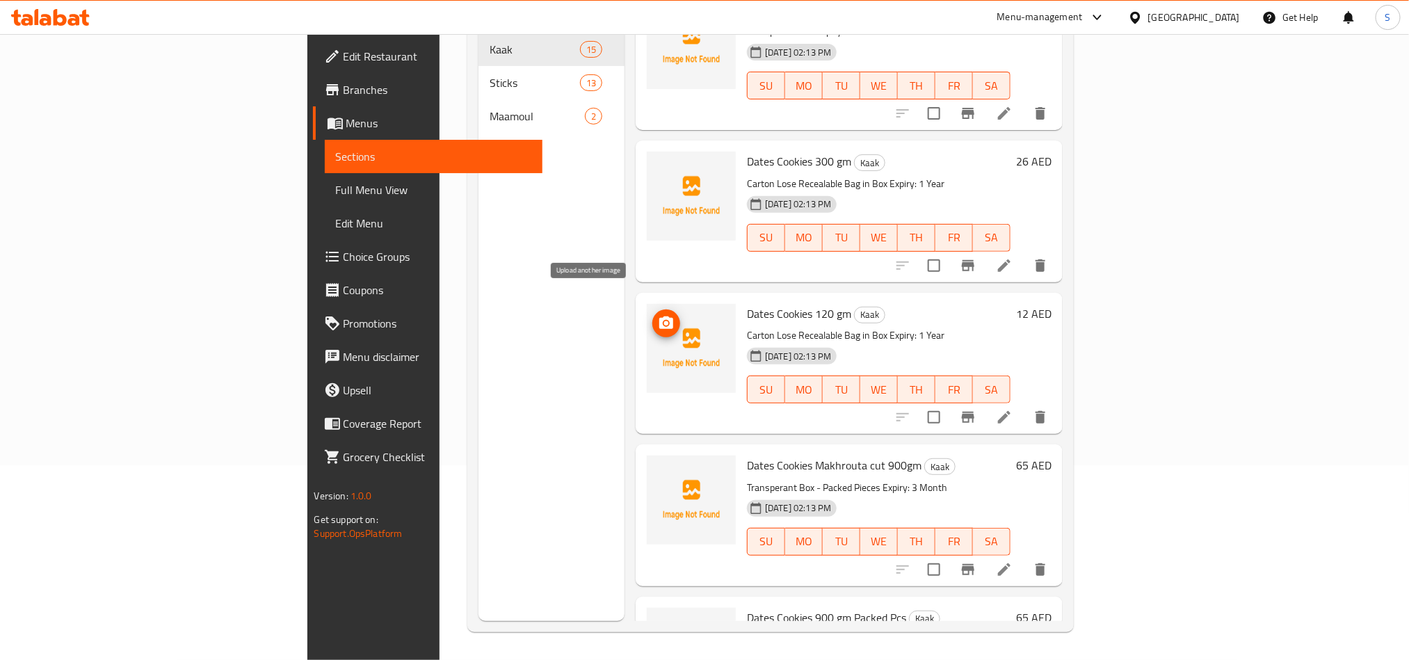
click at [652, 310] on button "upload picture" at bounding box center [666, 324] width 28 height 28
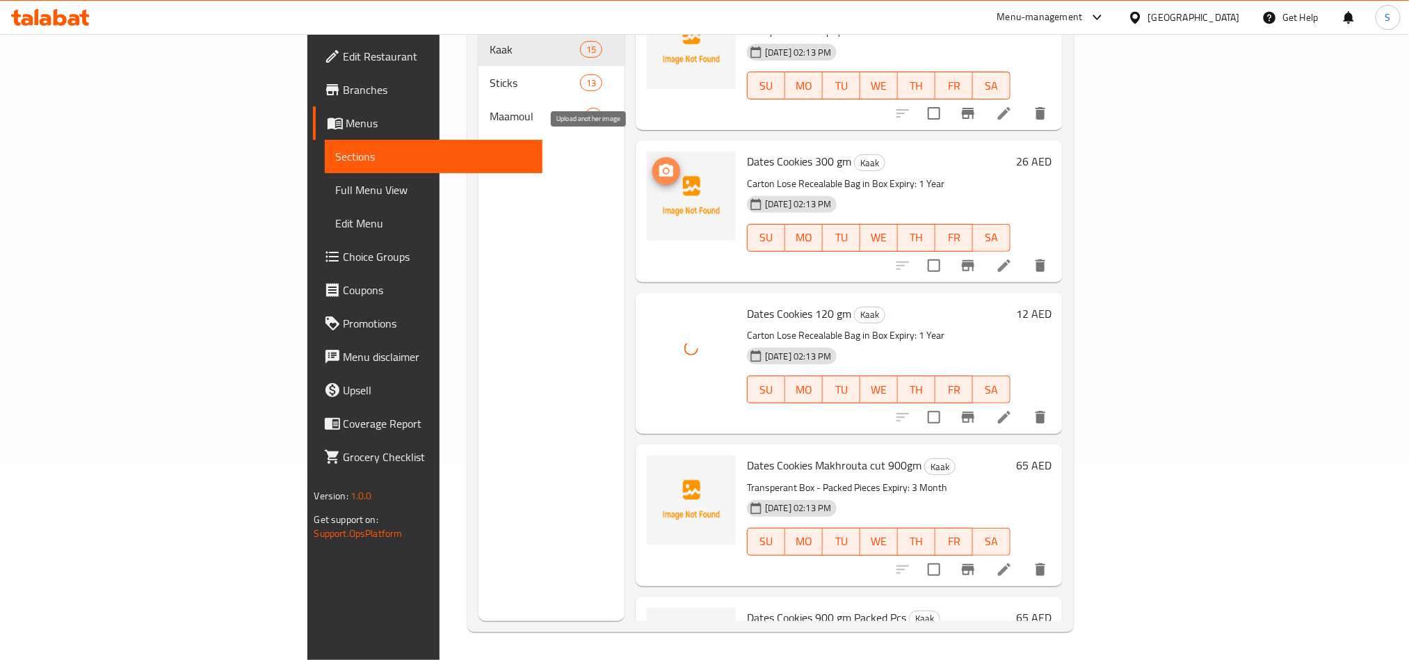
click at [652, 159] on button "upload picture" at bounding box center [666, 171] width 28 height 28
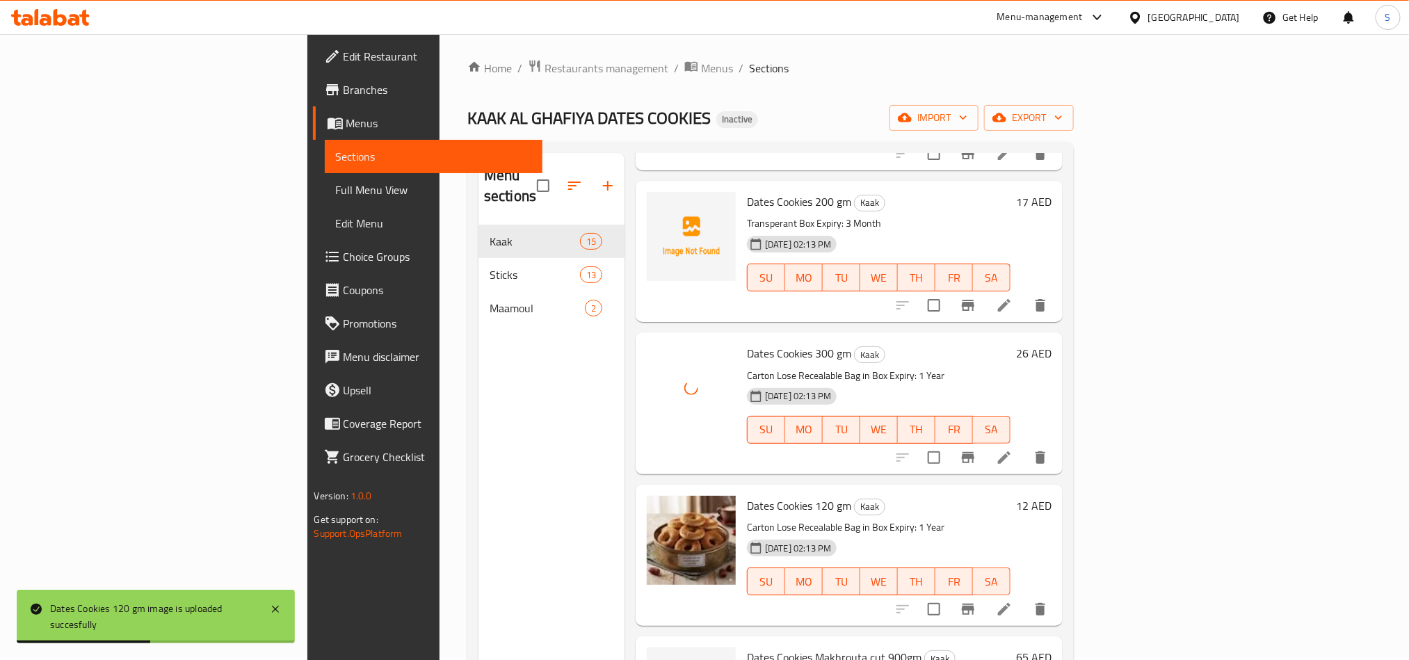
scroll to position [0, 0]
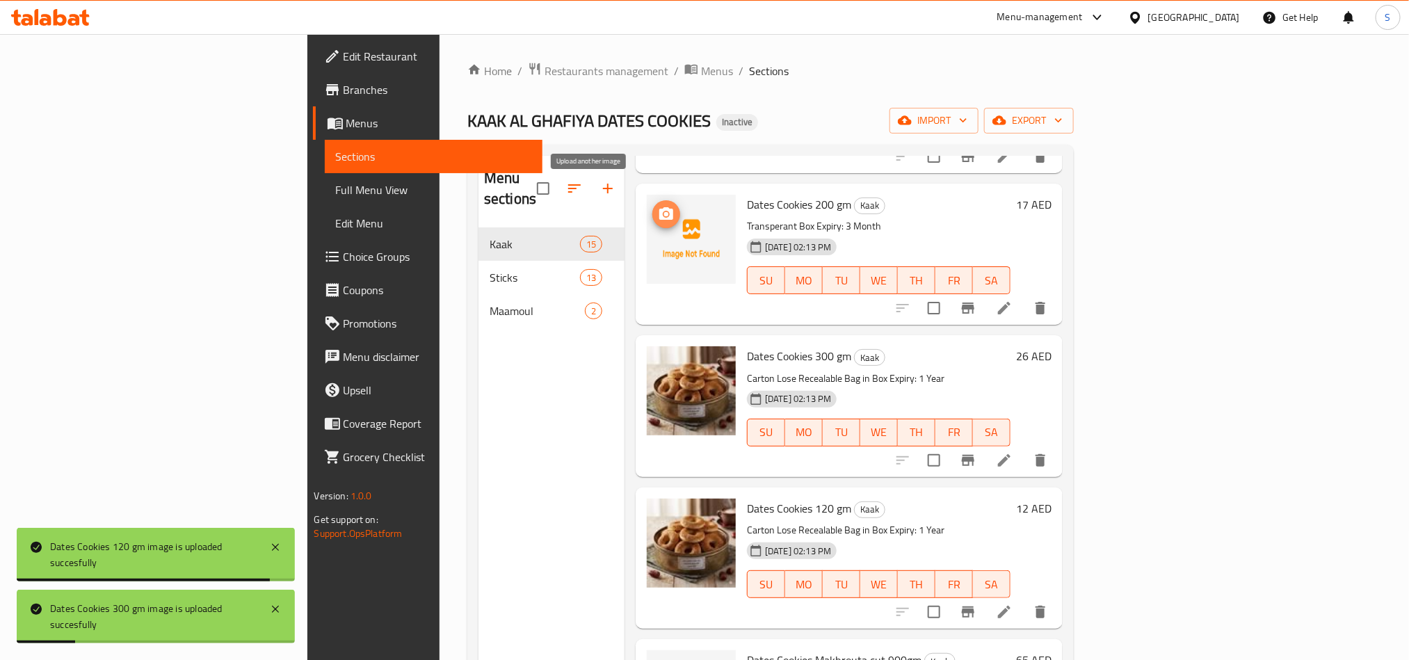
click at [659, 207] on icon "upload picture" at bounding box center [666, 213] width 14 height 13
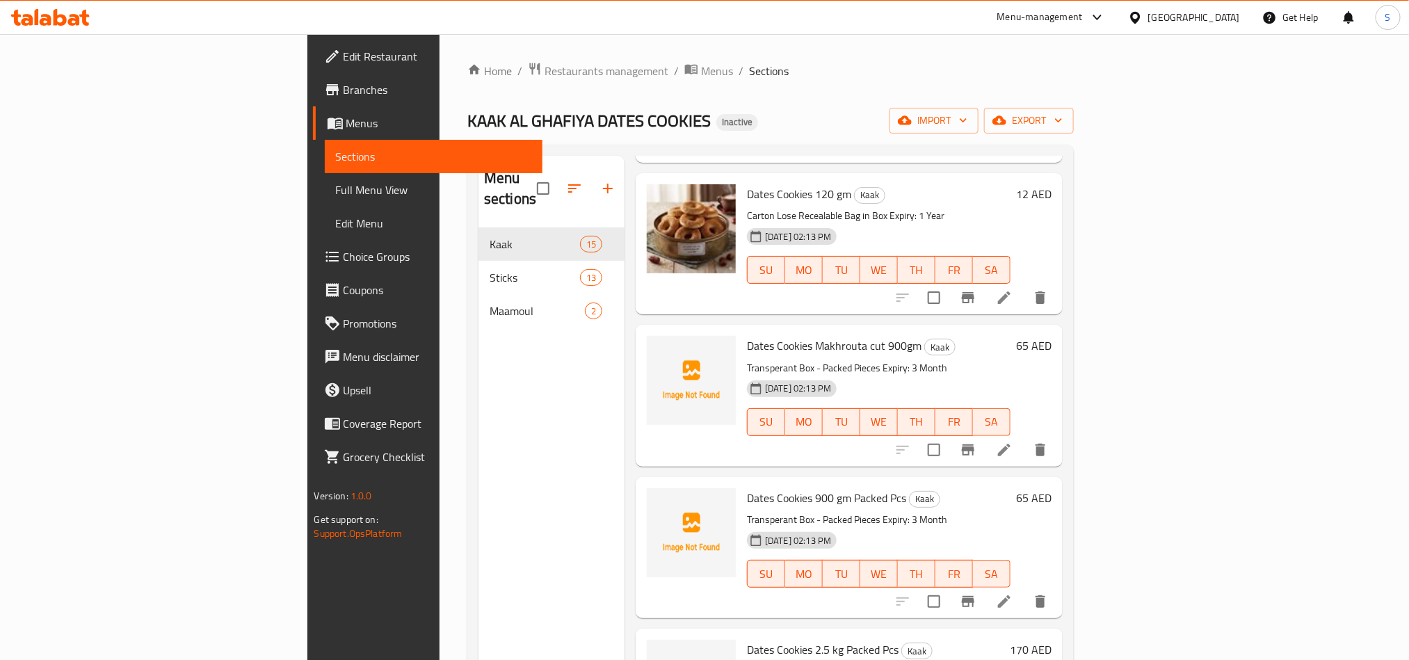
scroll to position [1367, 0]
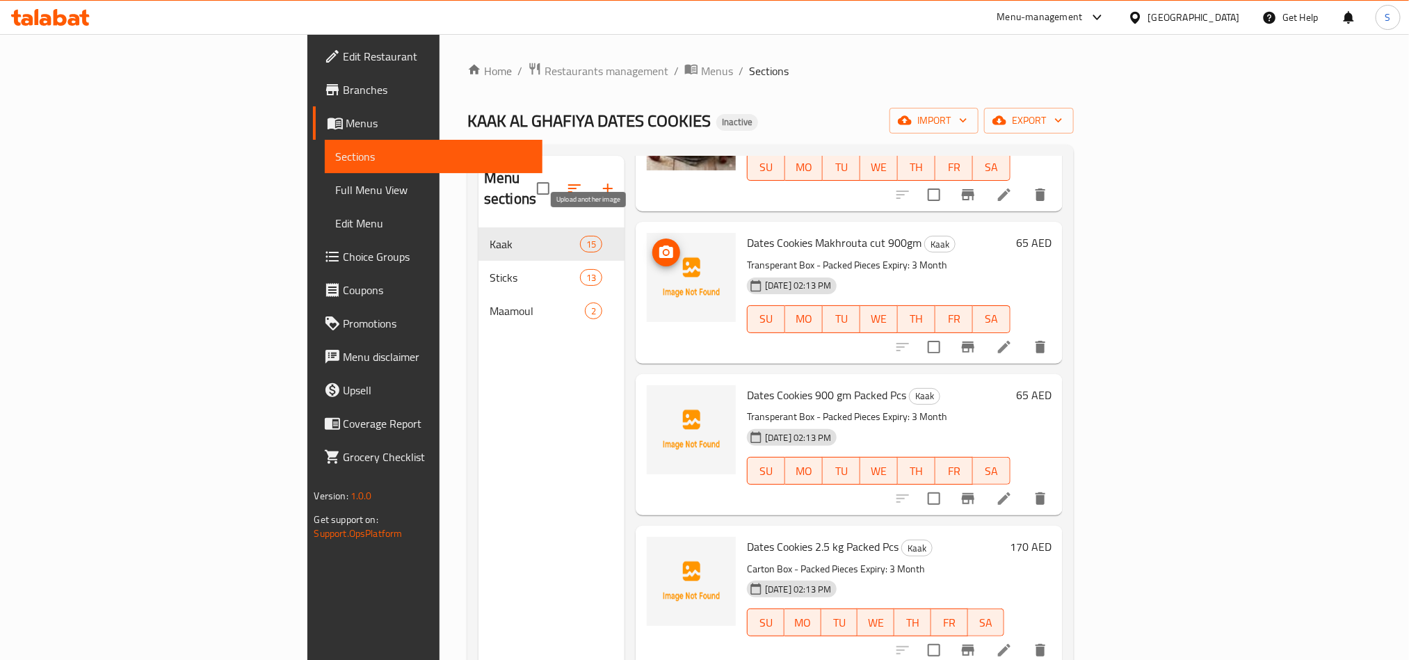
click at [659, 246] on icon "upload picture" at bounding box center [666, 252] width 14 height 13
click at [535, 391] on div "Menu sections Kaak 15 Sticks 13 Maamoul 2" at bounding box center [552, 486] width 146 height 660
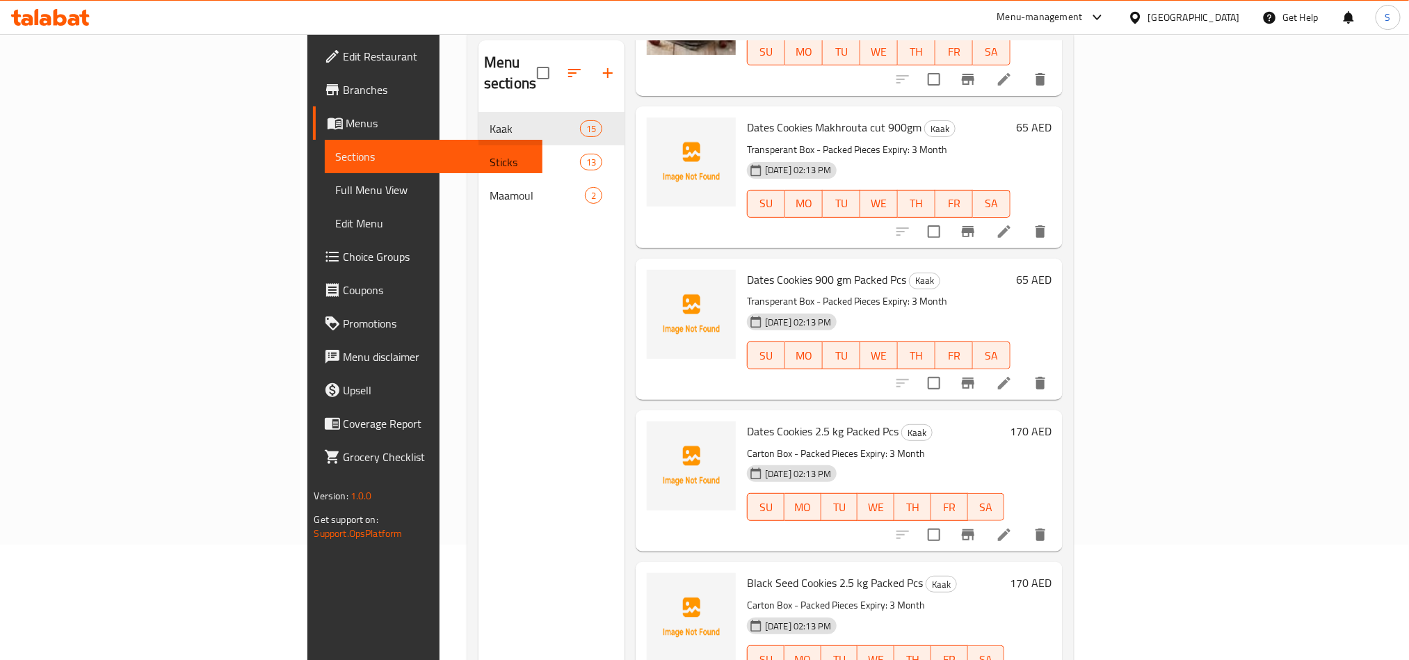
scroll to position [0, 0]
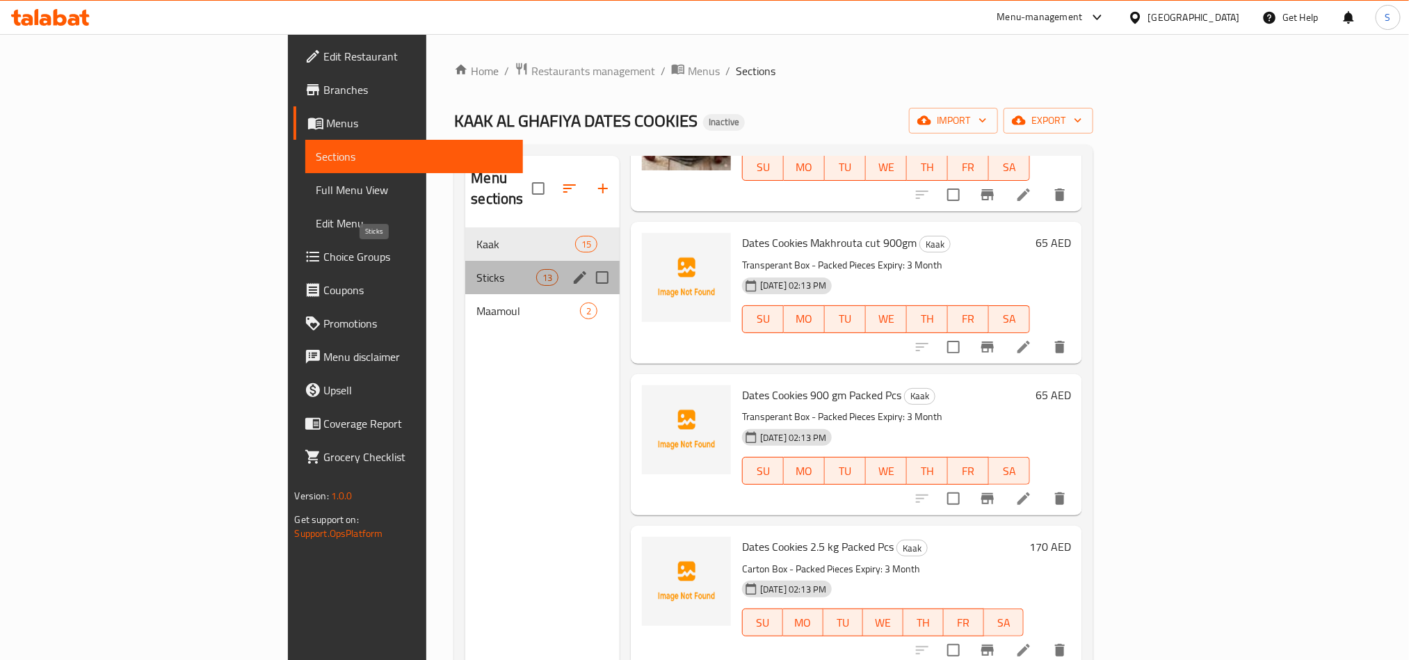
click at [476, 269] on span "Sticks" at bounding box center [505, 277] width 59 height 17
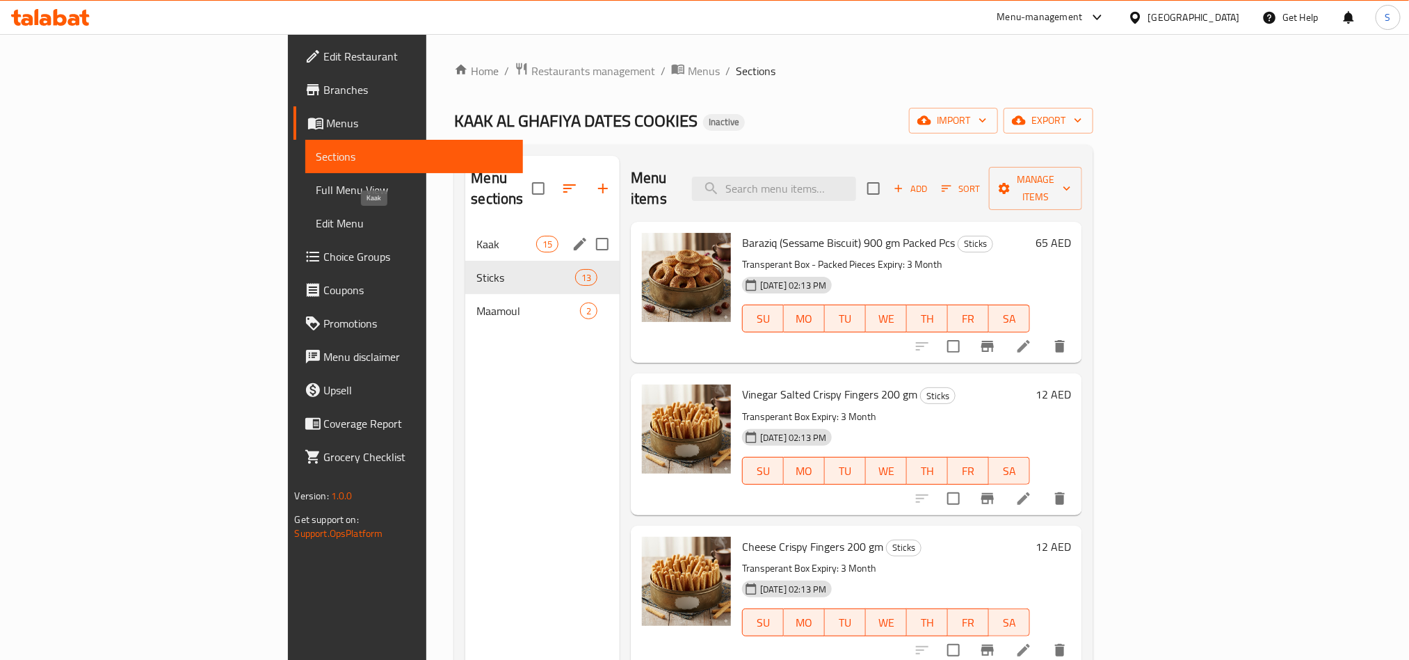
click at [476, 236] on span "Kaak" at bounding box center [505, 244] width 59 height 17
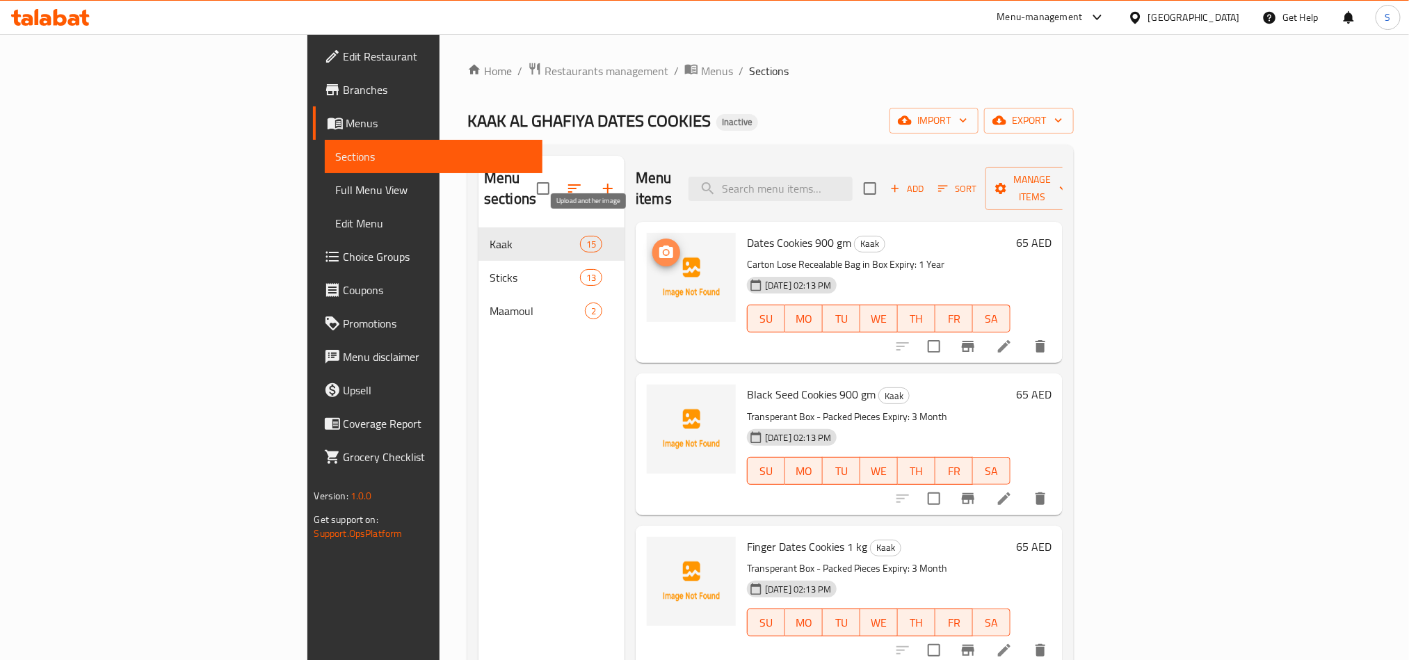
click at [652, 239] on button "upload picture" at bounding box center [666, 253] width 28 height 28
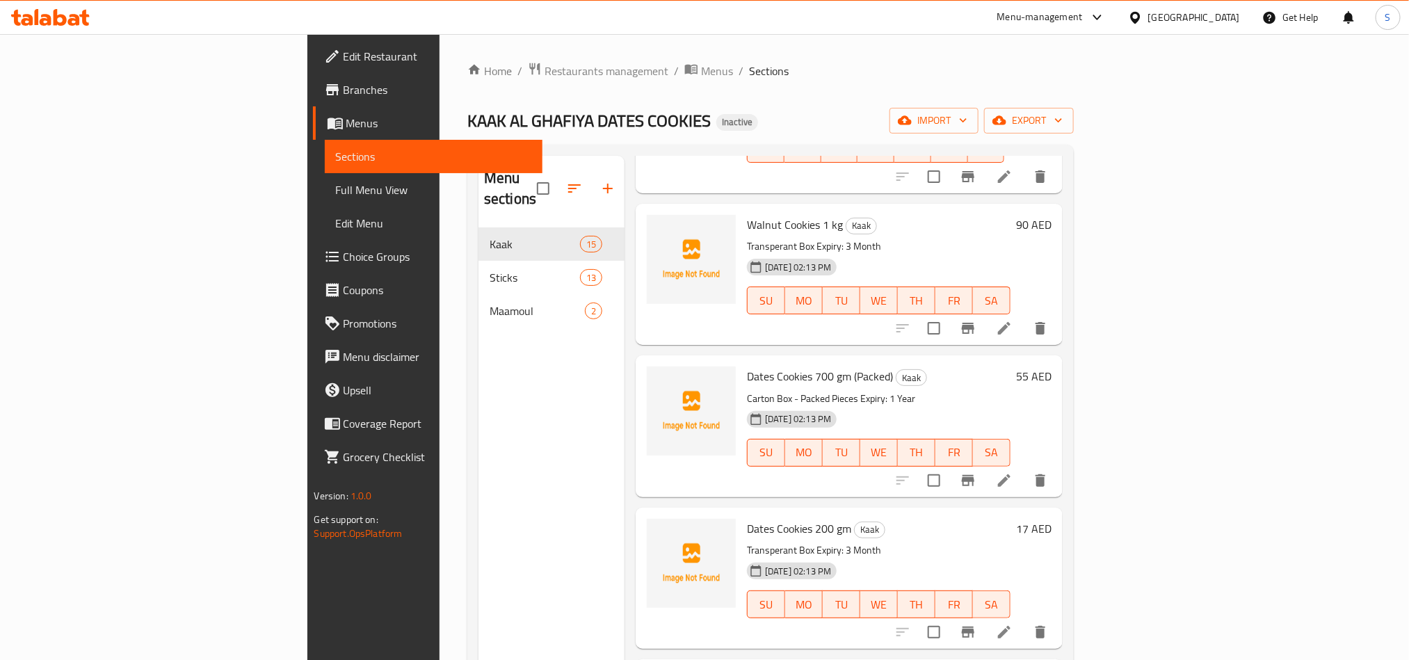
scroll to position [730, 0]
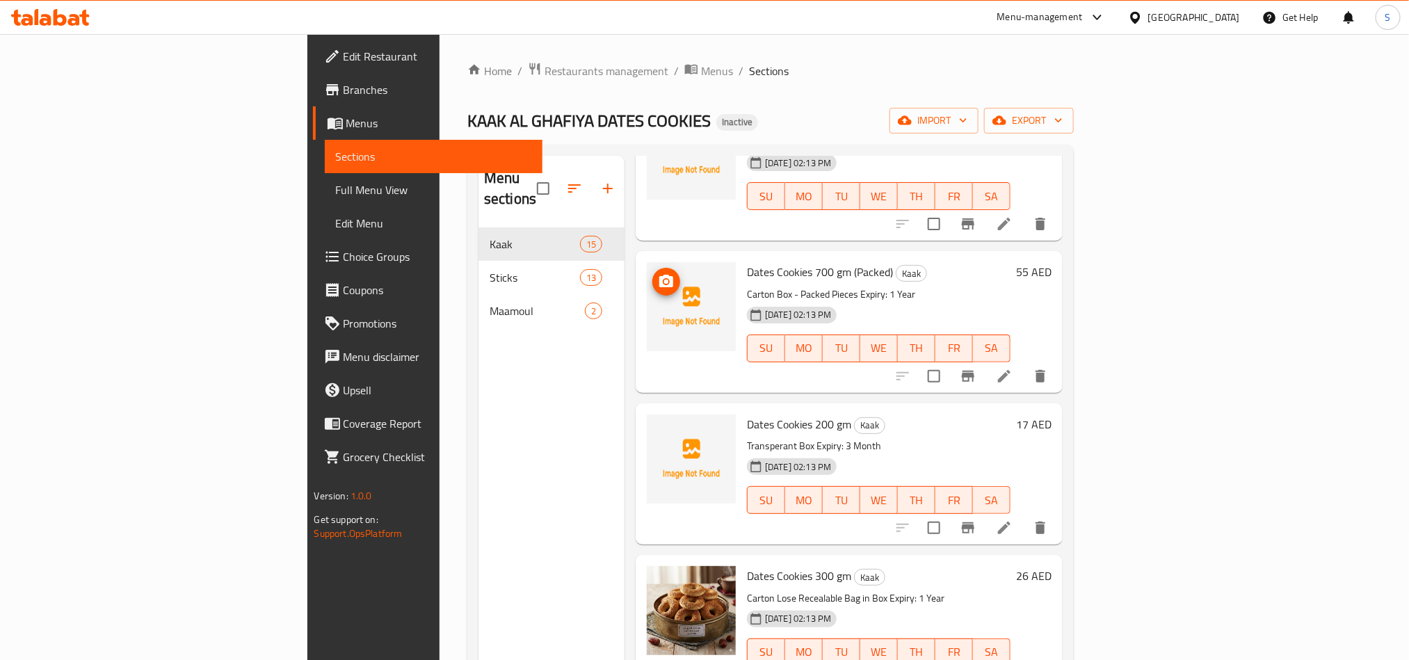
click at [658, 273] on icon "upload picture" at bounding box center [666, 281] width 17 height 17
click at [658, 426] on icon "upload picture" at bounding box center [666, 434] width 17 height 17
click at [516, 437] on div "Menu sections Kaak 15 Sticks 13 Maamoul 2" at bounding box center [552, 486] width 146 height 660
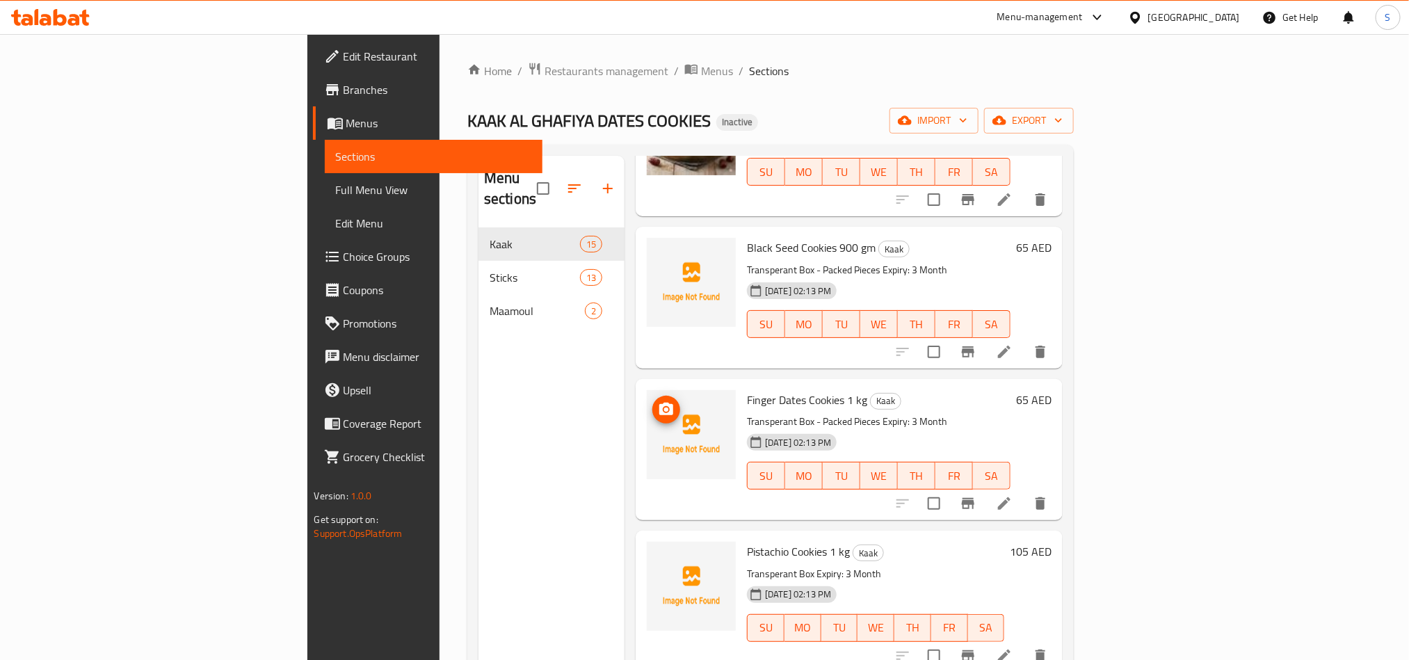
scroll to position [0, 0]
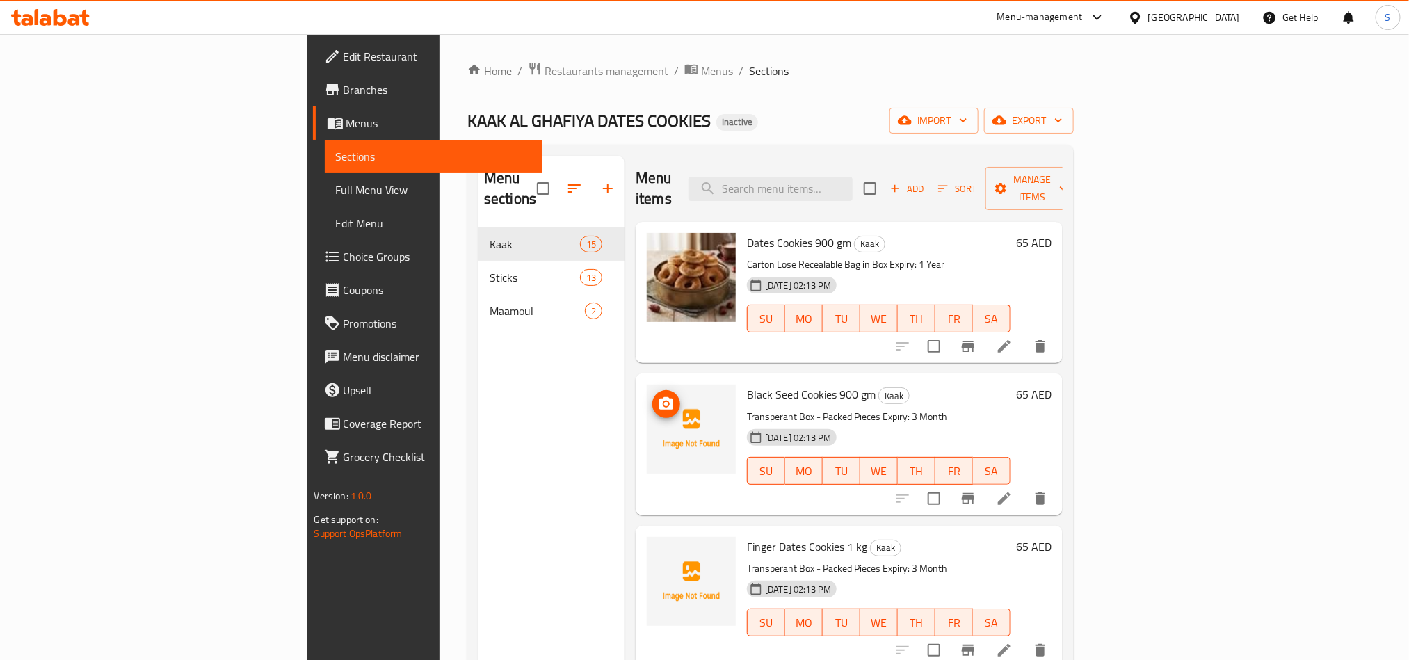
click at [658, 396] on icon "upload picture" at bounding box center [666, 404] width 17 height 17
click at [545, 461] on div "Menu sections Kaak 15 Sticks 13 Maamoul 2" at bounding box center [552, 486] width 146 height 660
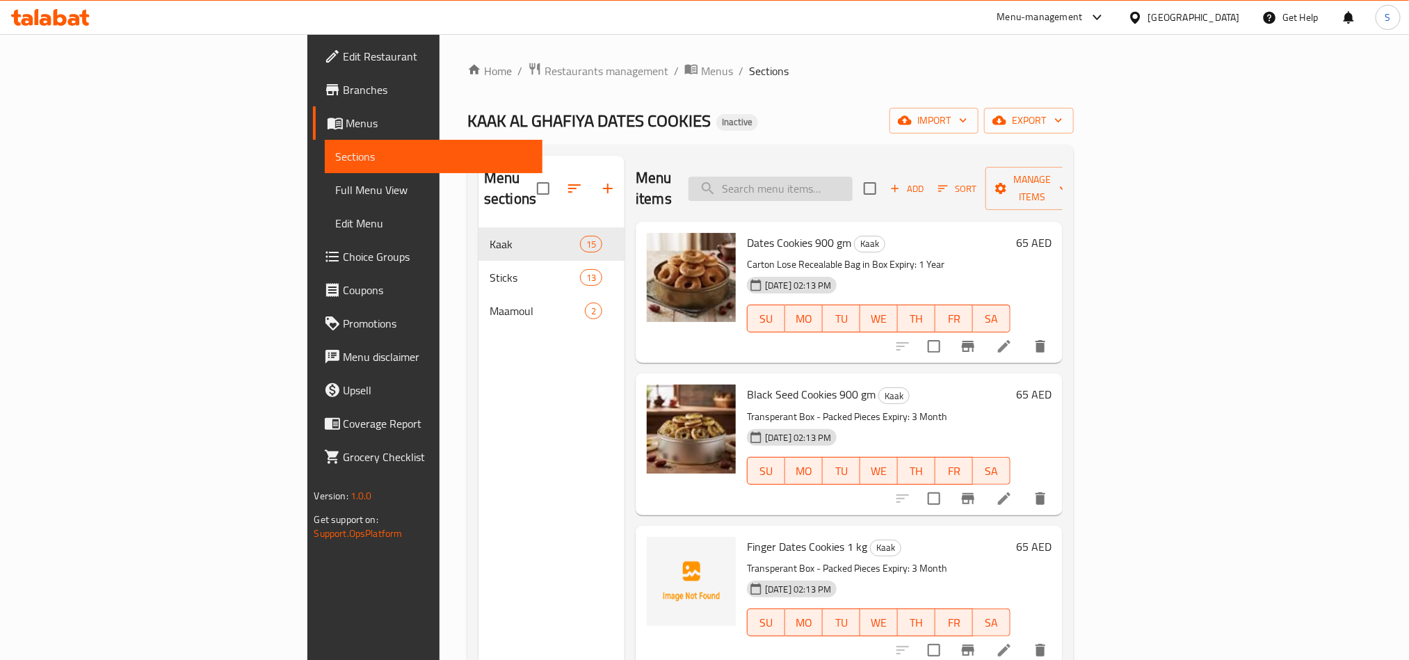
click at [853, 177] on input "search" at bounding box center [771, 189] width 164 height 24
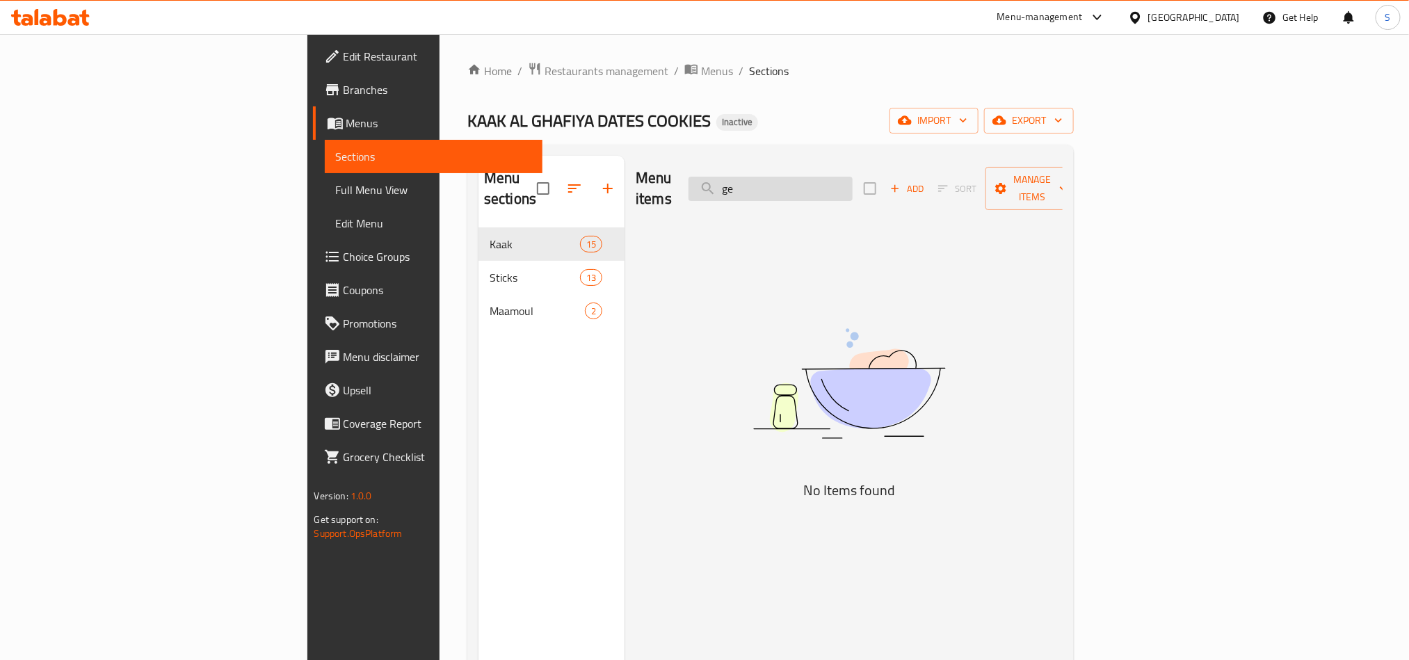
type input "g"
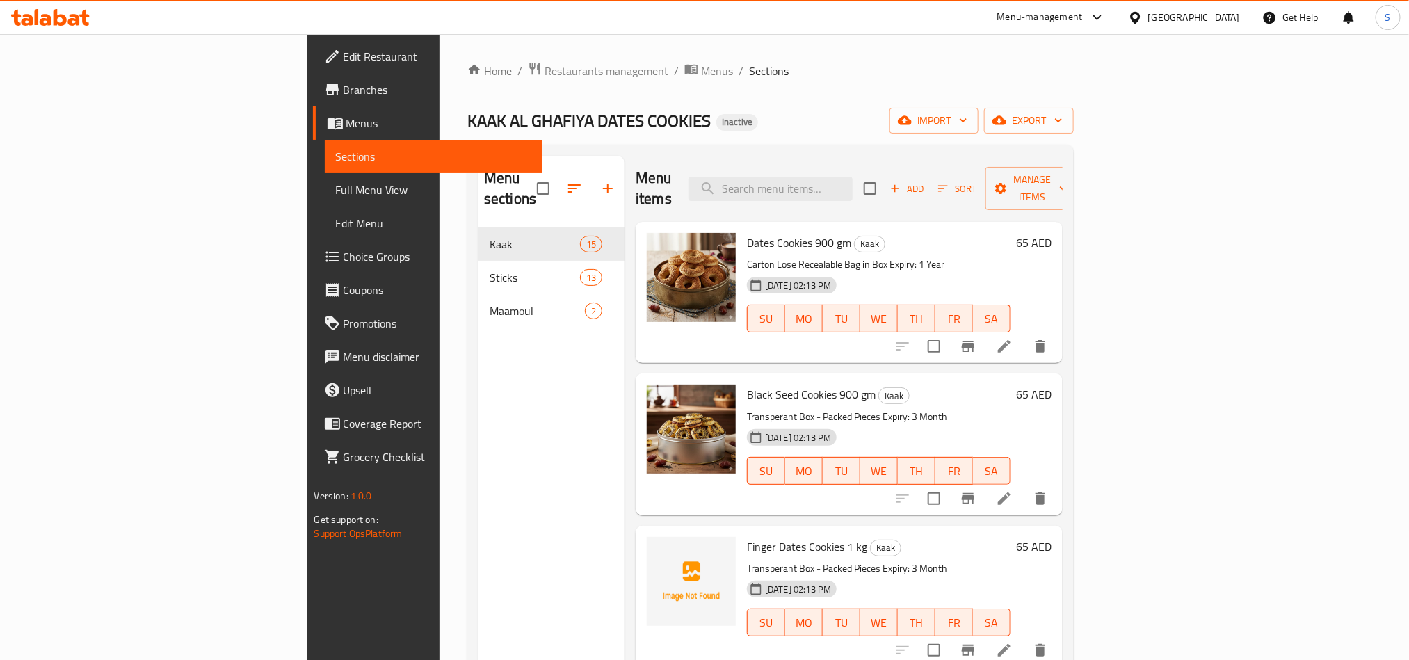
click at [540, 403] on div "Menu sections Kaak 15 Sticks 13 Maamoul 2" at bounding box center [552, 486] width 146 height 660
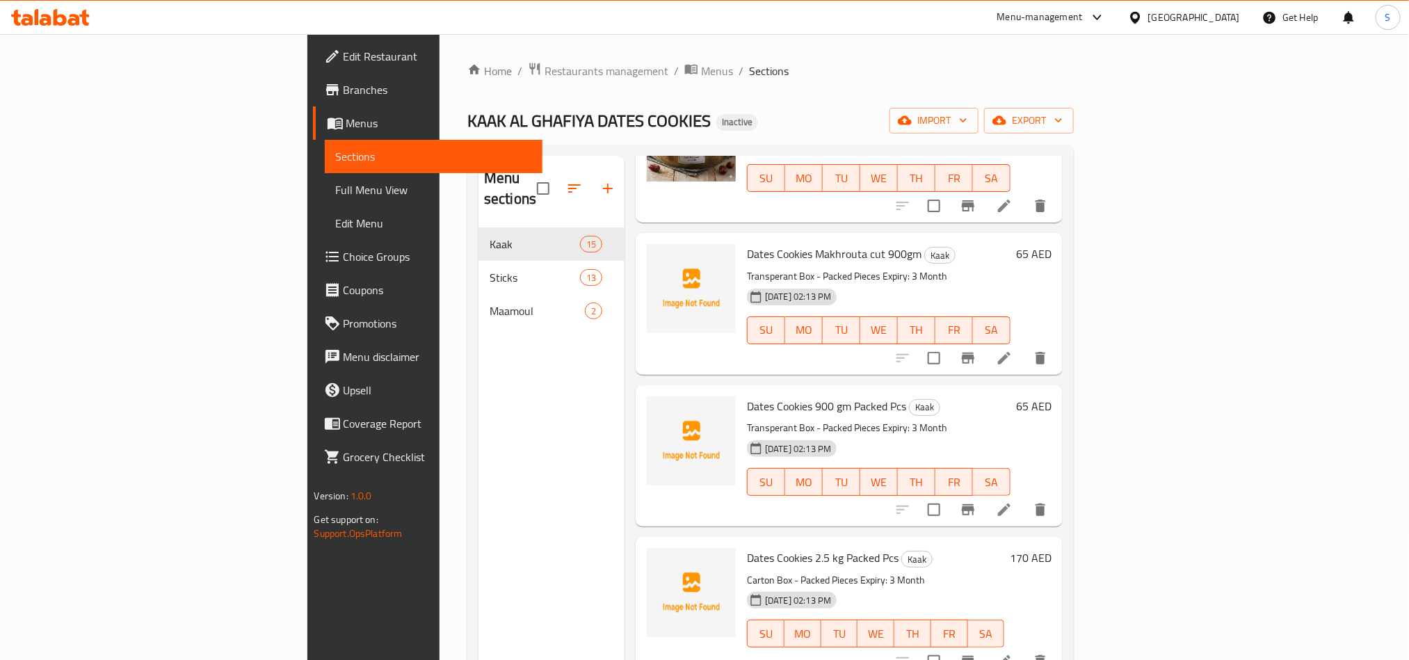
scroll to position [1461, 0]
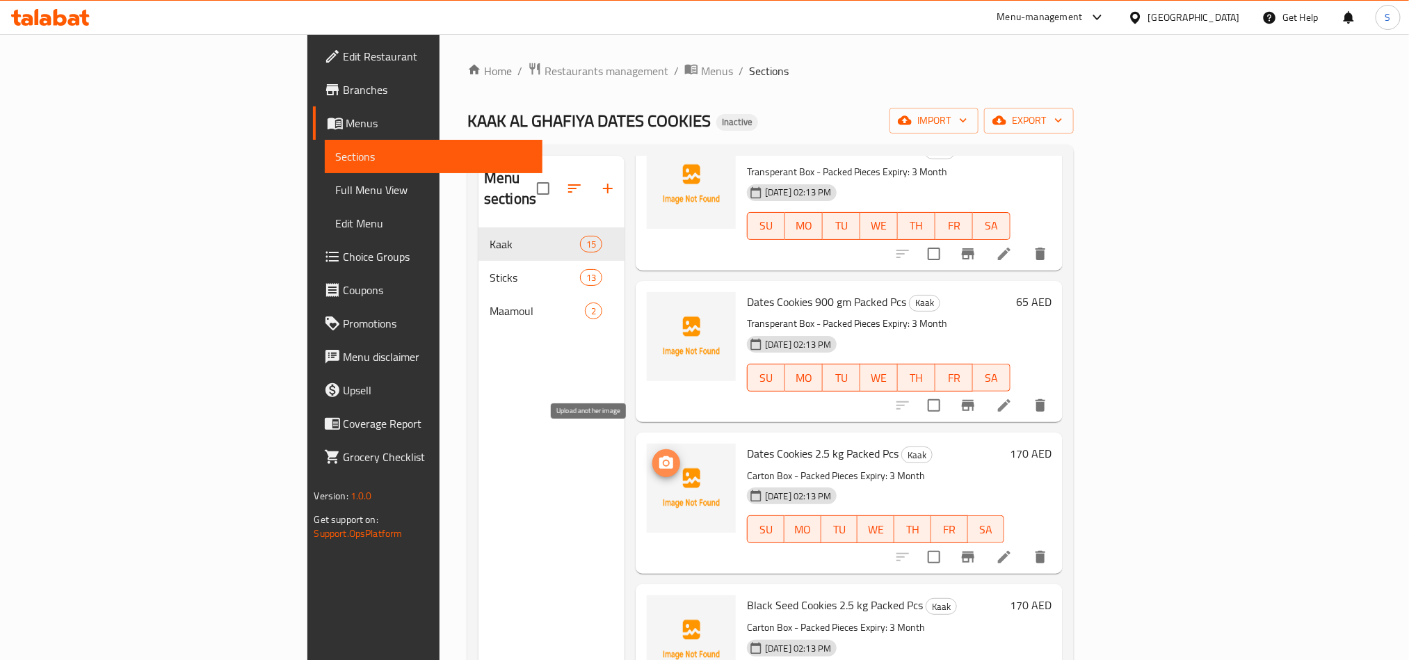
click at [659, 456] on icon "upload picture" at bounding box center [666, 462] width 14 height 13
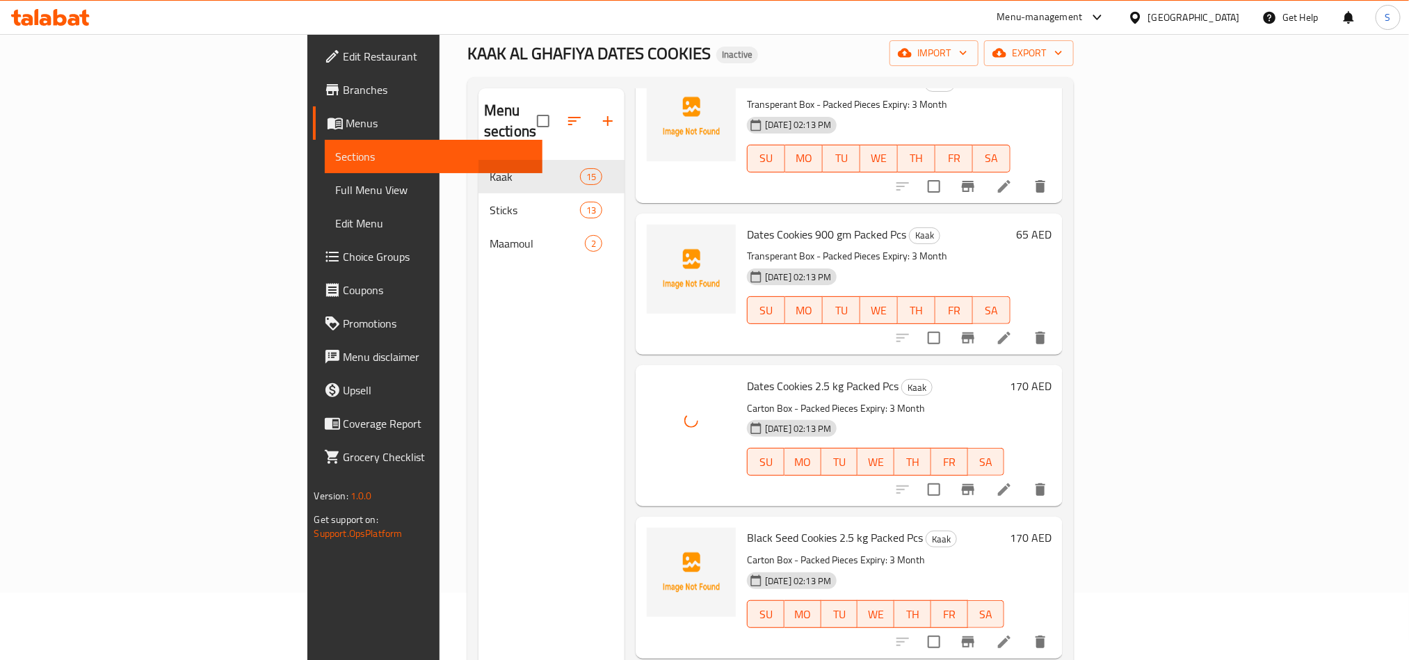
scroll to position [104, 0]
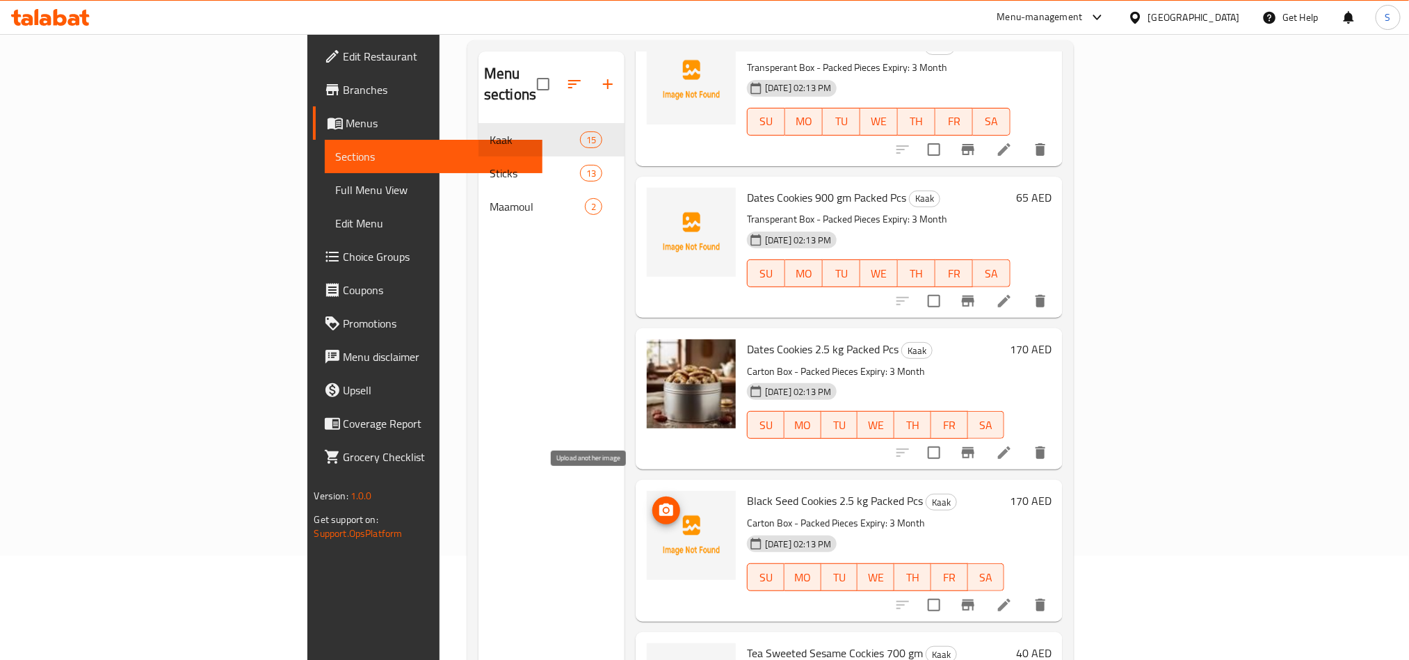
click at [659, 504] on icon "upload picture" at bounding box center [666, 510] width 14 height 13
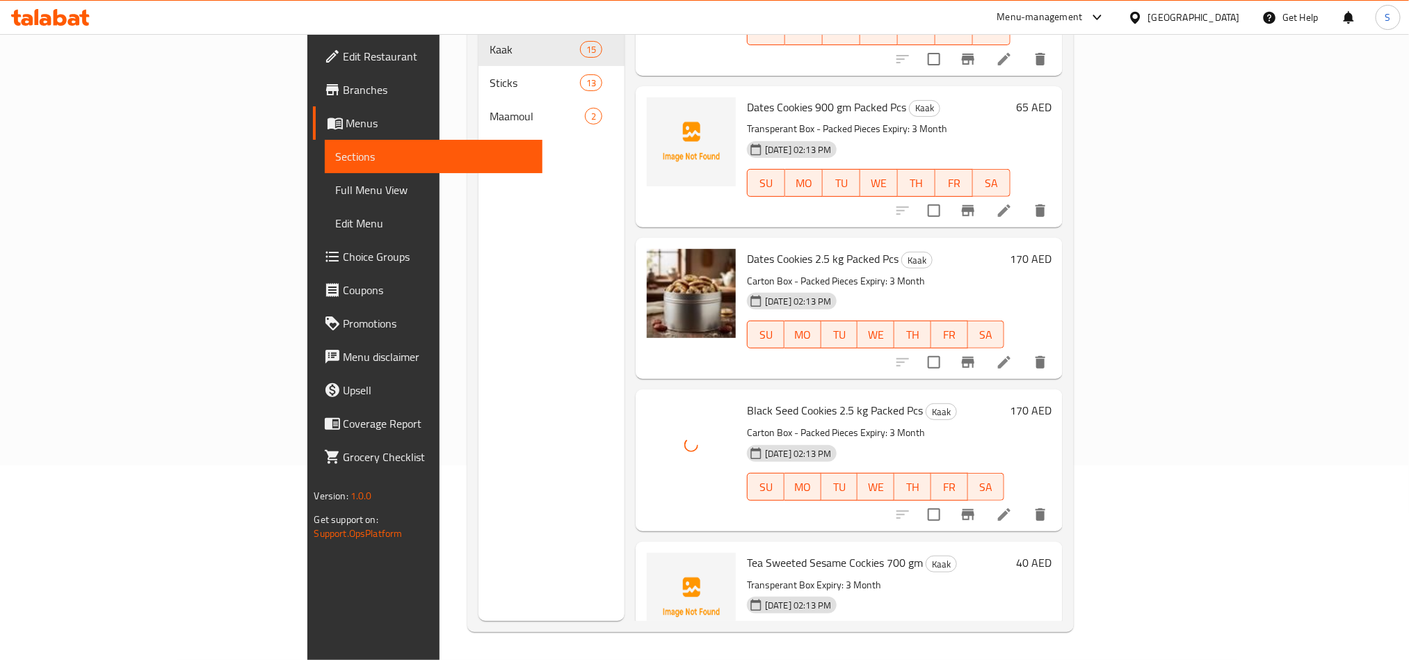
scroll to position [1653, 0]
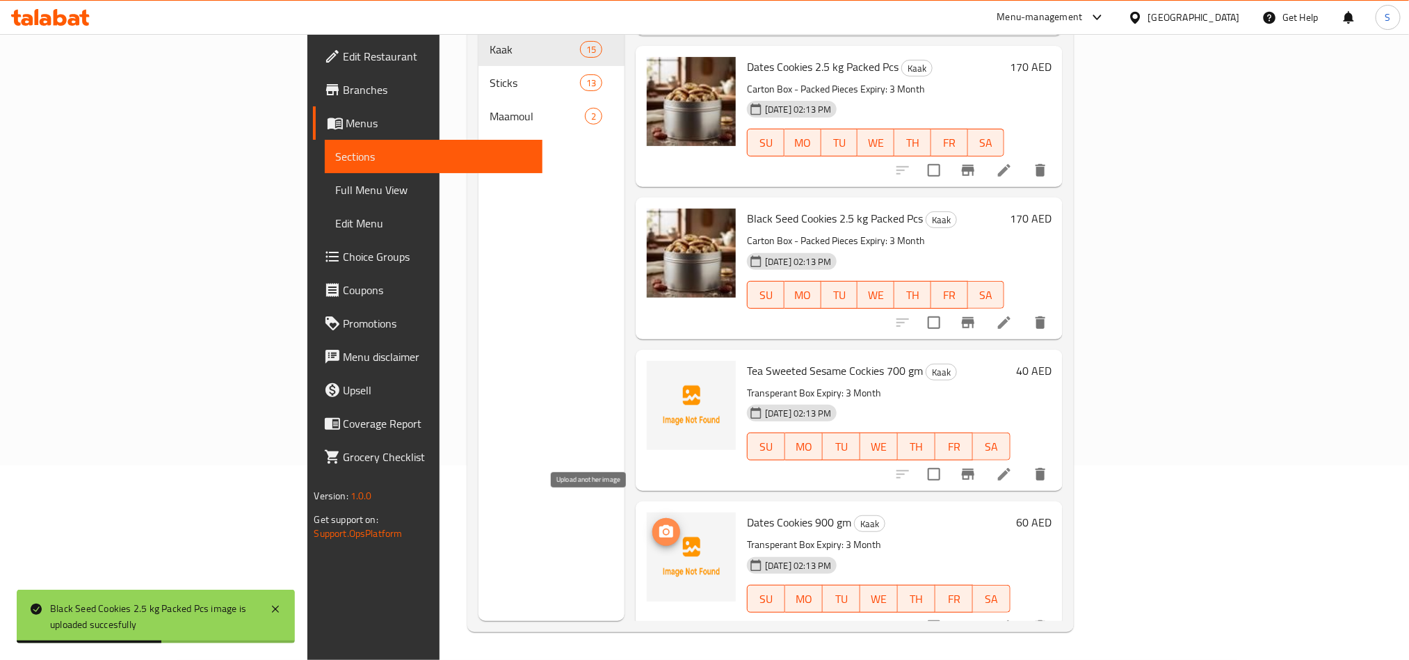
click at [659, 525] on icon "upload picture" at bounding box center [666, 531] width 14 height 13
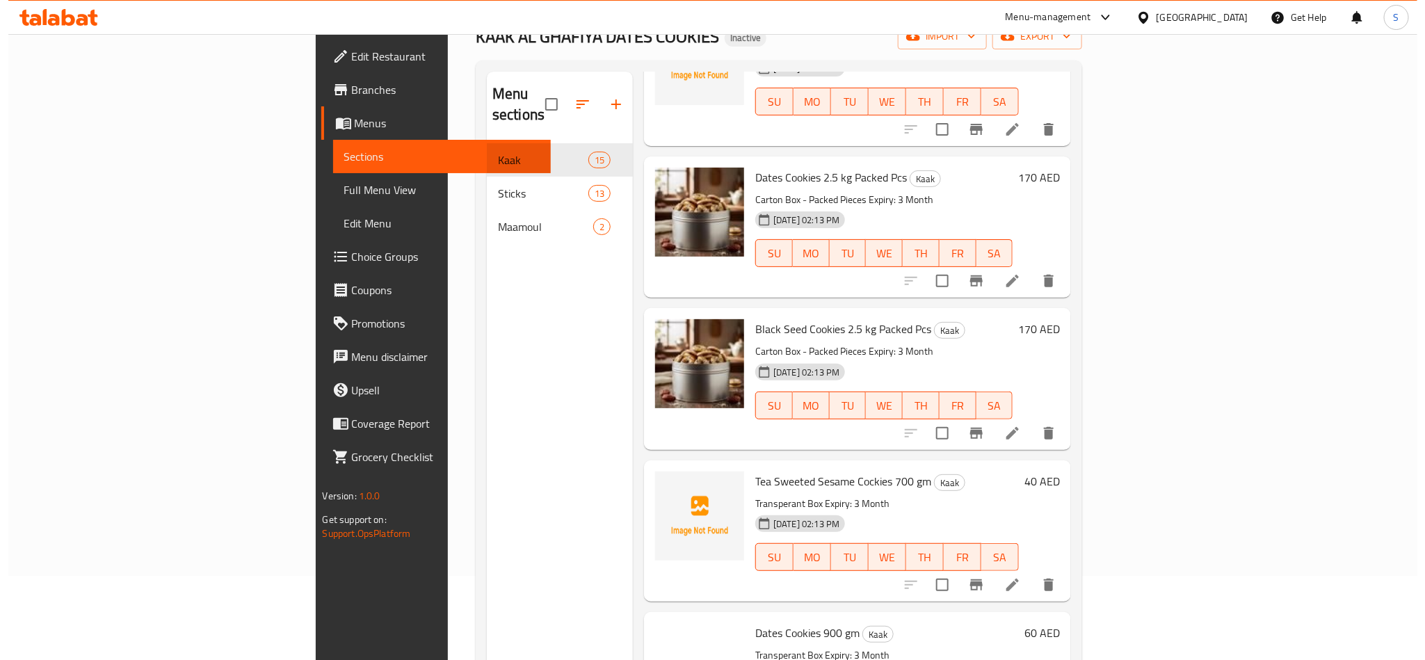
scroll to position [0, 0]
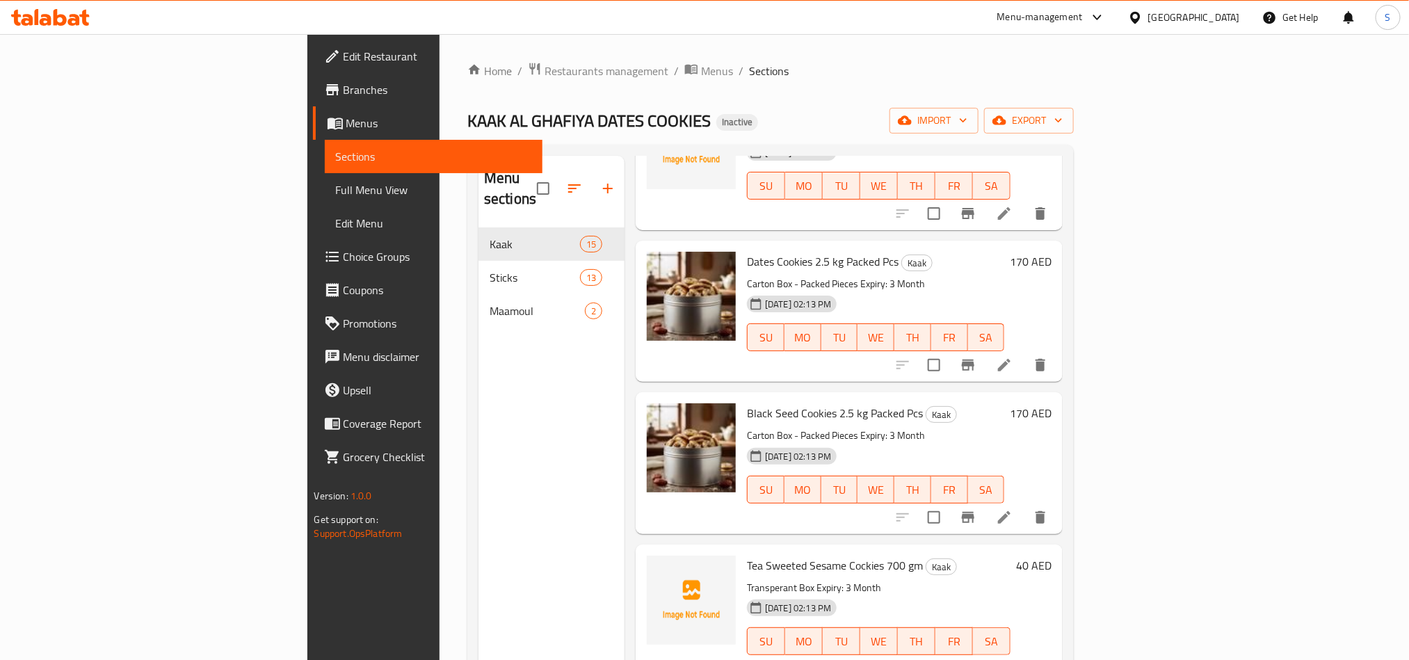
click at [645, 56] on div "Home / Restaurants management / Menus / Sections KAAK AL GHAFIYA DATES COOKIES …" at bounding box center [771, 444] width 662 height 821
click at [336, 196] on span "Full Menu View" at bounding box center [433, 190] width 195 height 17
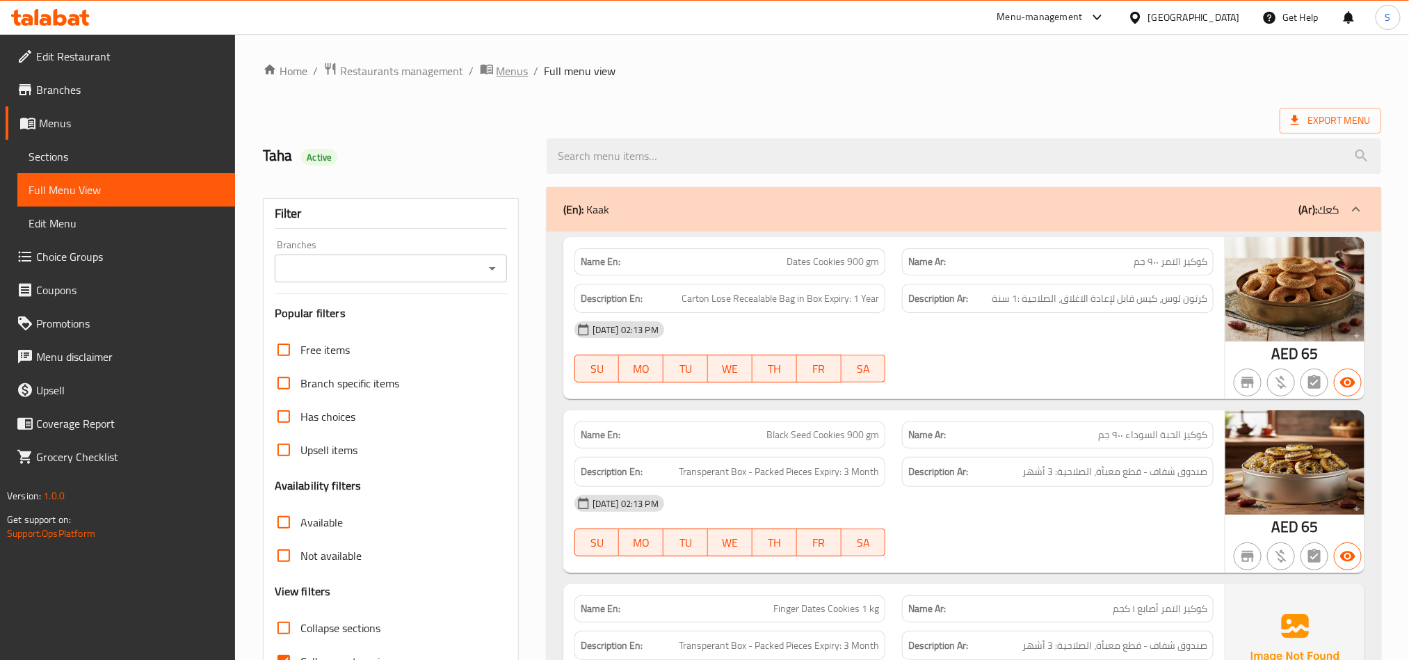
click at [510, 69] on span "Menus" at bounding box center [513, 71] width 32 height 17
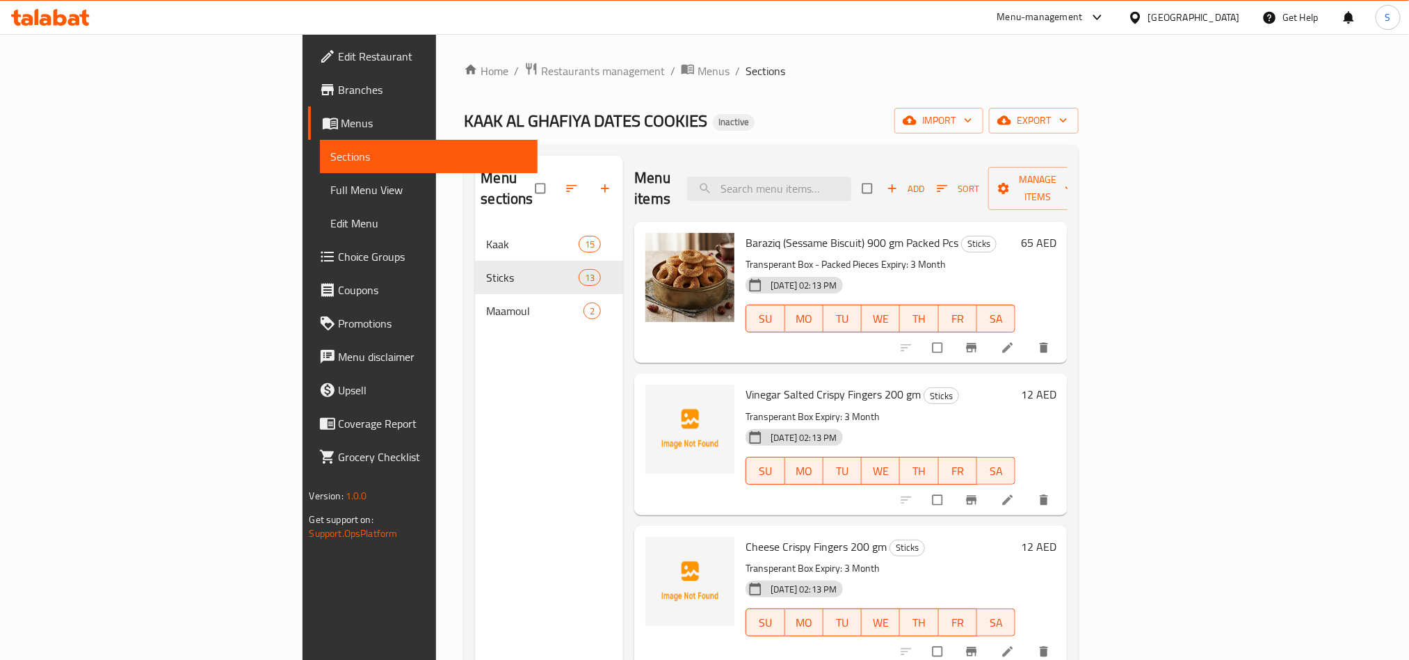
click at [331, 186] on span "Full Menu View" at bounding box center [428, 190] width 195 height 17
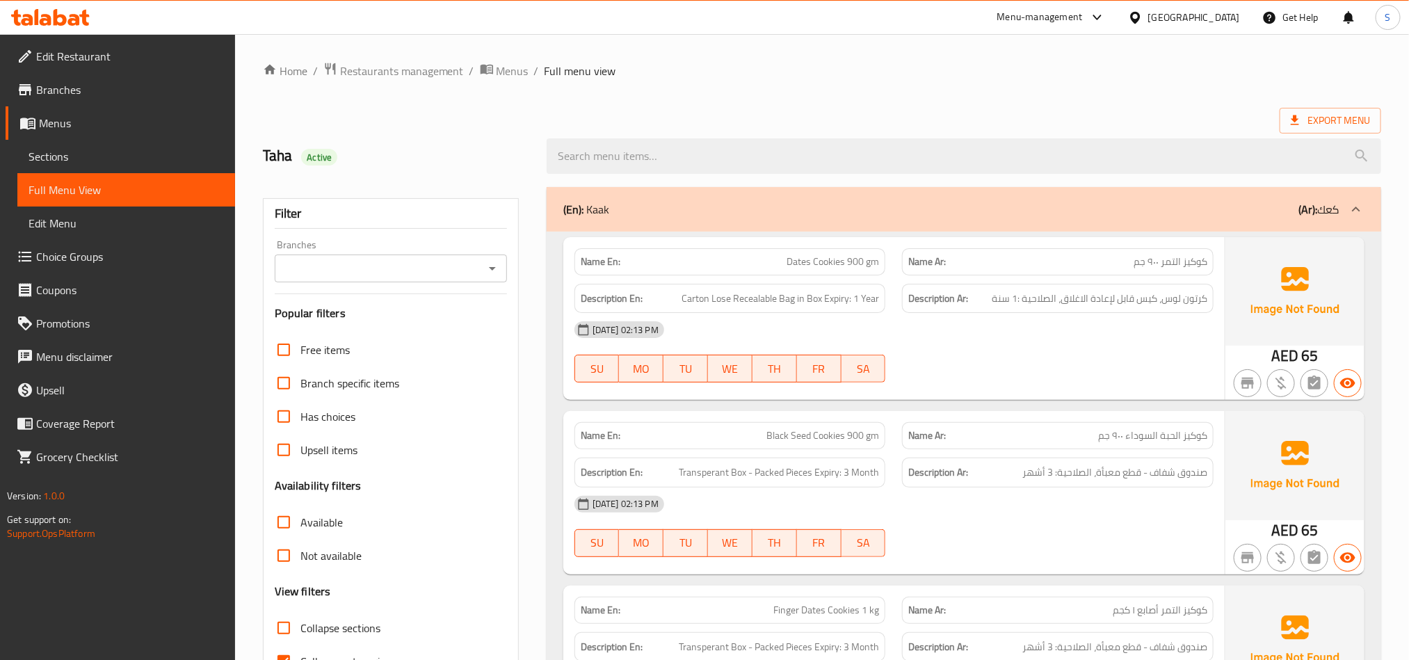
click at [890, 200] on div "(En): Kaak (Ar): كعك" at bounding box center [964, 209] width 835 height 45
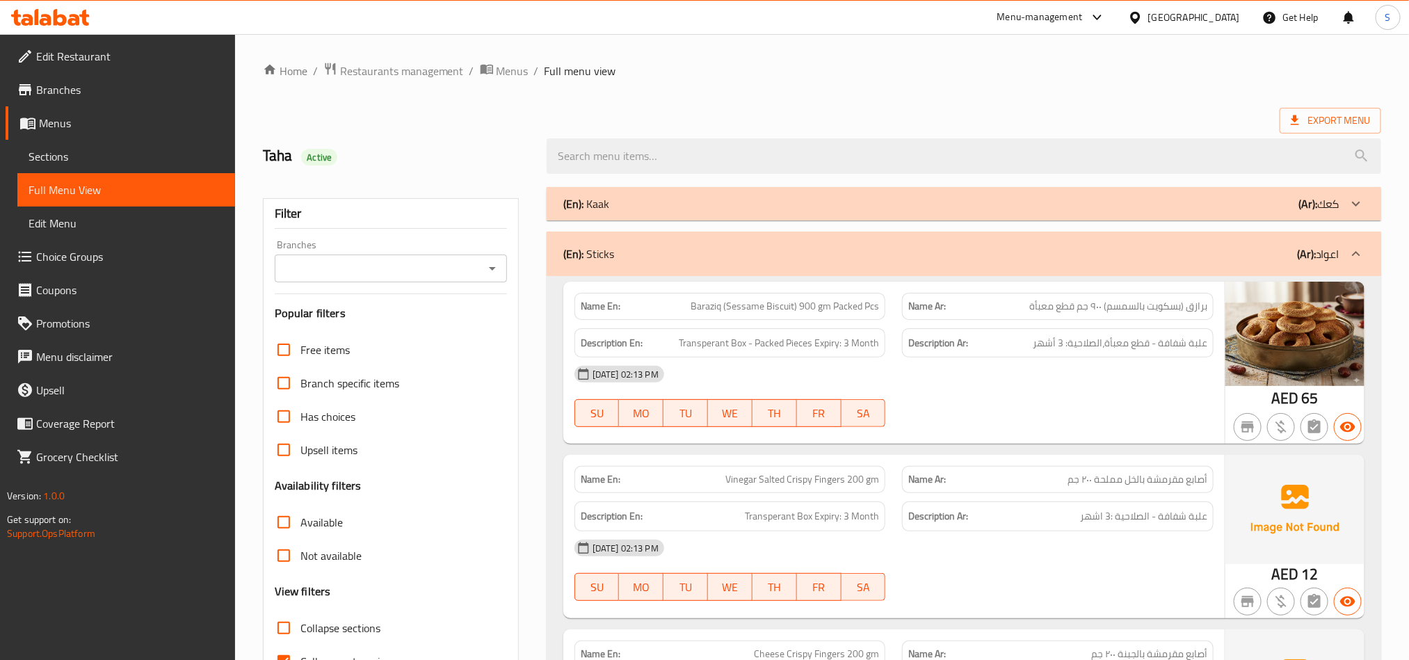
click at [1093, 215] on div "(En): Kaak (Ar): كعك" at bounding box center [964, 203] width 835 height 33
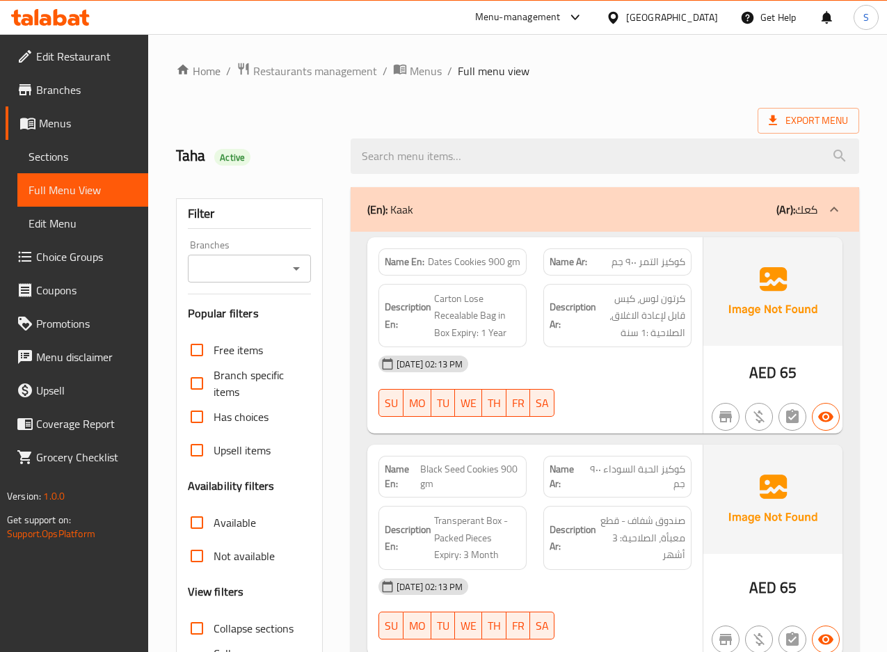
click at [630, 209] on div "(En): Kaak (Ar): كعك" at bounding box center [592, 209] width 450 height 17
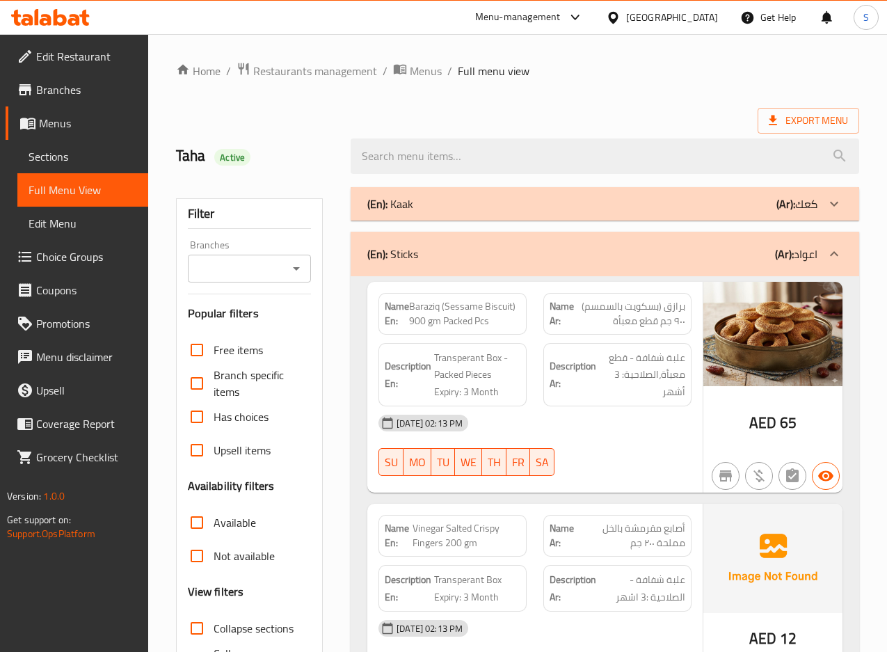
click at [463, 257] on div "(En): Sticks (Ar): اعواد" at bounding box center [592, 254] width 450 height 17
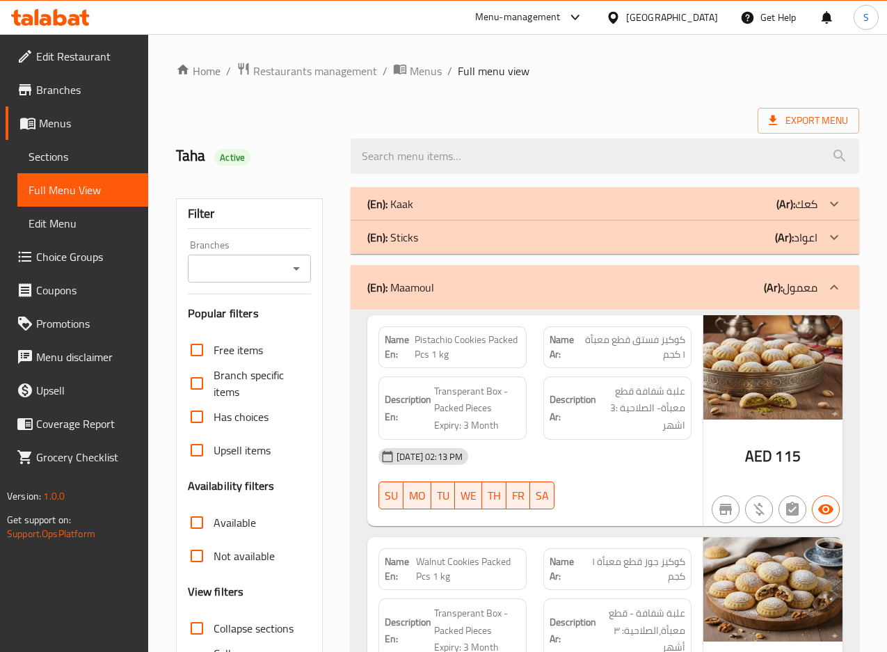
click at [460, 207] on div "(En): Kaak (Ar): كعك" at bounding box center [592, 203] width 450 height 17
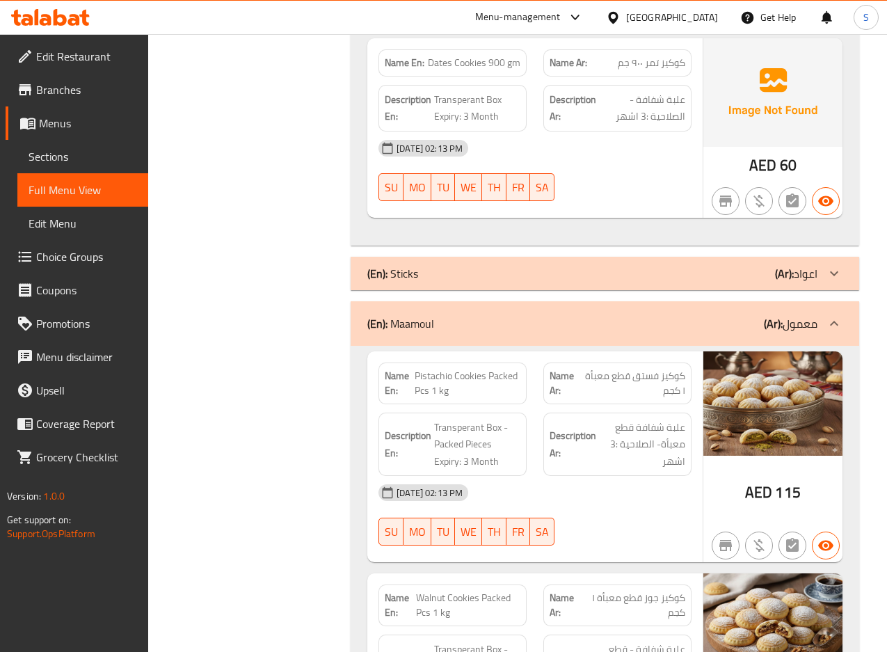
scroll to position [3189, 0]
click at [585, 331] on div "(En): Maamoul (Ar): معمول" at bounding box center [592, 322] width 450 height 17
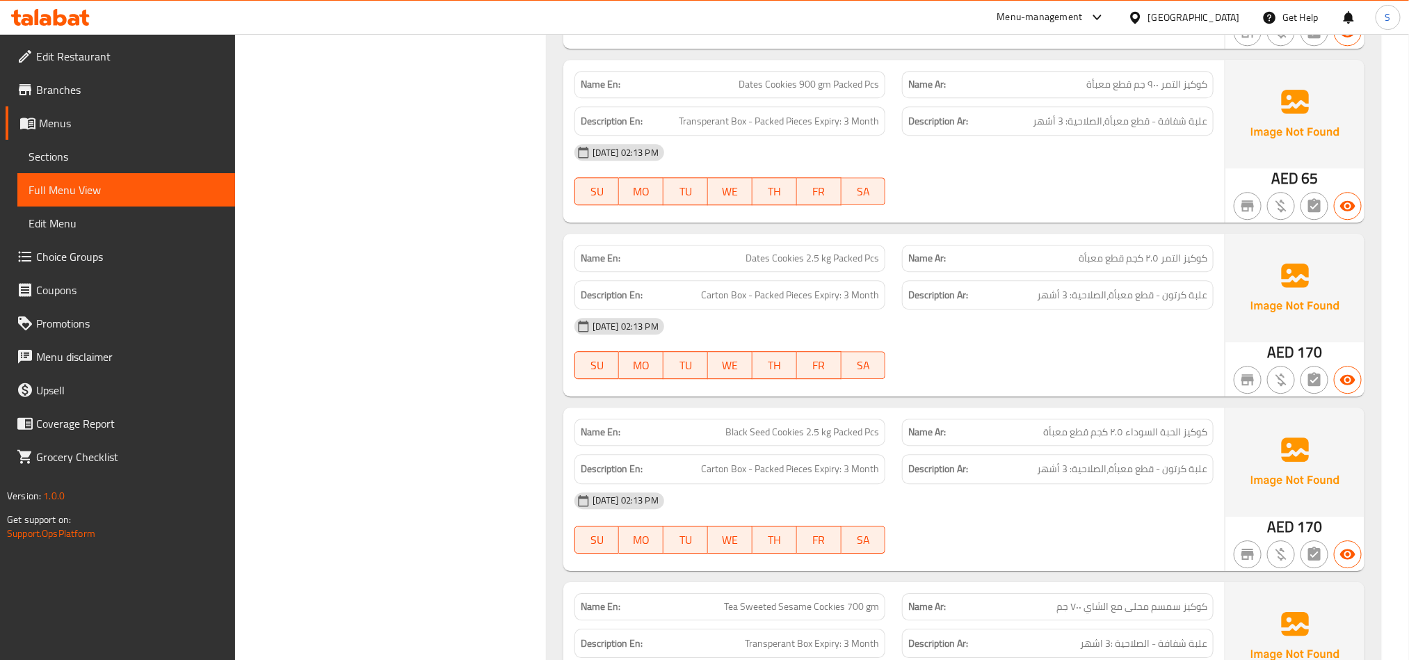
scroll to position [1938, 0]
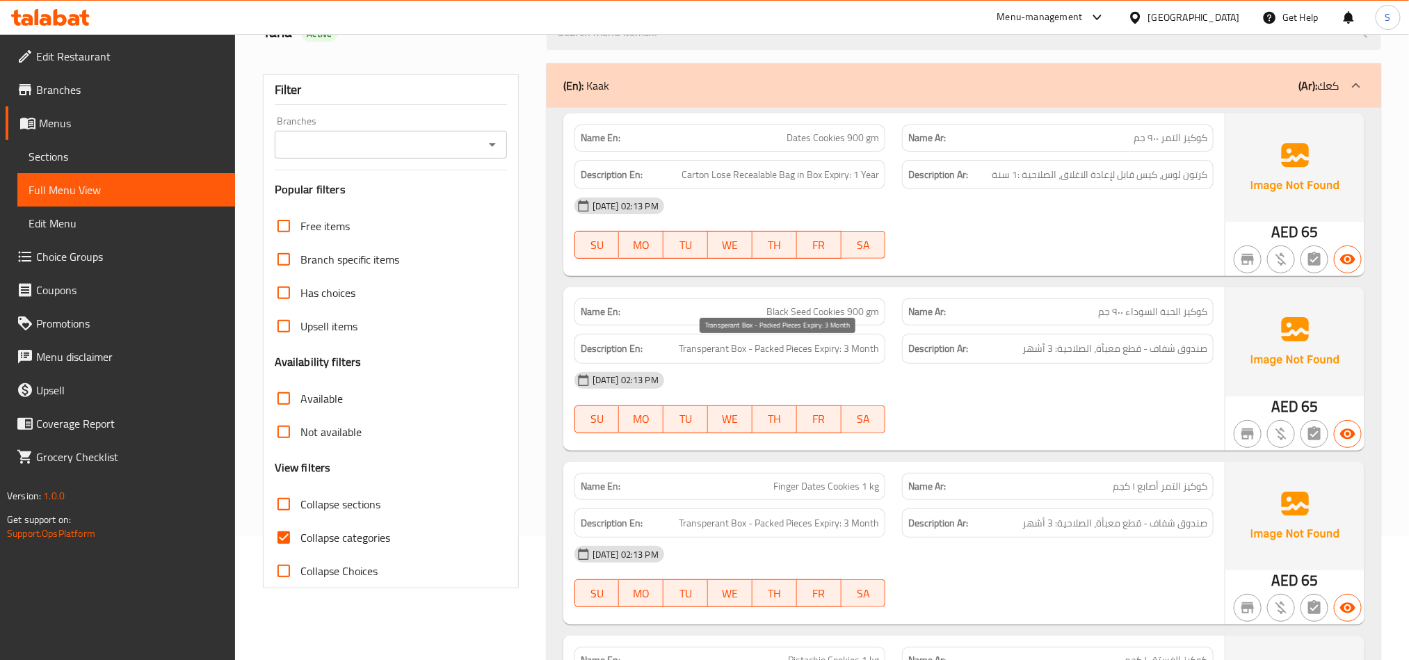
scroll to position [104, 0]
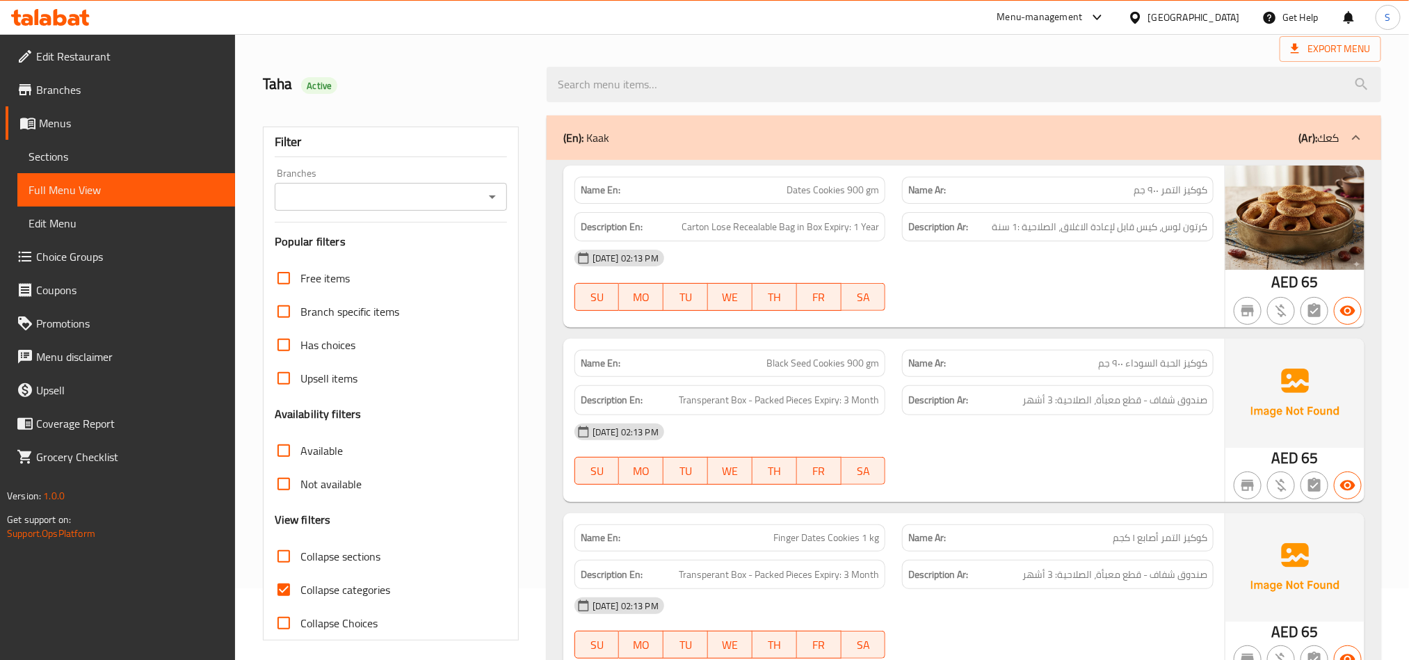
scroll to position [104, 0]
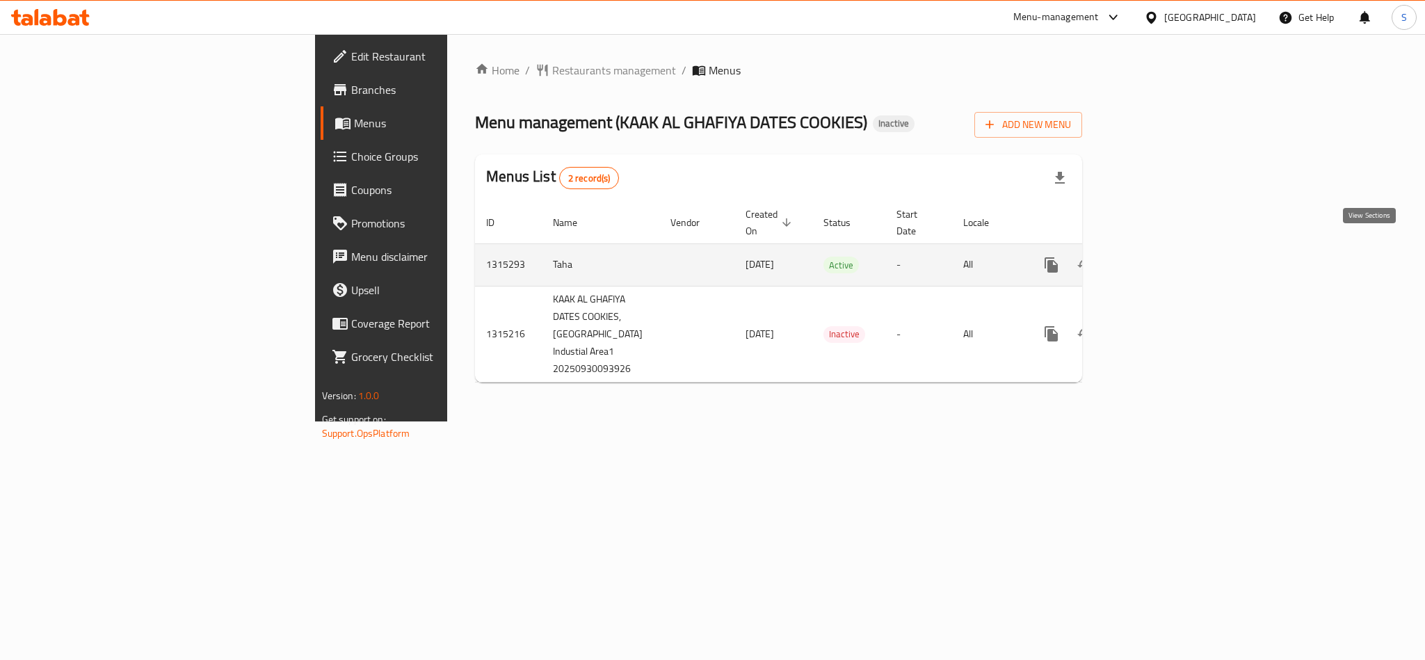
click at [1158, 259] on icon "enhanced table" at bounding box center [1152, 265] width 13 height 13
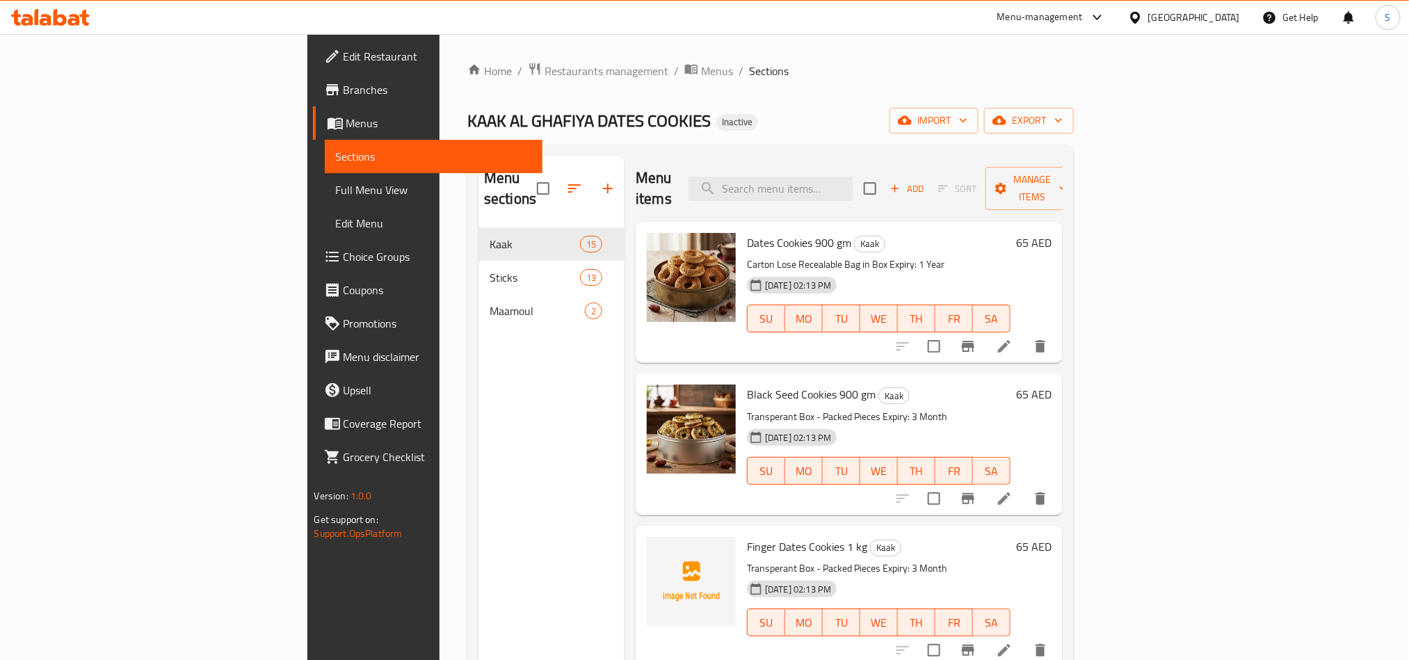
drag, startPoint x: 106, startPoint y: 186, endPoint x: 134, endPoint y: 200, distance: 30.8
click at [336, 186] on span "Full Menu View" at bounding box center [433, 190] width 195 height 17
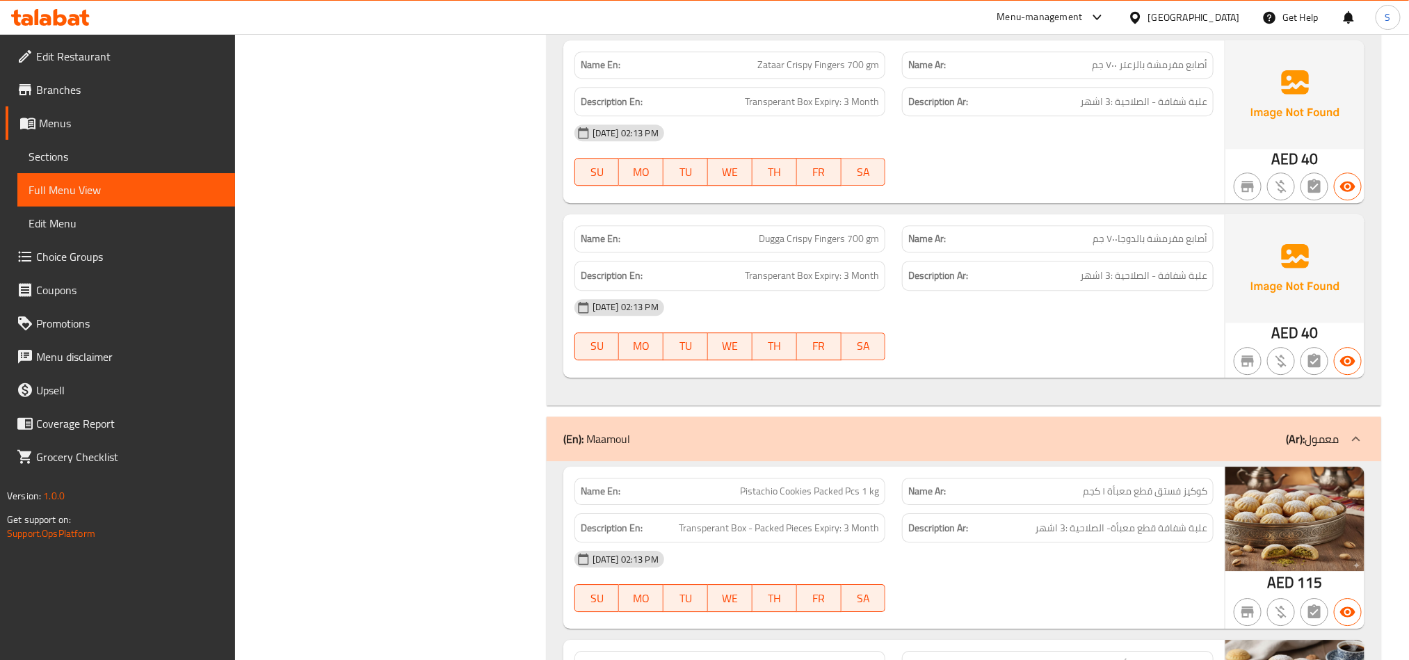
scroll to position [5056, 0]
